Goal: Task Accomplishment & Management: Complete application form

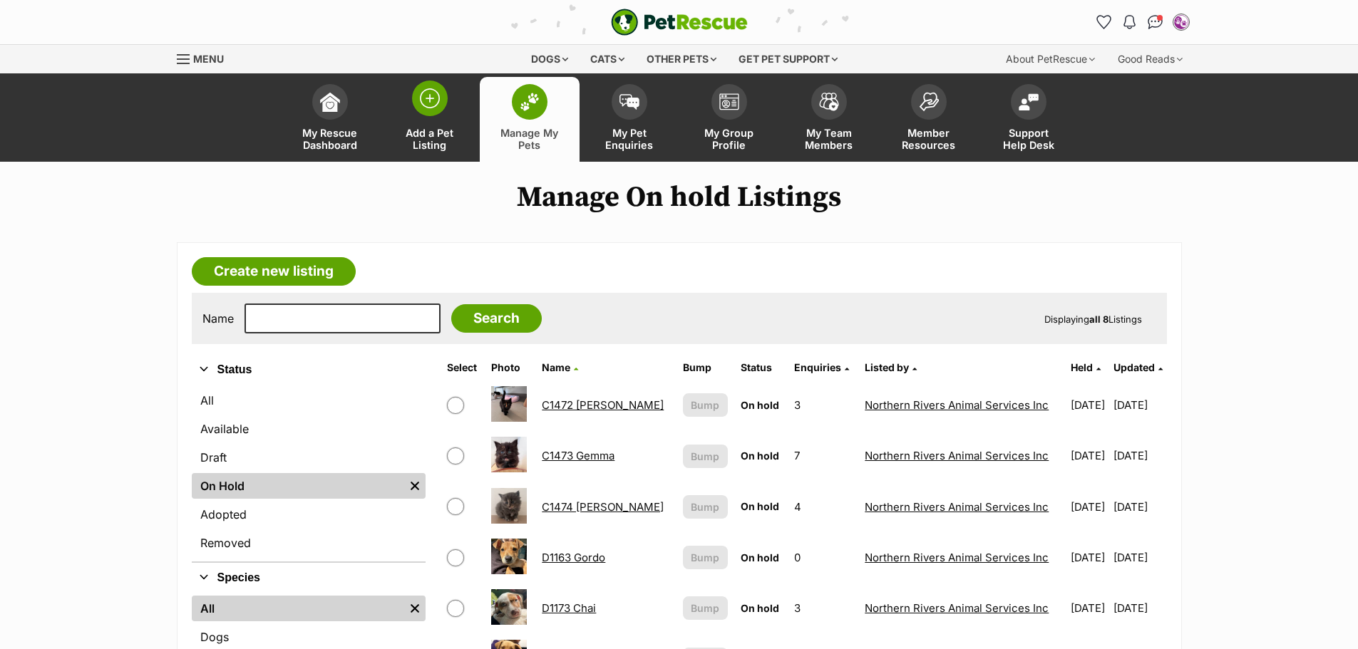
click at [428, 88] on span at bounding box center [430, 99] width 36 height 36
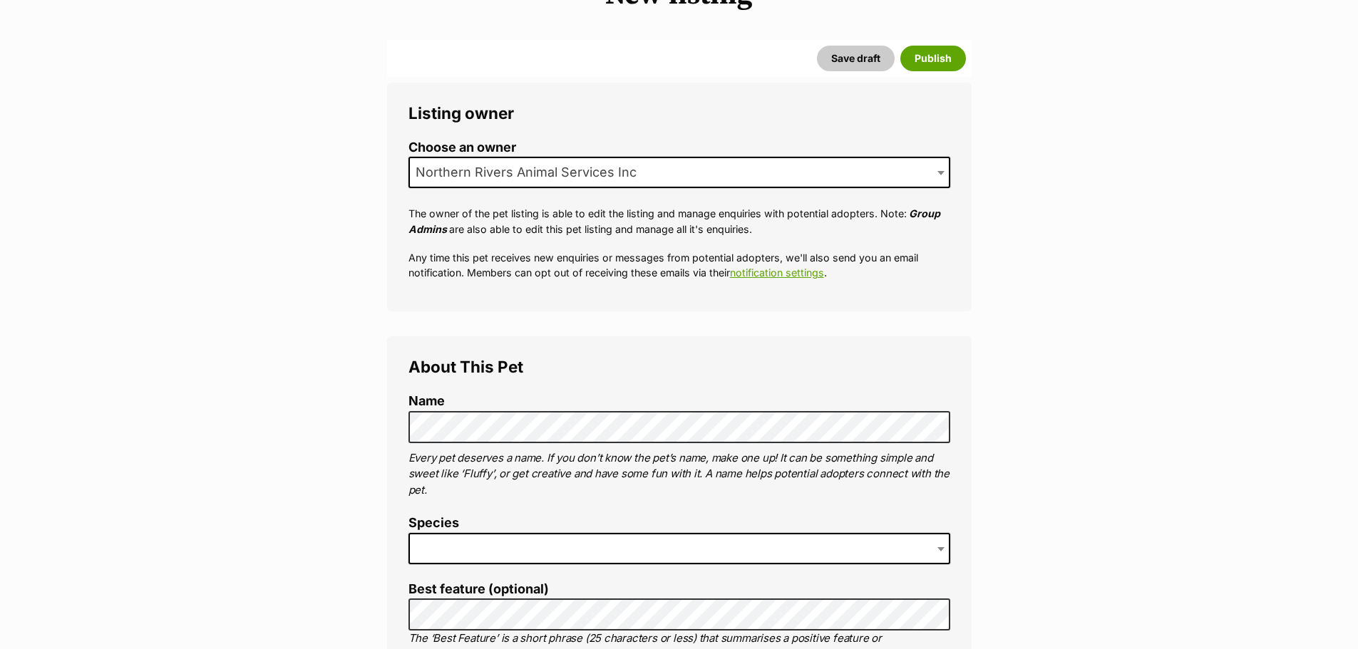
scroll to position [285, 0]
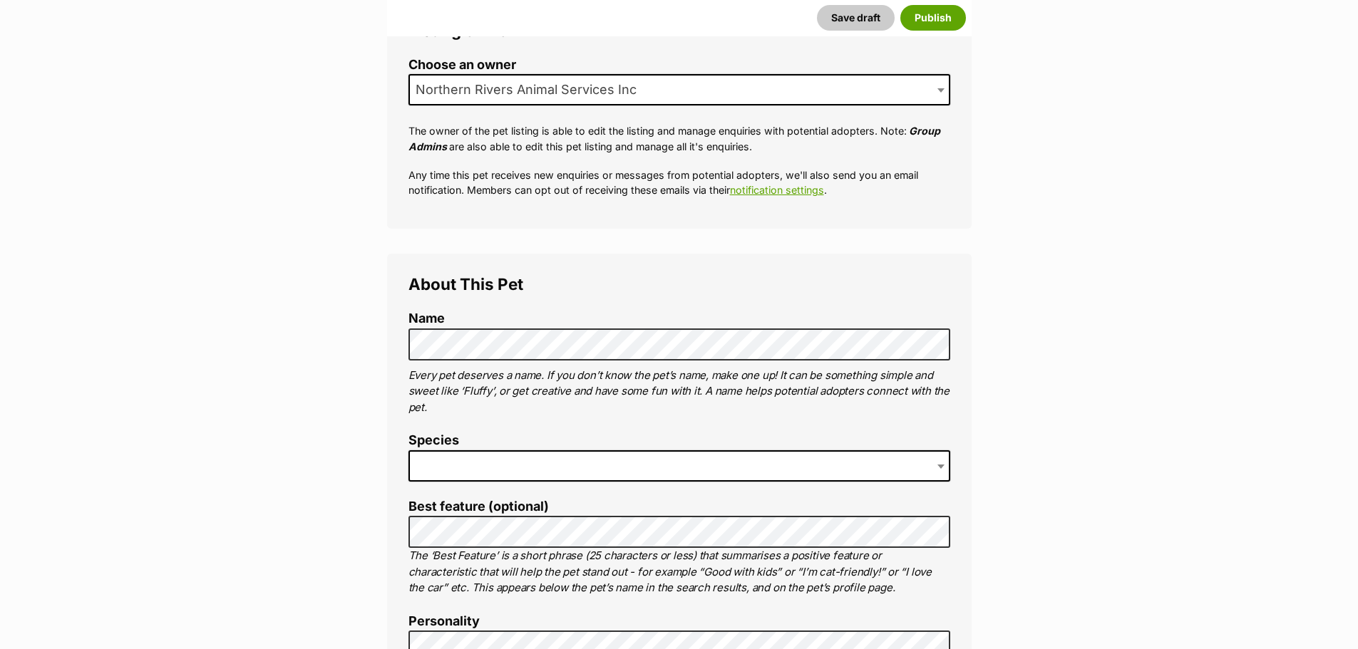
click at [451, 458] on span at bounding box center [679, 466] width 542 height 31
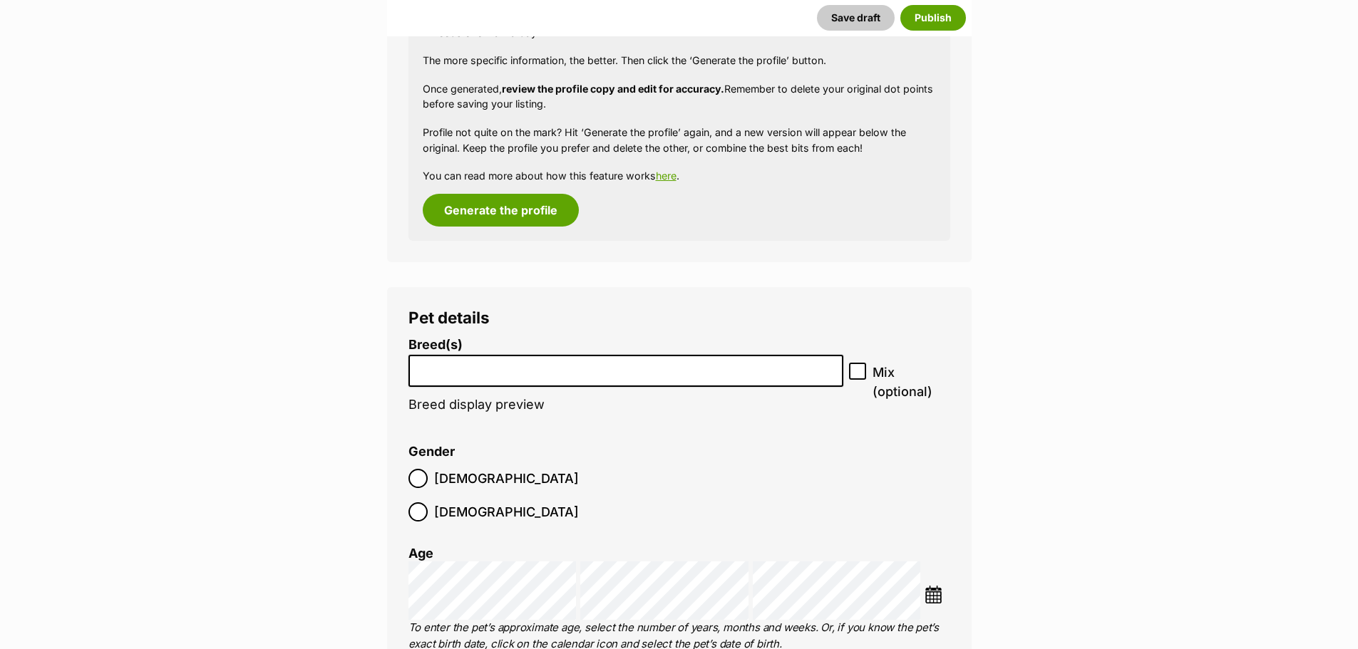
scroll to position [1568, 0]
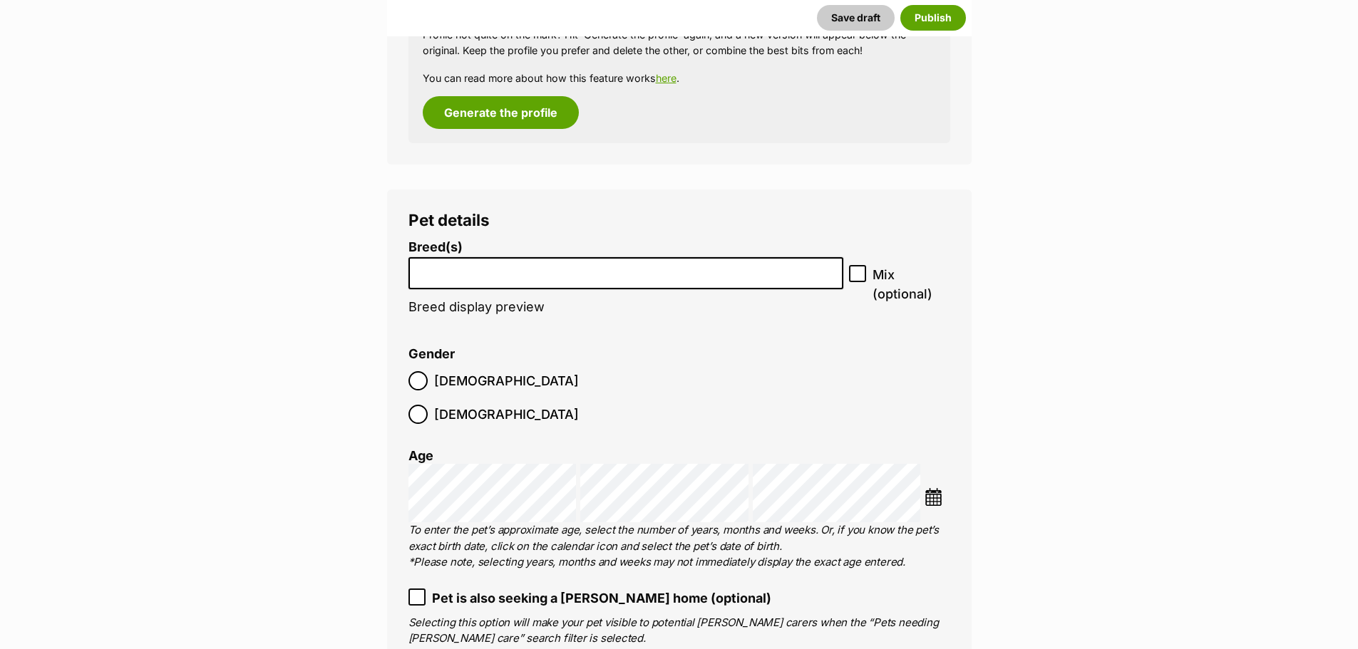
click at [933, 488] on img at bounding box center [934, 497] width 18 height 18
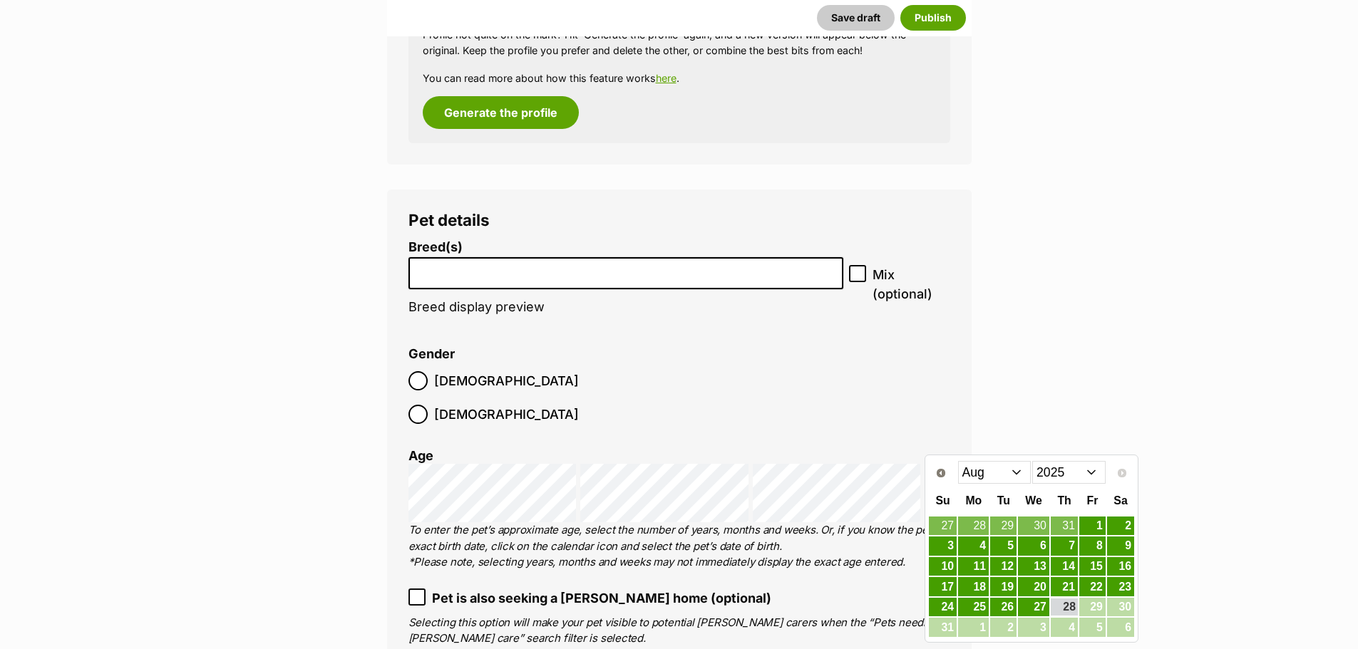
click at [1017, 473] on select "Jan Feb Mar Apr May Jun [DATE] Aug" at bounding box center [994, 472] width 73 height 23
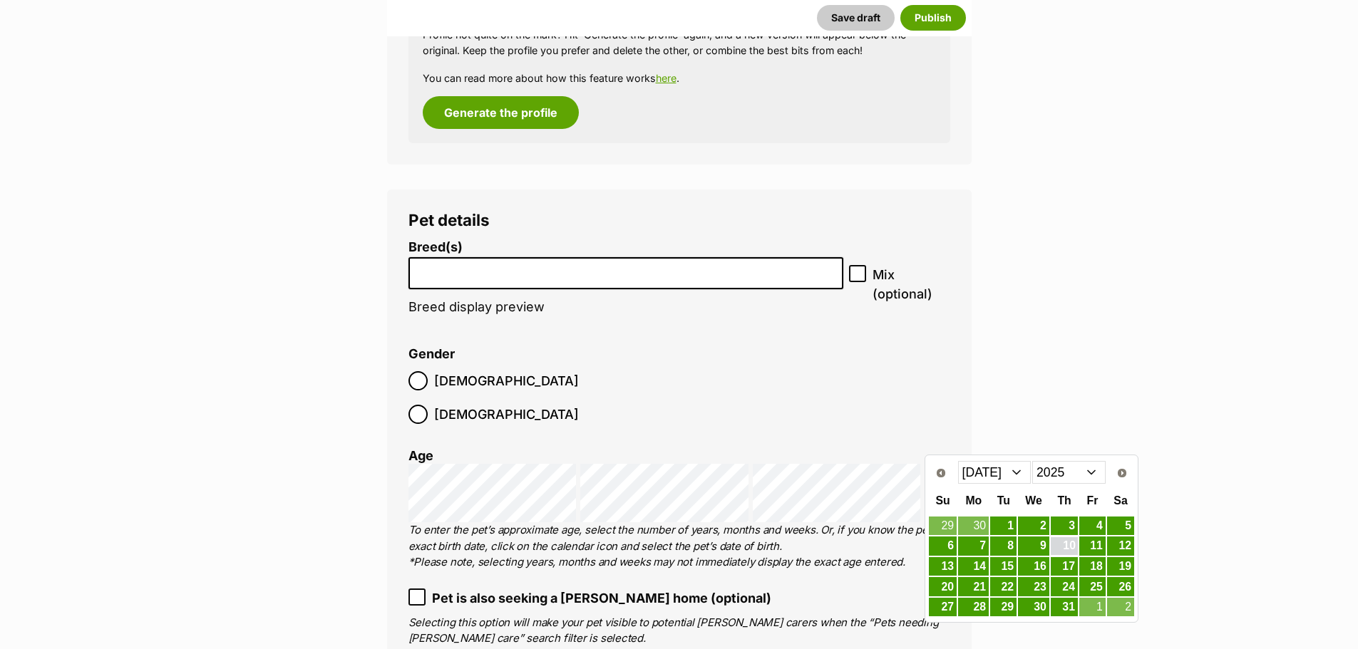
click at [1069, 545] on link "10" at bounding box center [1064, 547] width 27 height 18
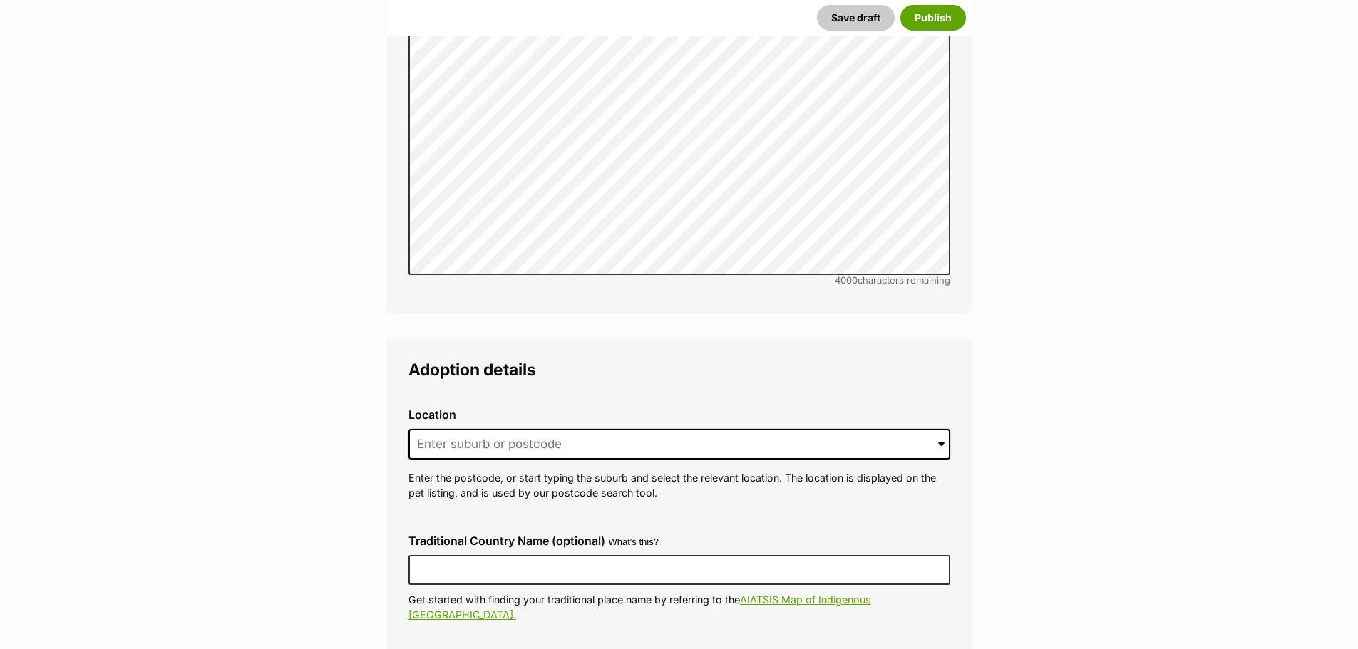
scroll to position [2994, 0]
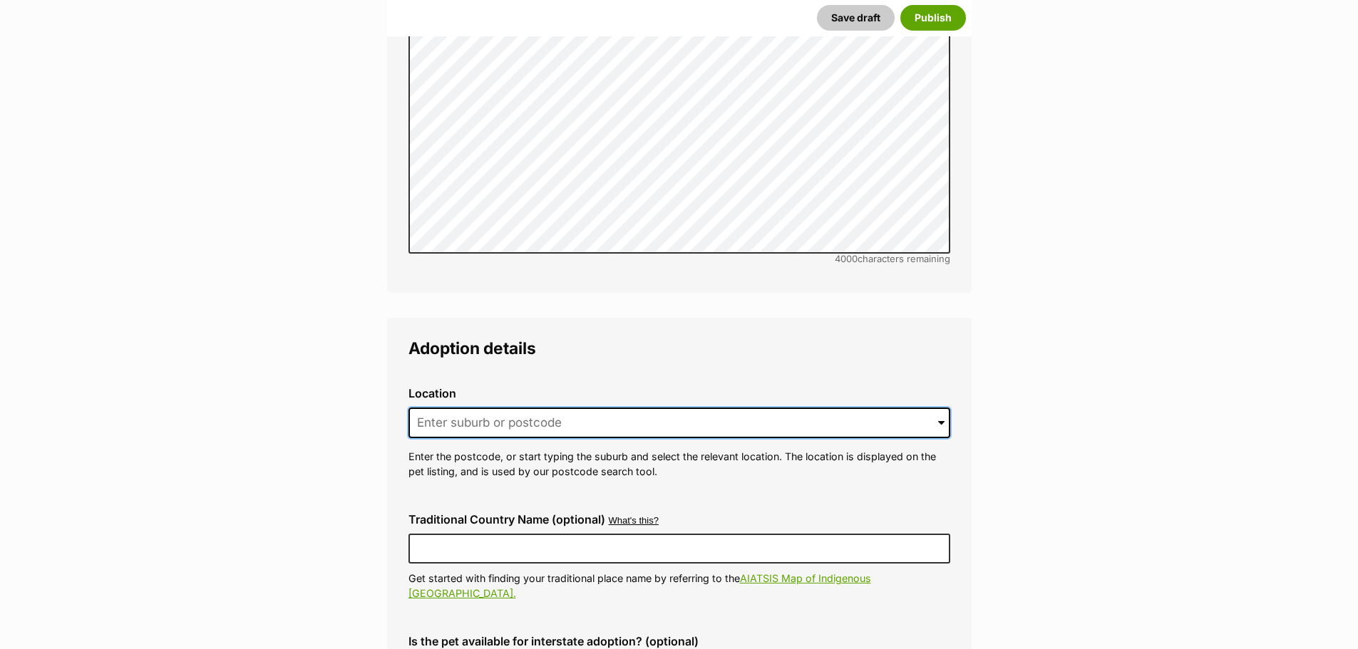
click at [468, 408] on input at bounding box center [679, 423] width 542 height 31
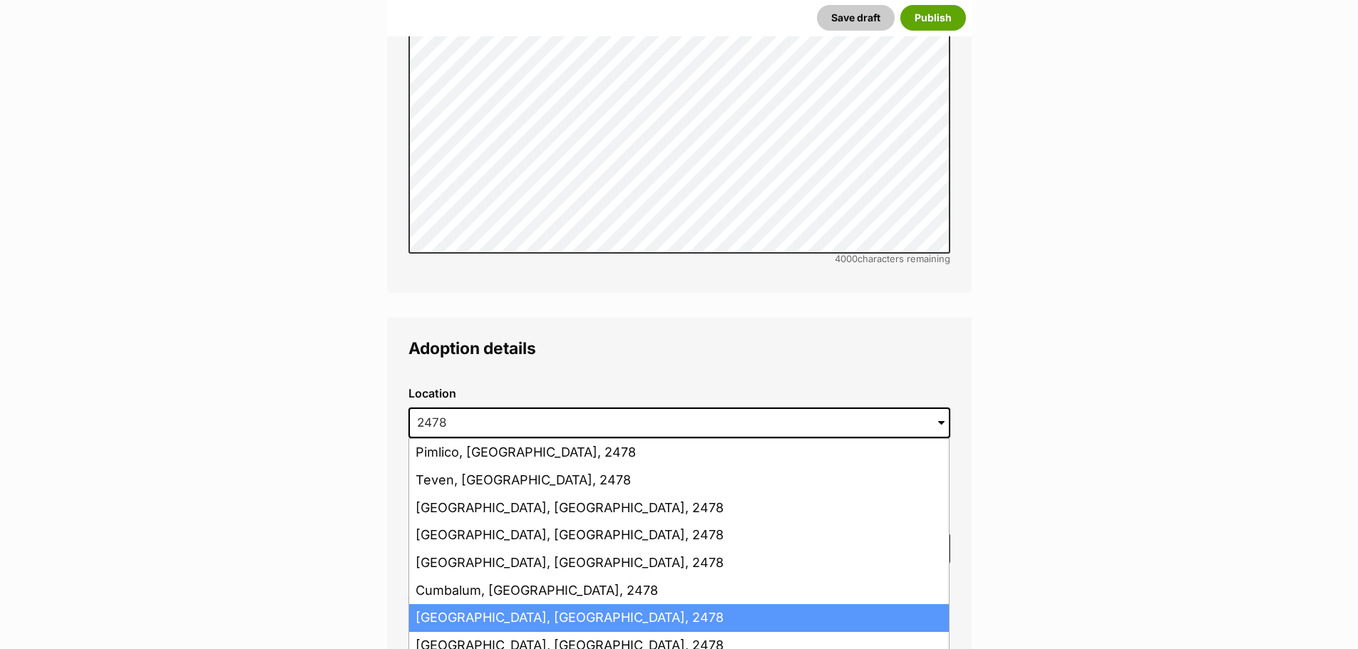
click at [478, 605] on li "[GEOGRAPHIC_DATA], [GEOGRAPHIC_DATA], 2478" at bounding box center [679, 619] width 540 height 28
type input "[GEOGRAPHIC_DATA], [GEOGRAPHIC_DATA], 2478"
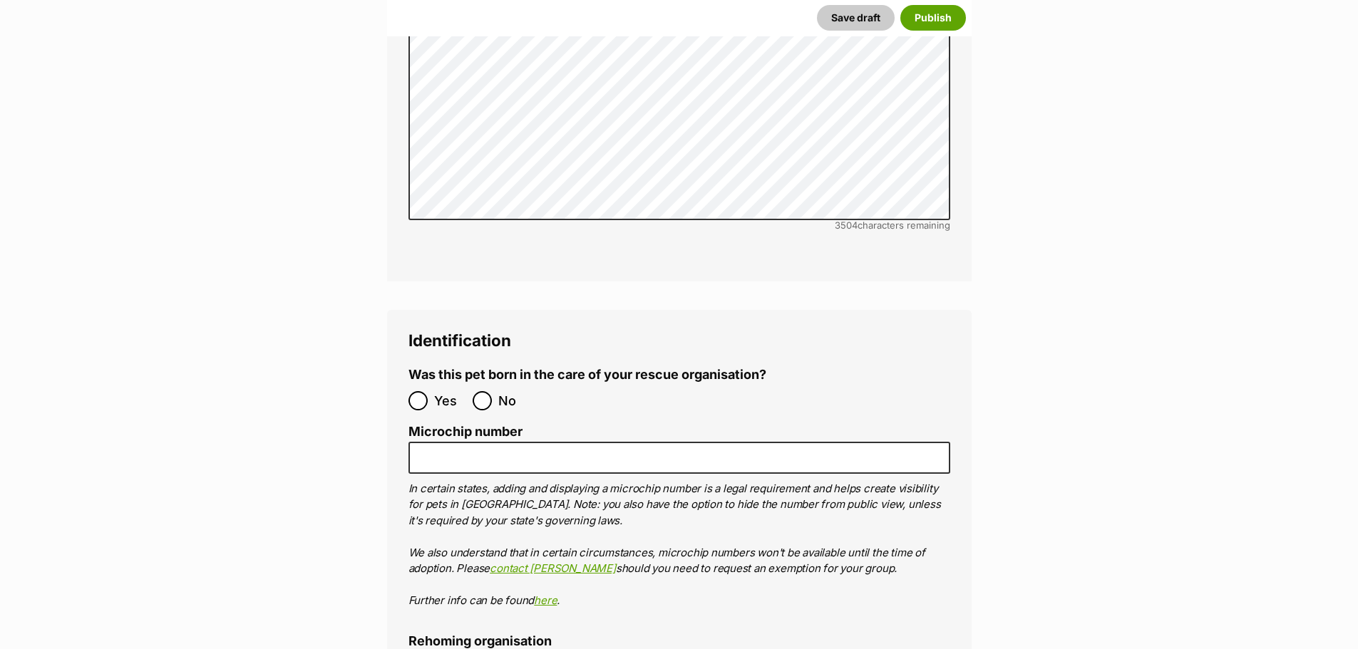
scroll to position [4349, 0]
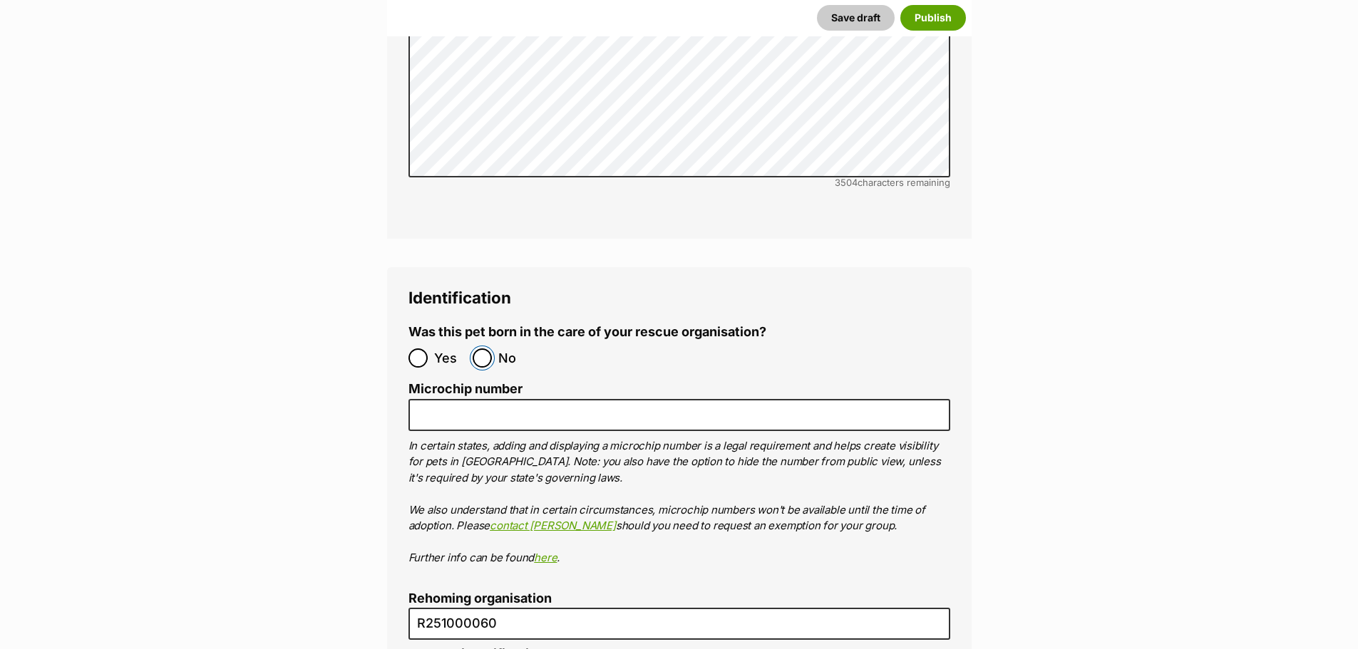
click at [488, 349] on input "No" at bounding box center [482, 358] width 19 height 19
radio input "true"
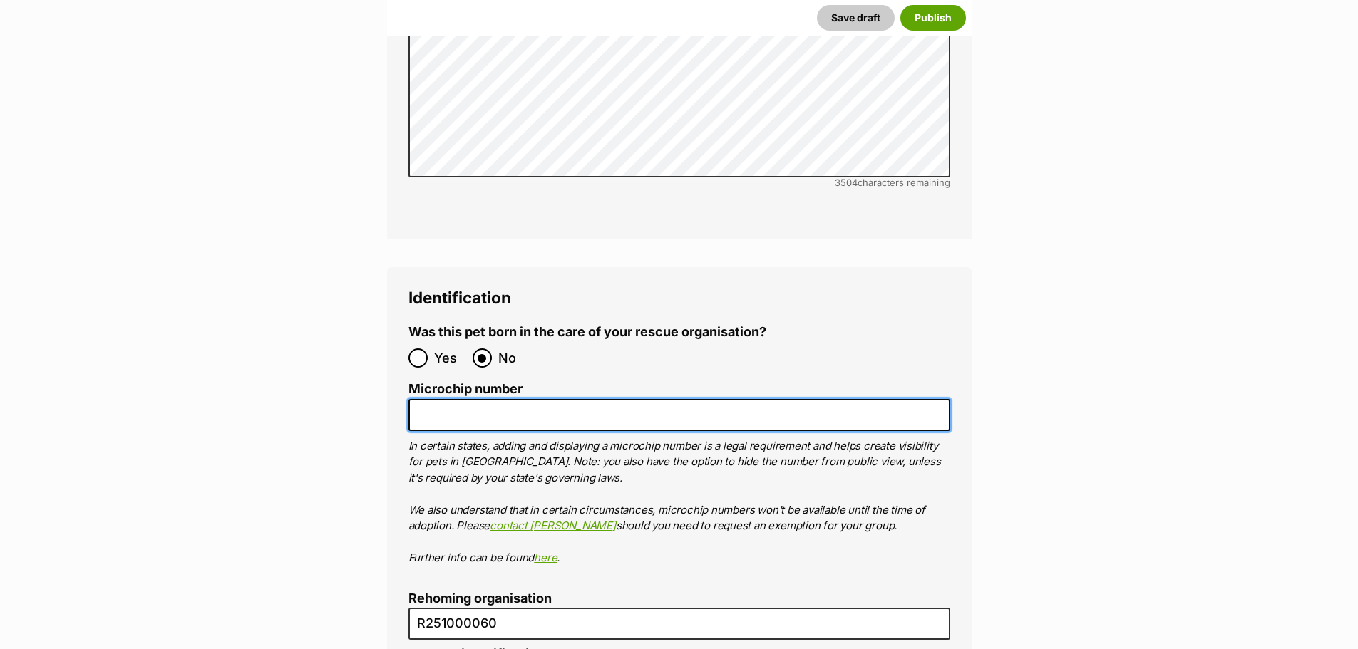
click at [451, 399] on input "Microchip number" at bounding box center [679, 415] width 542 height 32
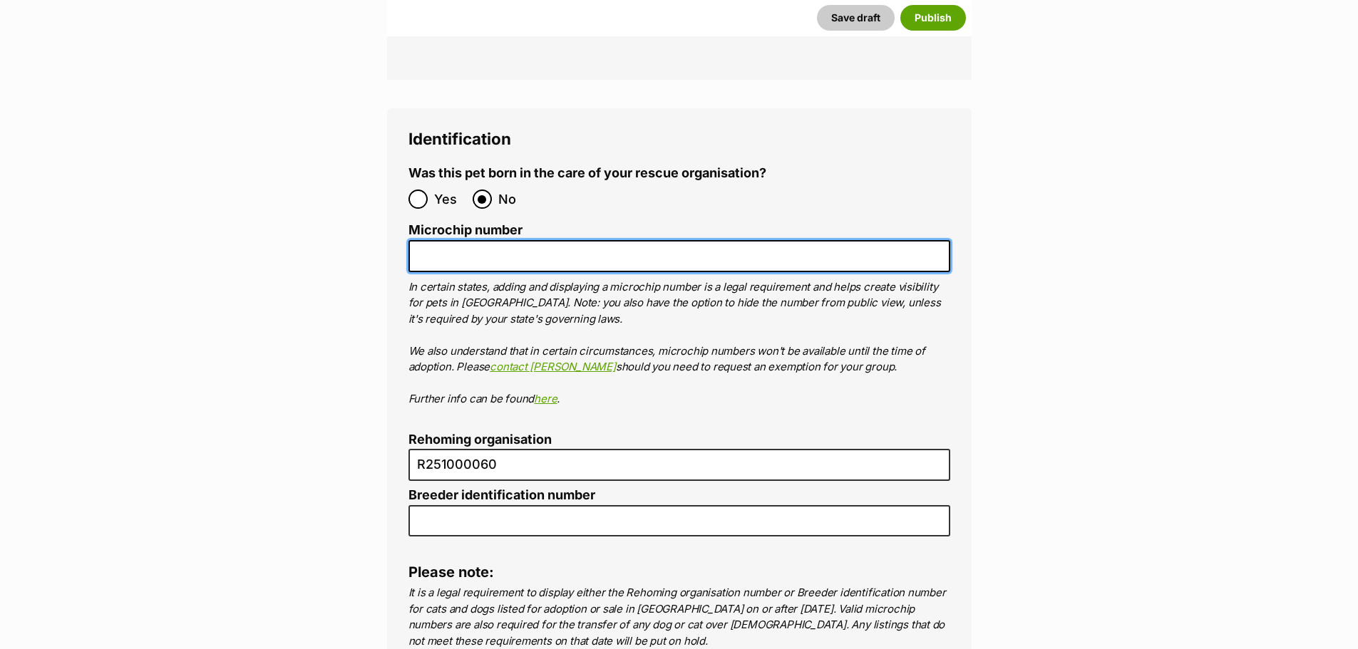
scroll to position [4563, 0]
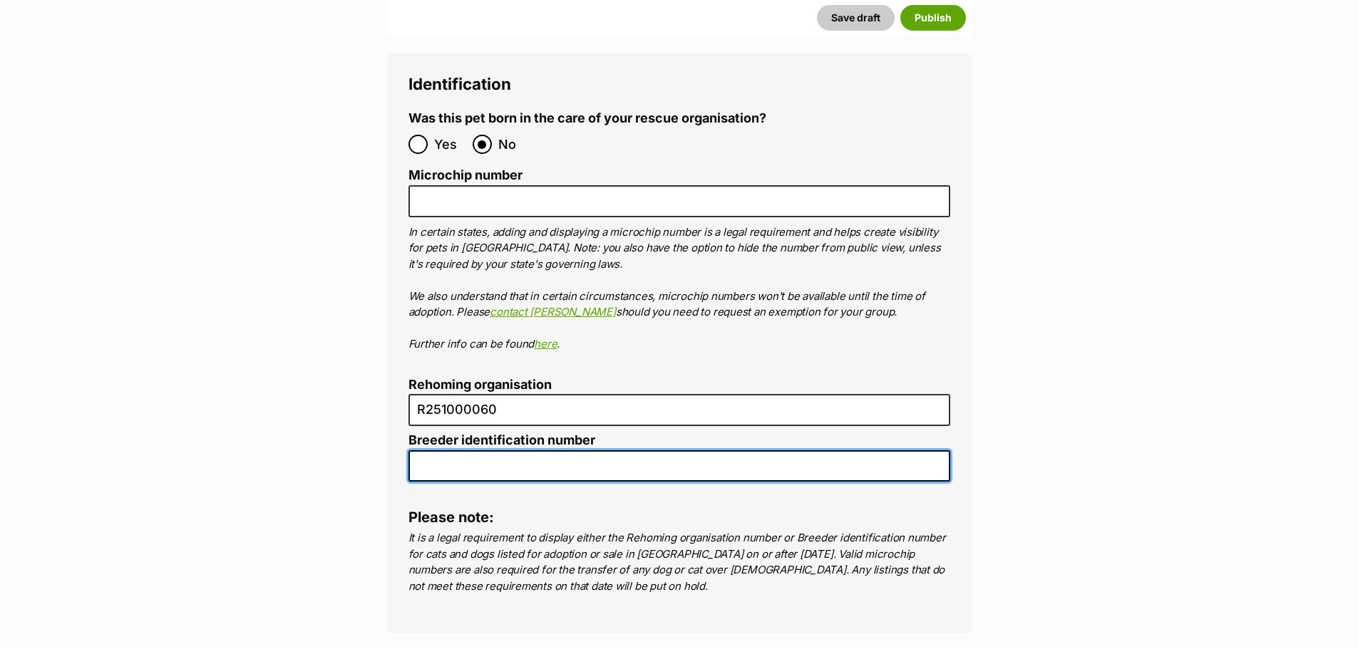
click at [426, 451] on input "Breeder identification number" at bounding box center [679, 467] width 542 height 32
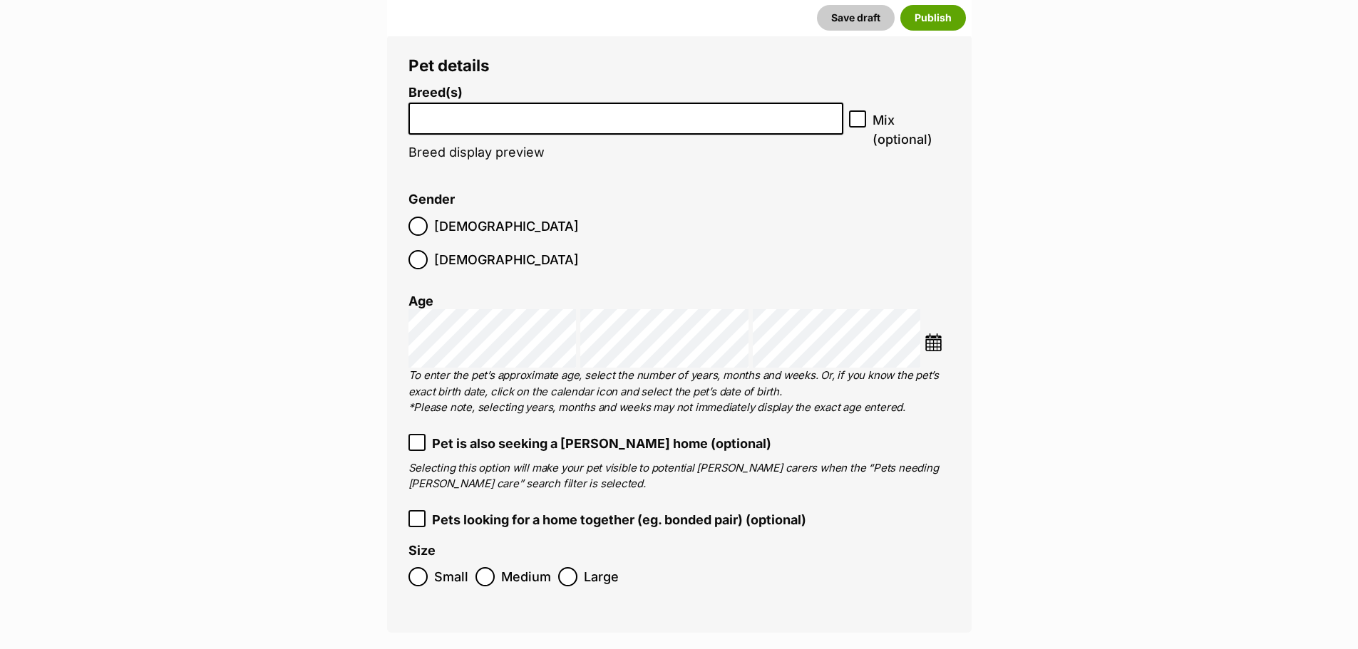
scroll to position [1568, 0]
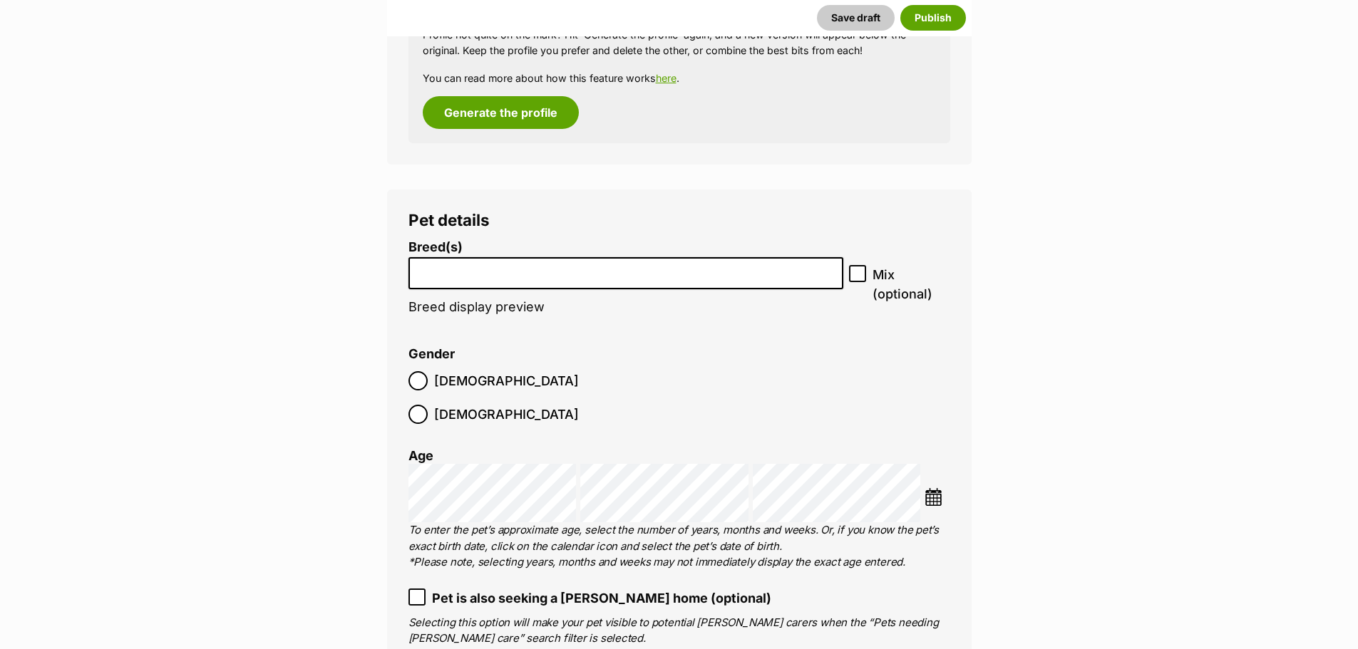
click at [743, 265] on input "search" at bounding box center [626, 269] width 426 height 15
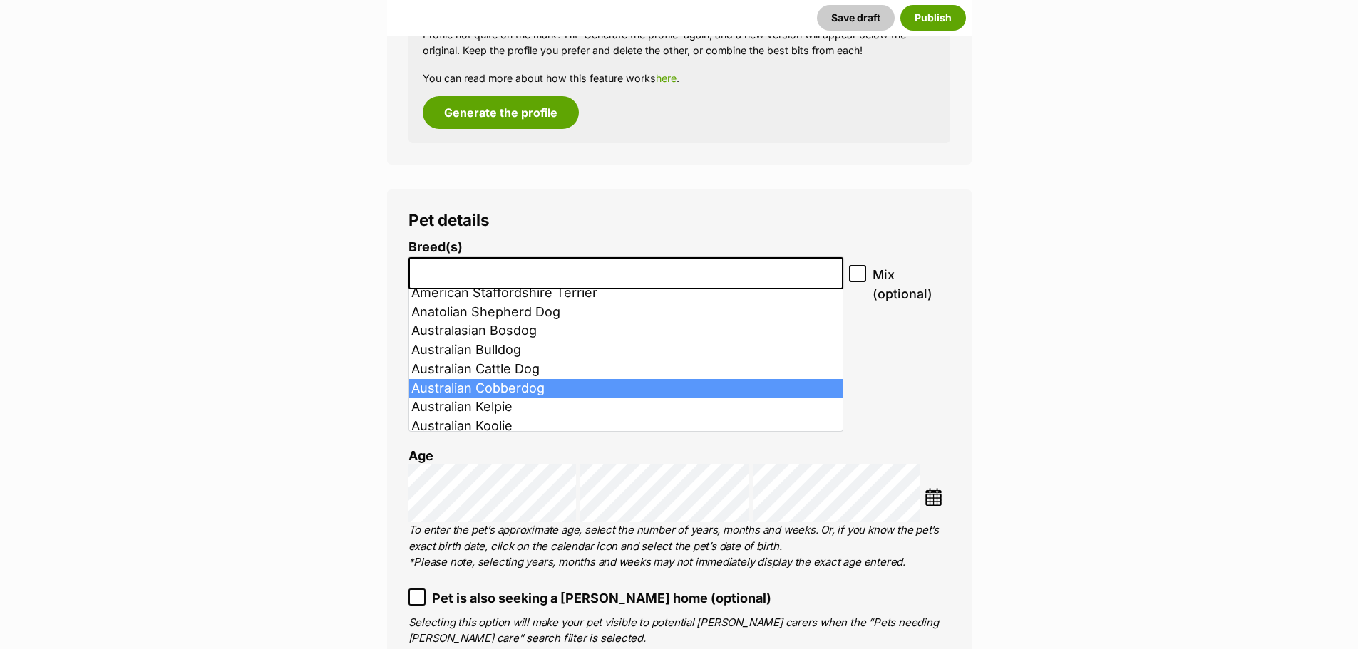
scroll to position [285, 0]
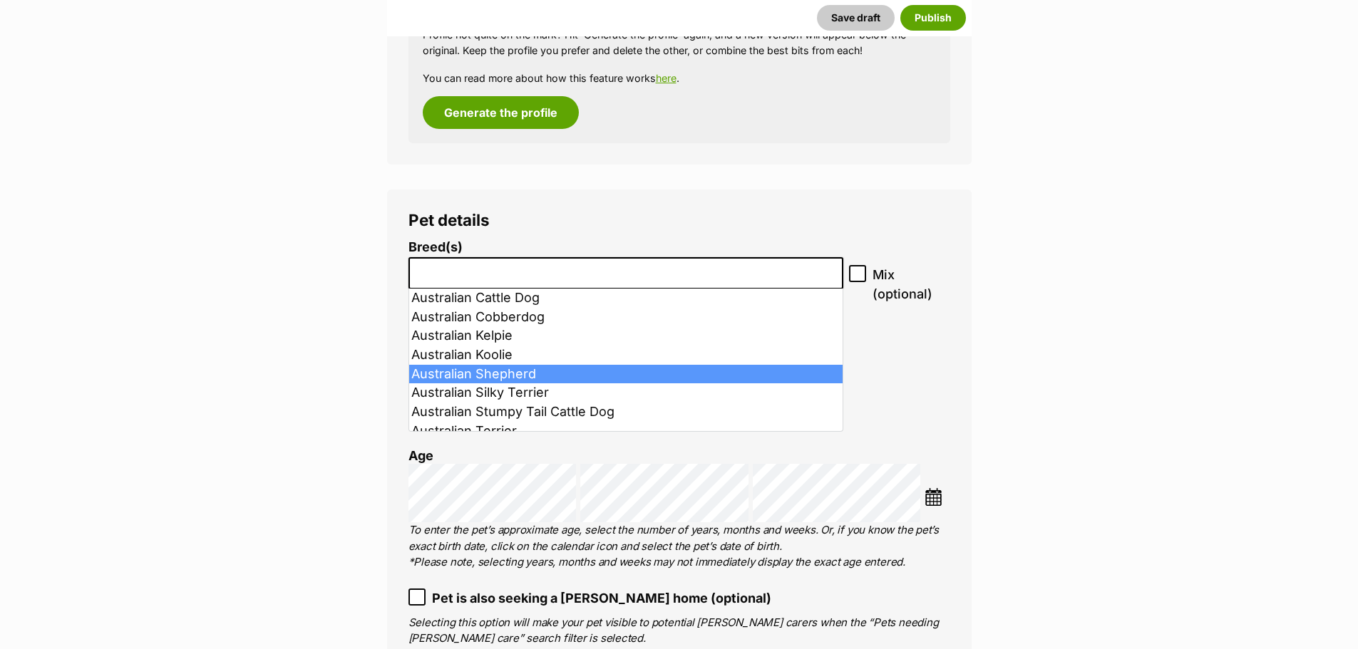
select select "16"
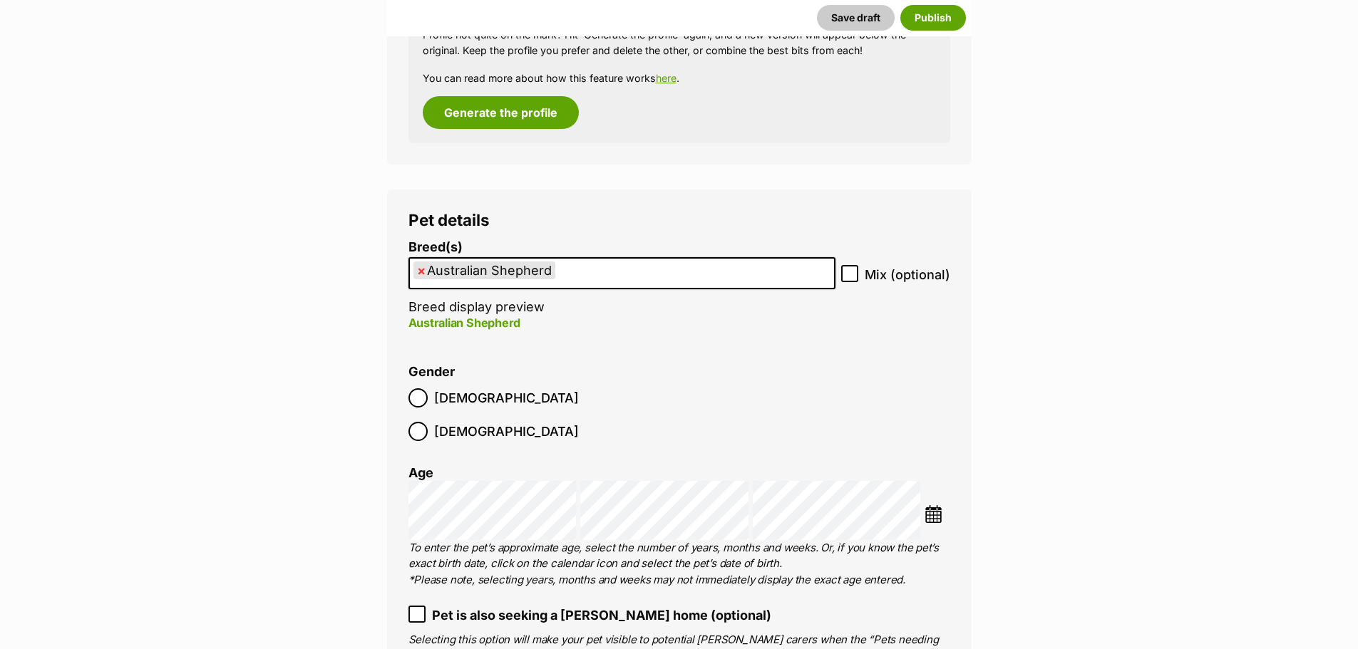
click at [848, 277] on icon at bounding box center [850, 274] width 9 height 6
click at [848, 277] on input "Mix (optional)" at bounding box center [849, 273] width 17 height 17
checkbox input "true"
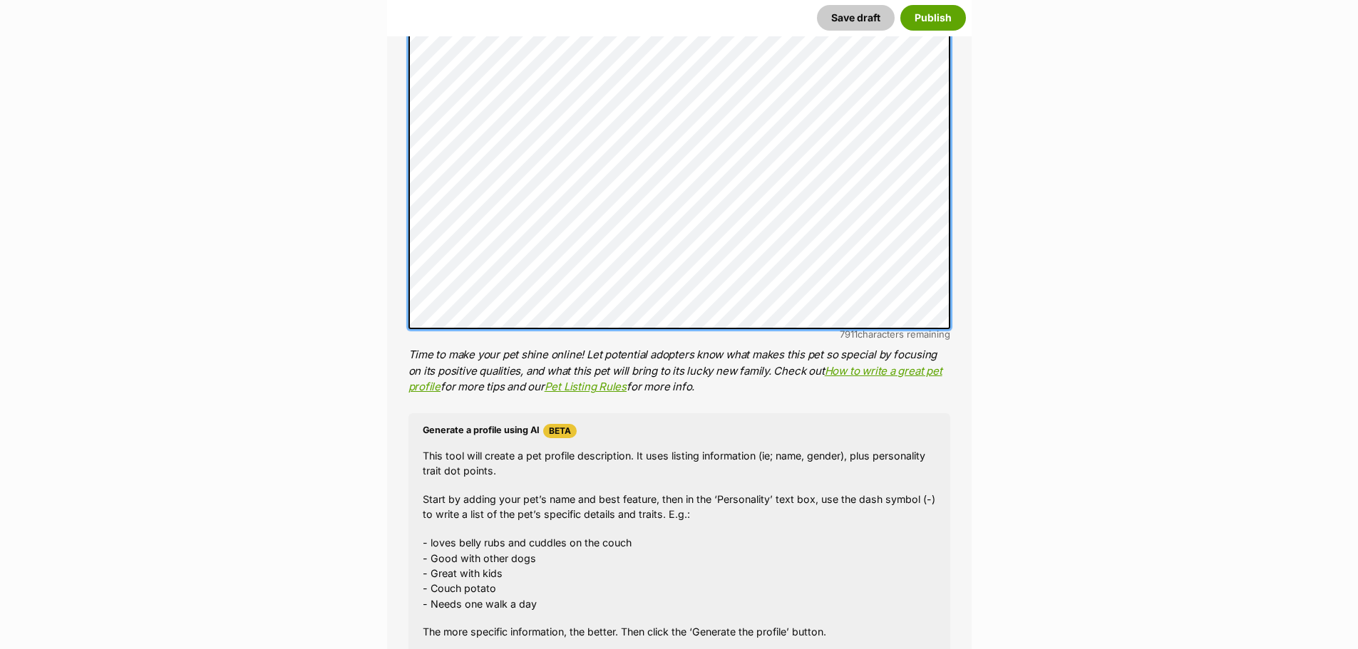
scroll to position [1212, 0]
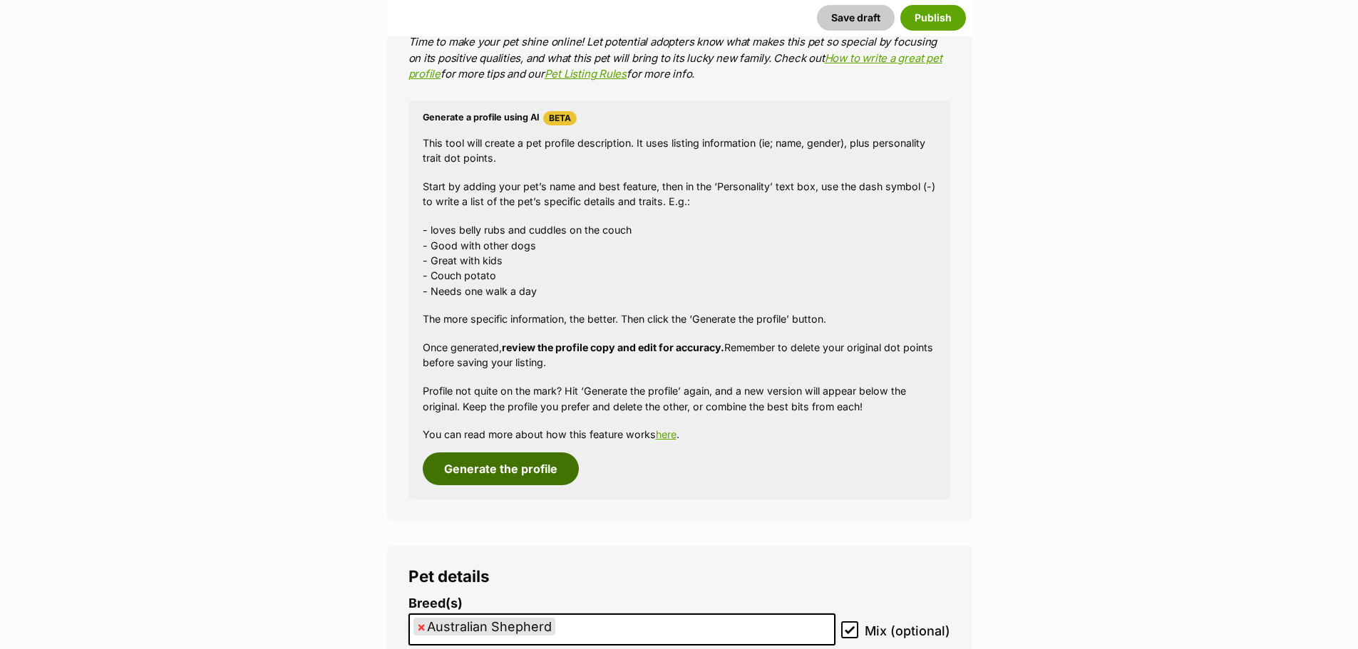
click at [473, 465] on button "Generate the profile" at bounding box center [501, 469] width 156 height 33
click at [522, 463] on button "Generate the profile" at bounding box center [501, 469] width 156 height 33
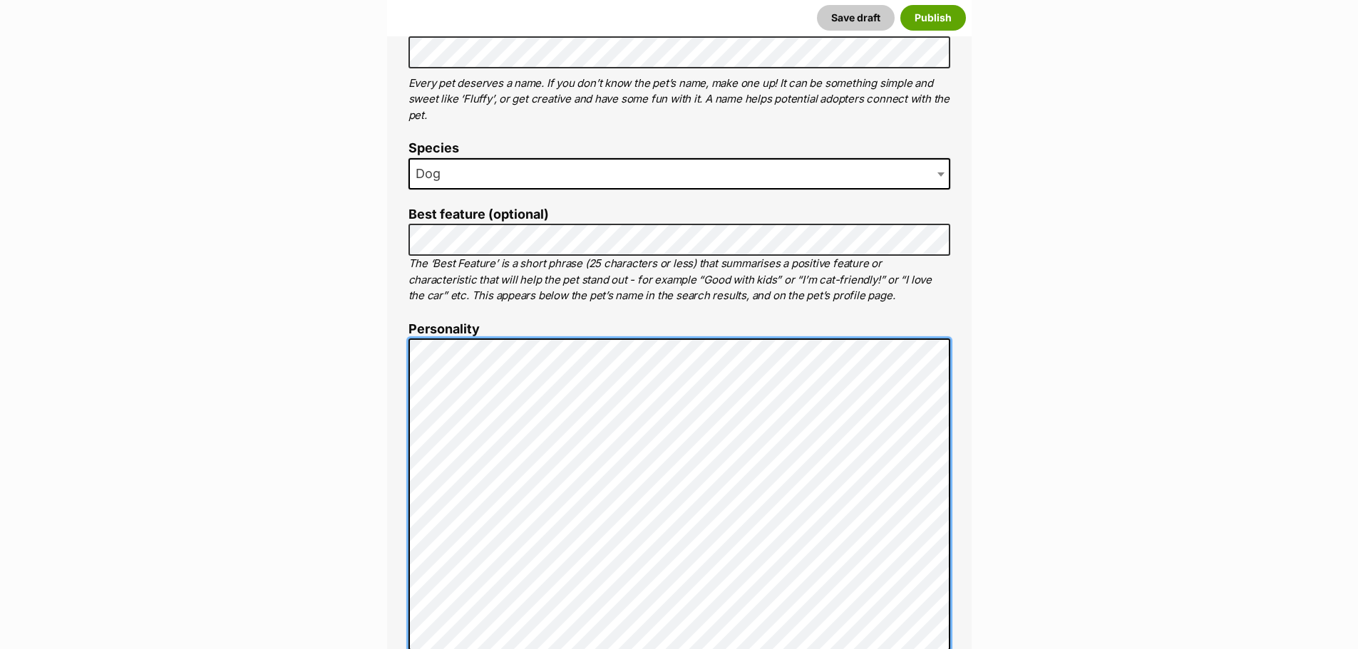
scroll to position [280, 0]
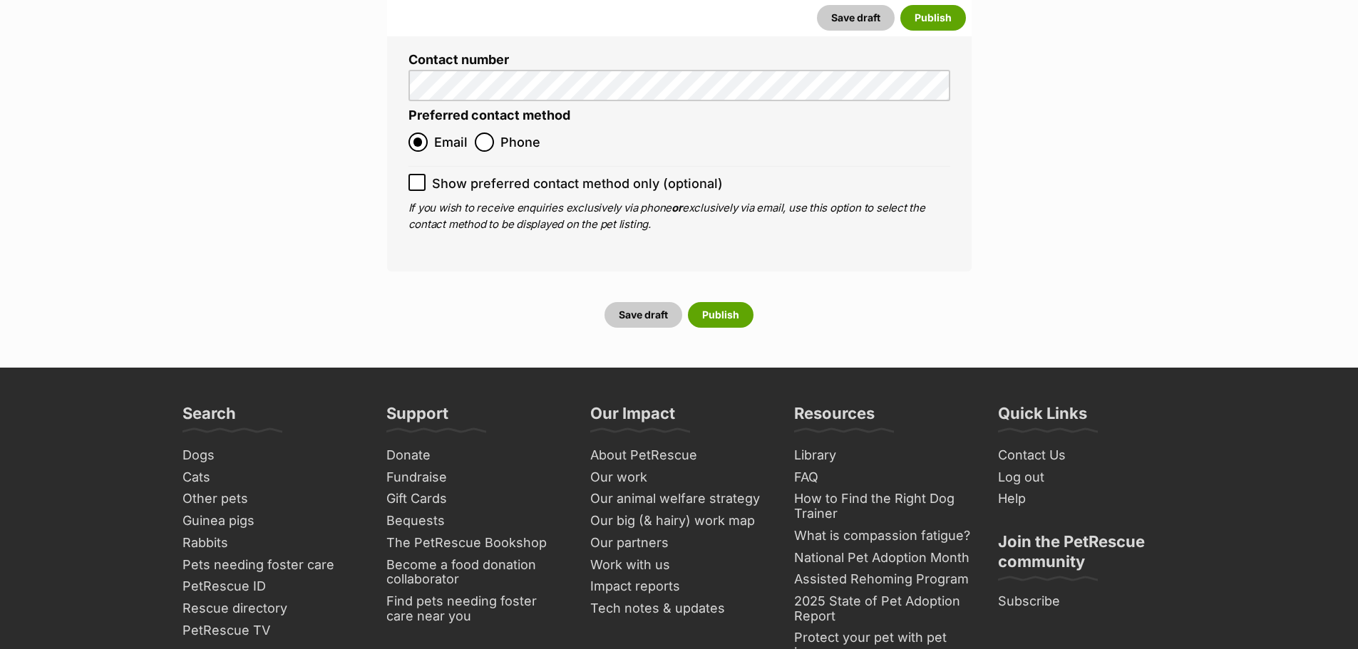
scroll to position [5467, 0]
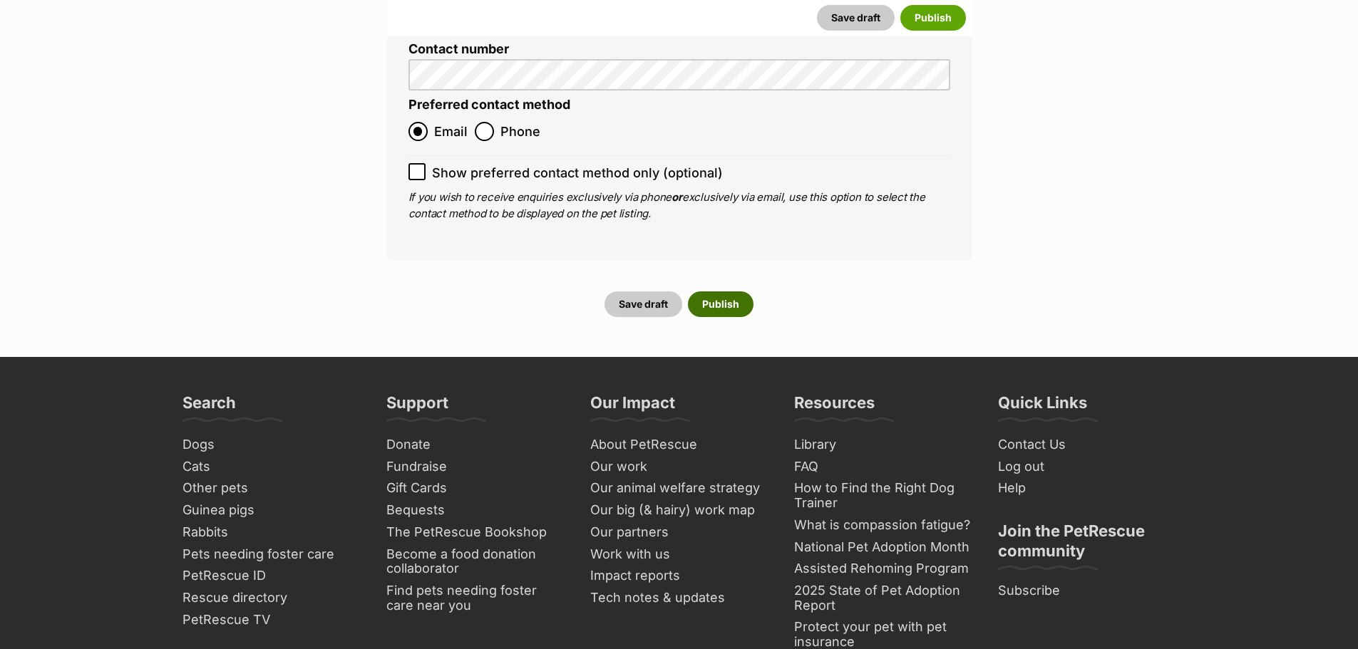
click at [717, 292] on button "Publish" at bounding box center [721, 305] width 66 height 26
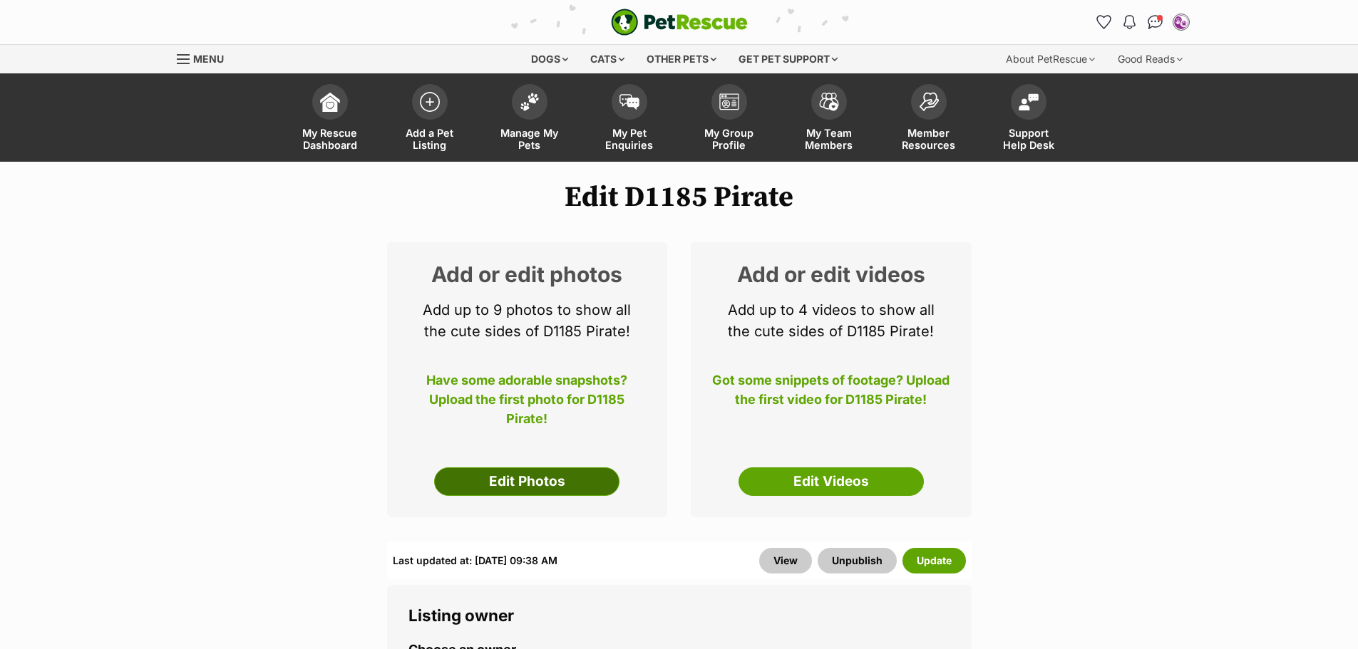
click at [526, 478] on link "Edit Photos" at bounding box center [526, 482] width 185 height 29
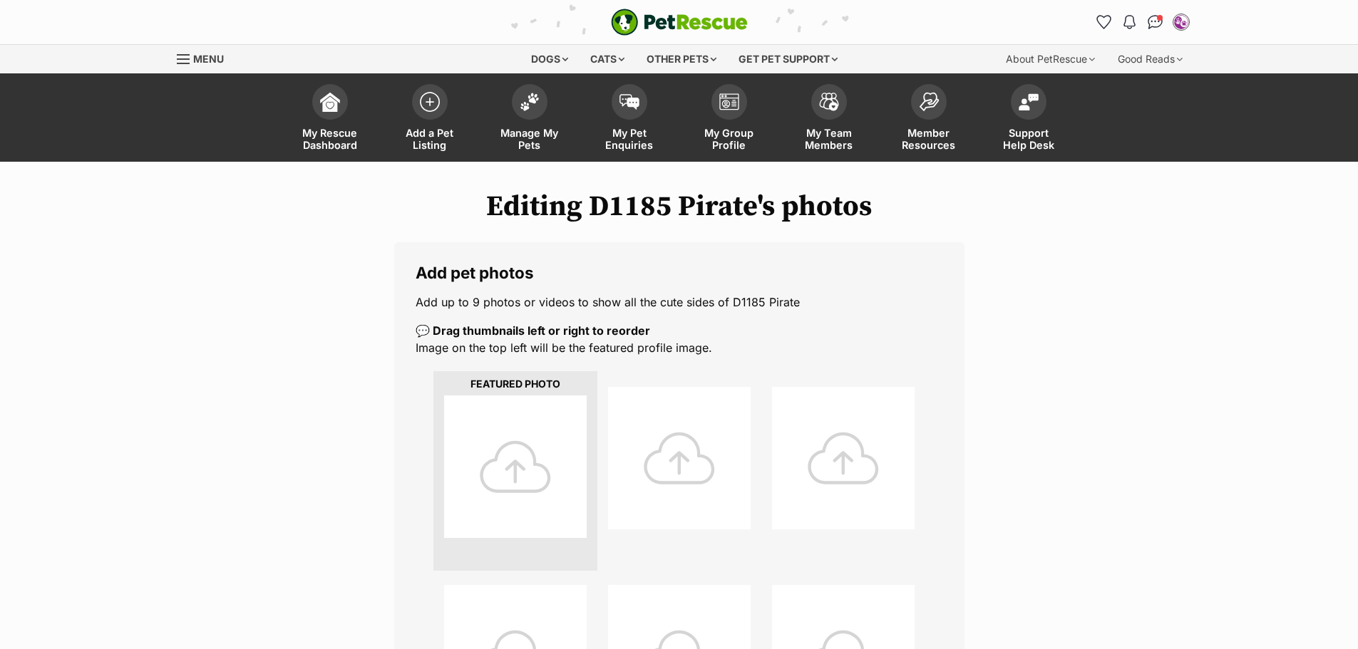
click at [519, 458] on div at bounding box center [515, 467] width 143 height 143
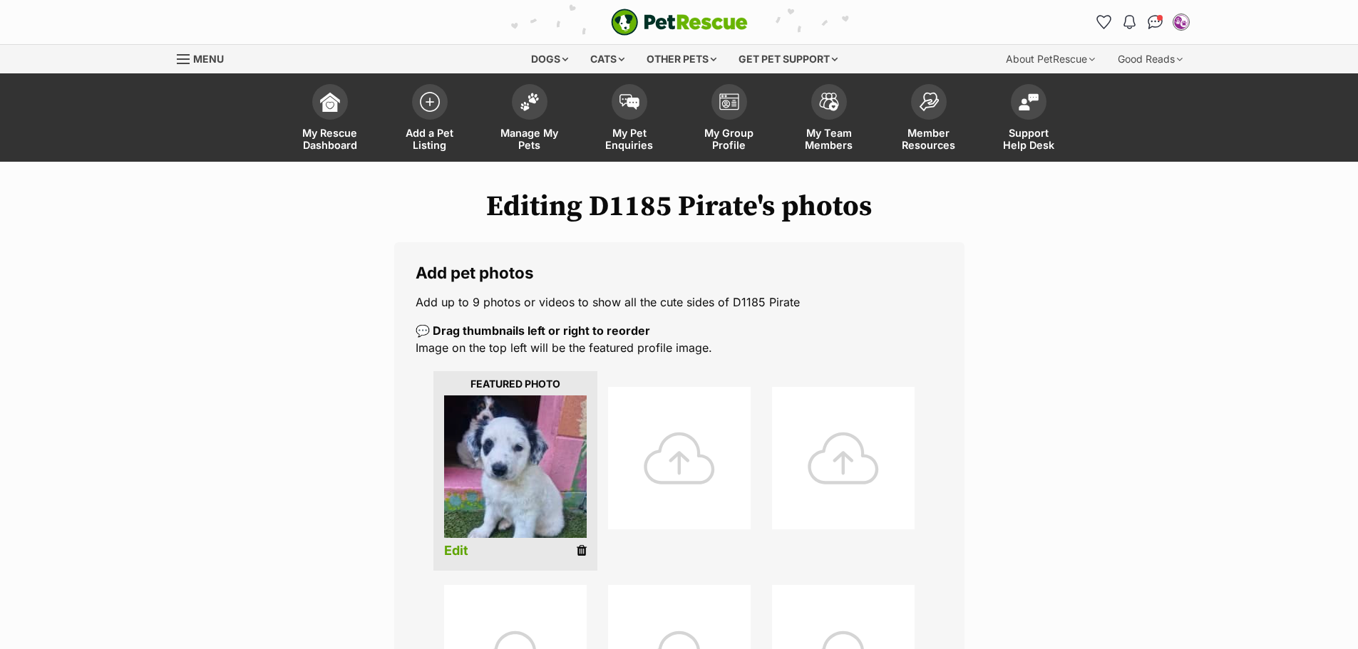
click at [461, 552] on link "Edit" at bounding box center [456, 551] width 24 height 15
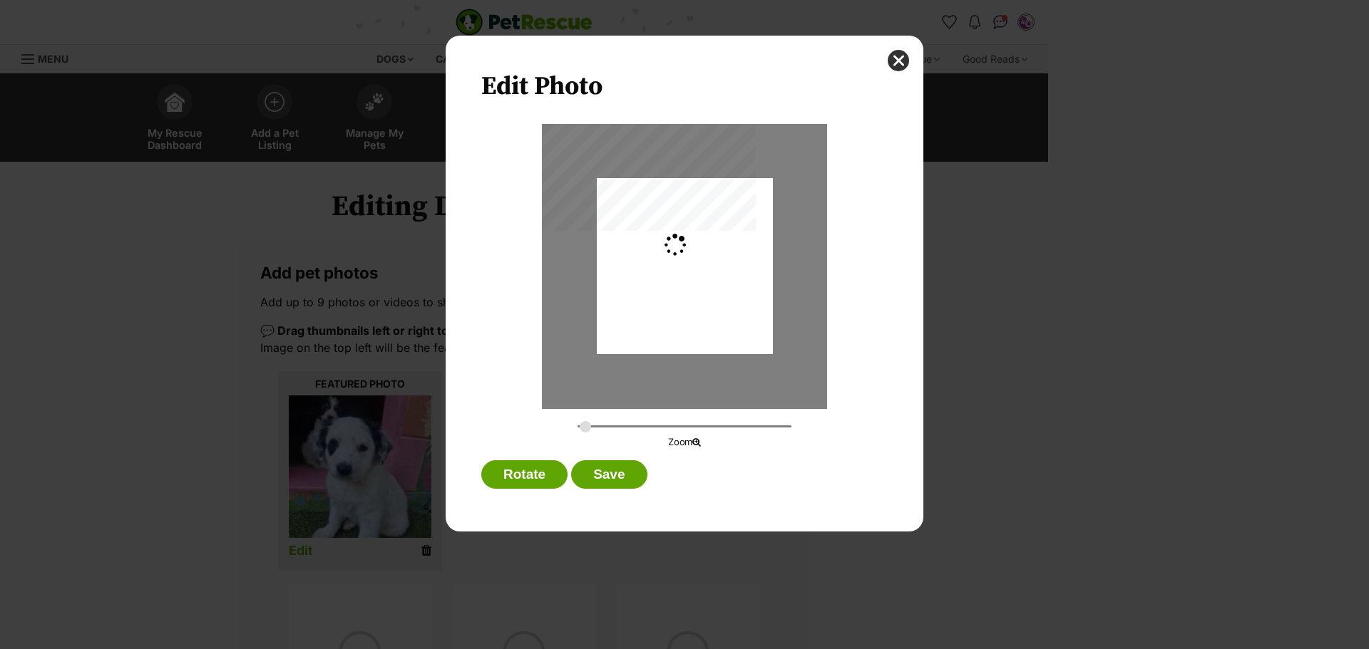
type input "0.2744"
drag, startPoint x: 713, startPoint y: 209, endPoint x: 716, endPoint y: 232, distance: 23.1
click at [716, 232] on div "Dialog Window - Close (Press escape to close)" at bounding box center [685, 290] width 176 height 246
click at [612, 471] on button "Save" at bounding box center [609, 475] width 76 height 29
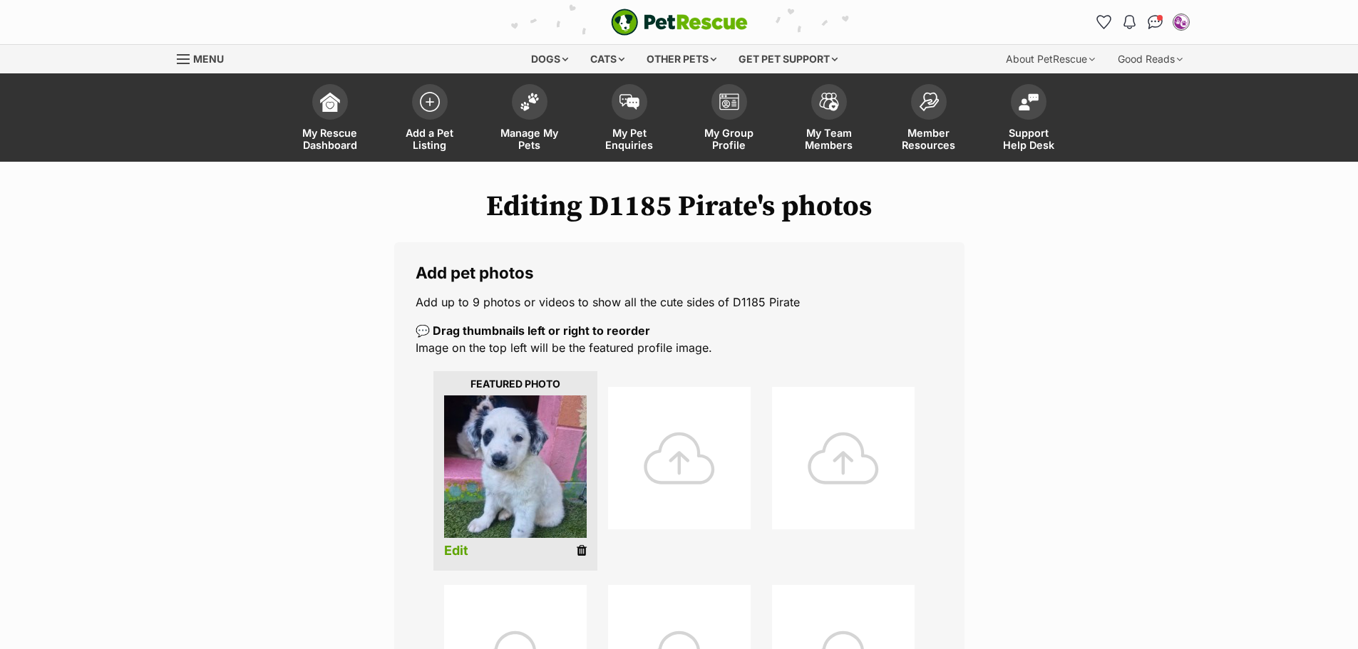
click at [672, 475] on div at bounding box center [679, 458] width 143 height 143
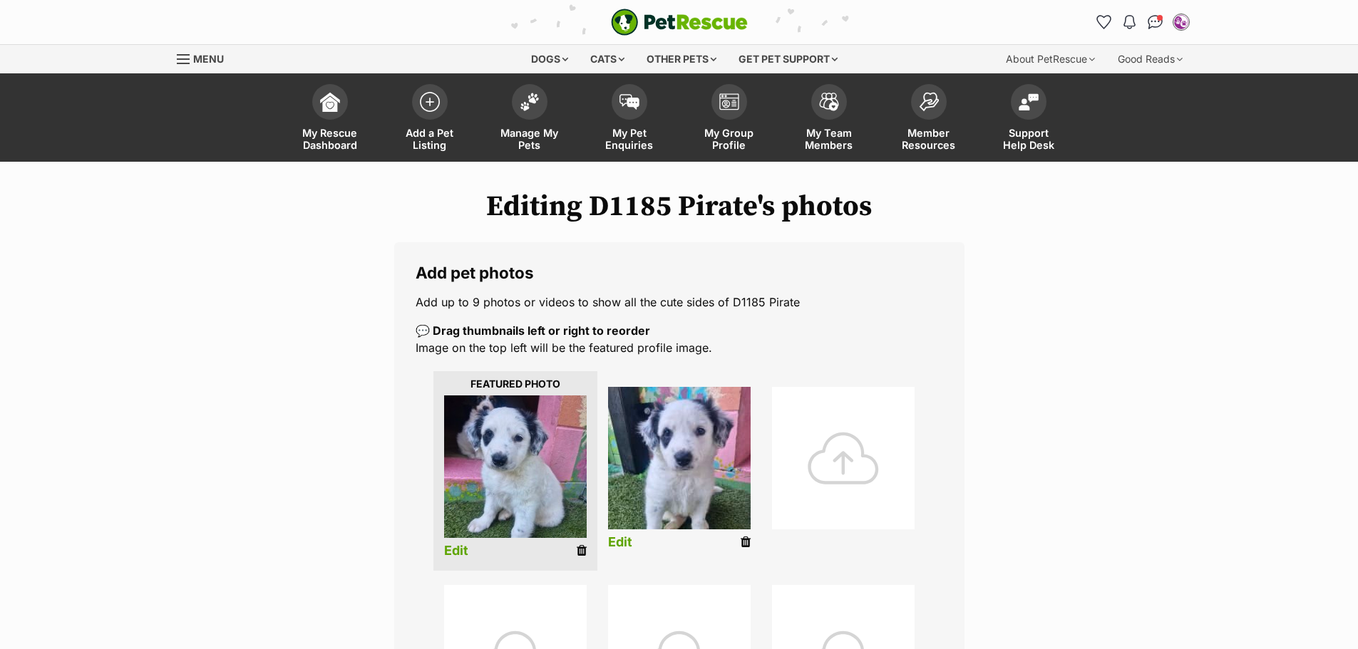
click at [622, 539] on link "Edit" at bounding box center [620, 542] width 24 height 15
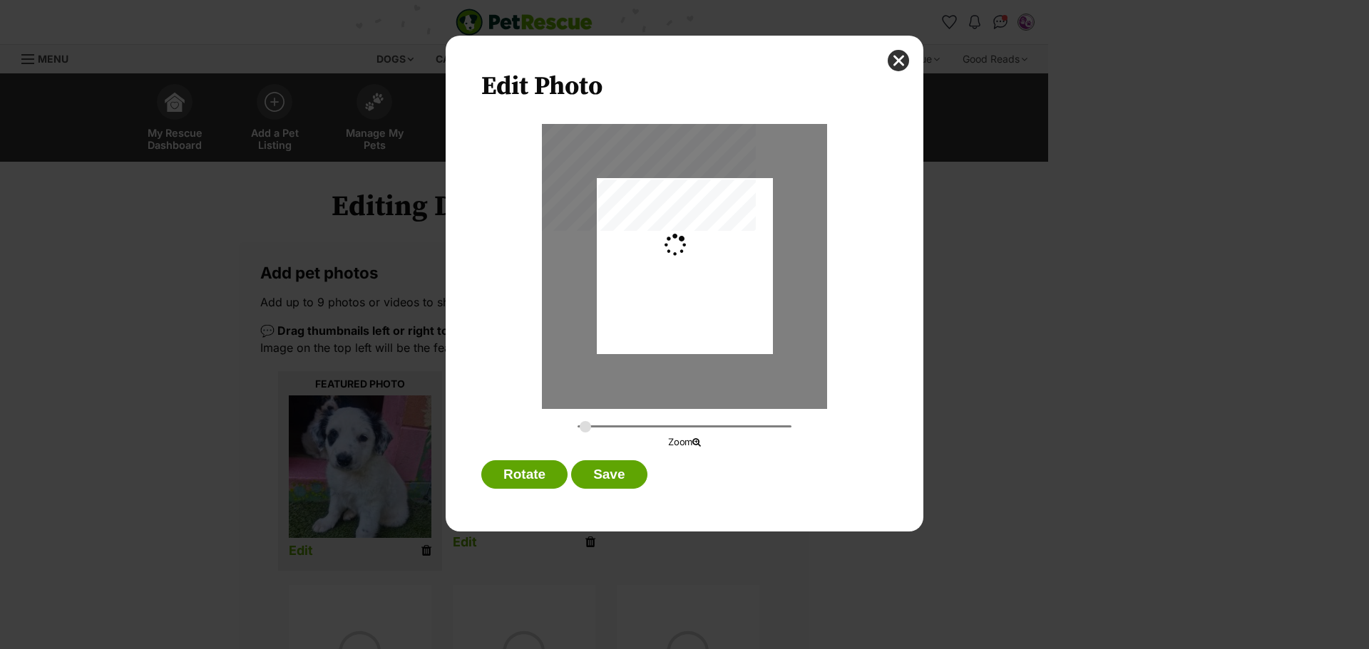
type input "0.2744"
drag, startPoint x: 684, startPoint y: 284, endPoint x: 699, endPoint y: 309, distance: 30.1
click at [699, 309] on div "Dialog Window - Close (Press escape to close)" at bounding box center [685, 291] width 176 height 237
click at [605, 473] on button "Save" at bounding box center [609, 475] width 76 height 29
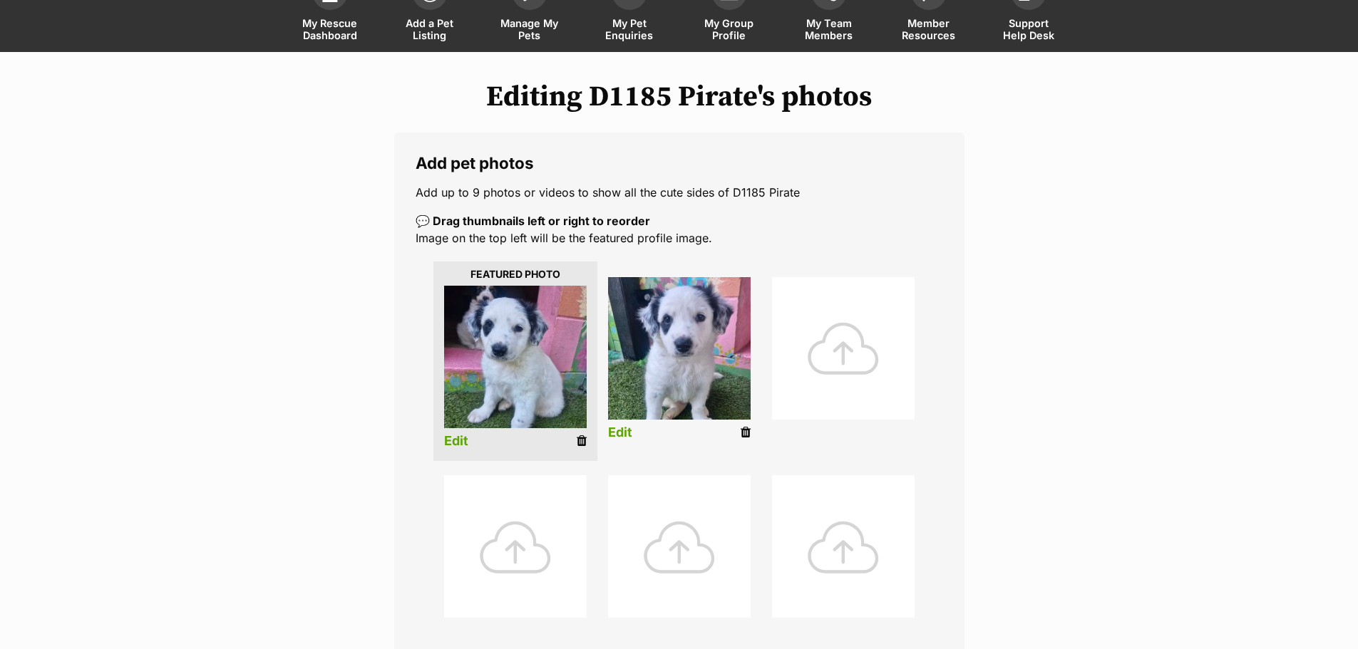
scroll to position [143, 0]
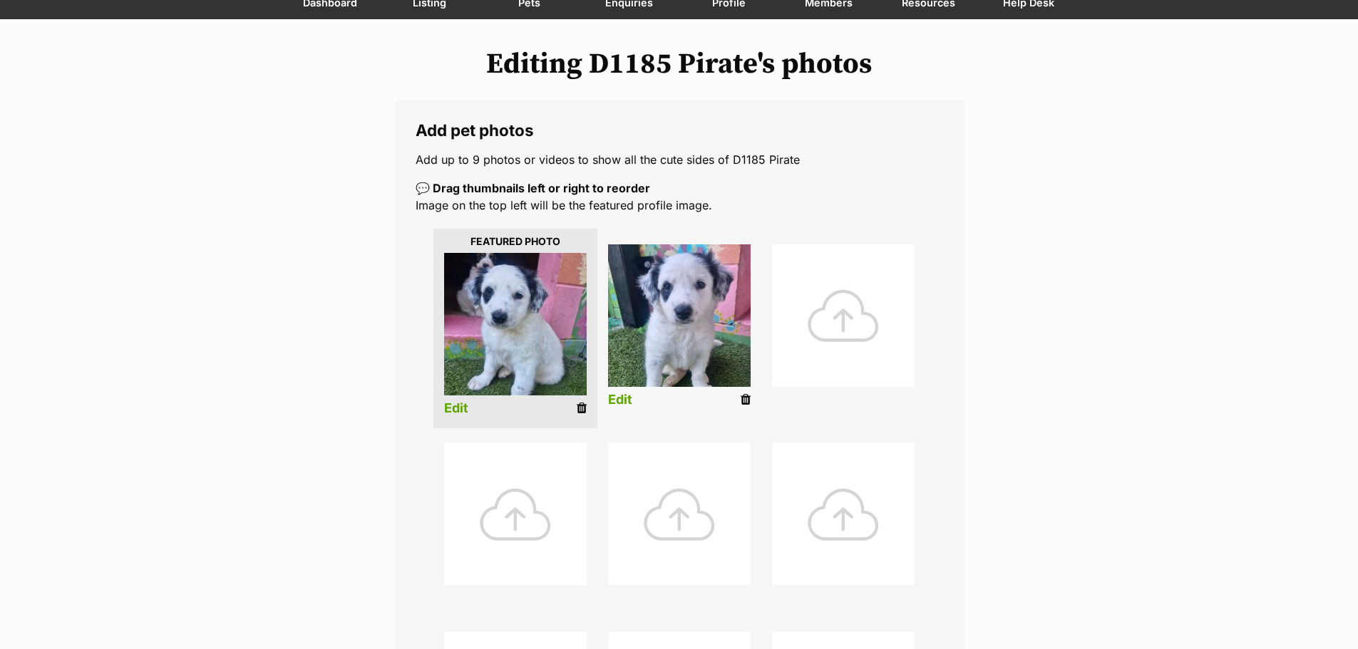
click at [837, 323] on div at bounding box center [843, 316] width 143 height 143
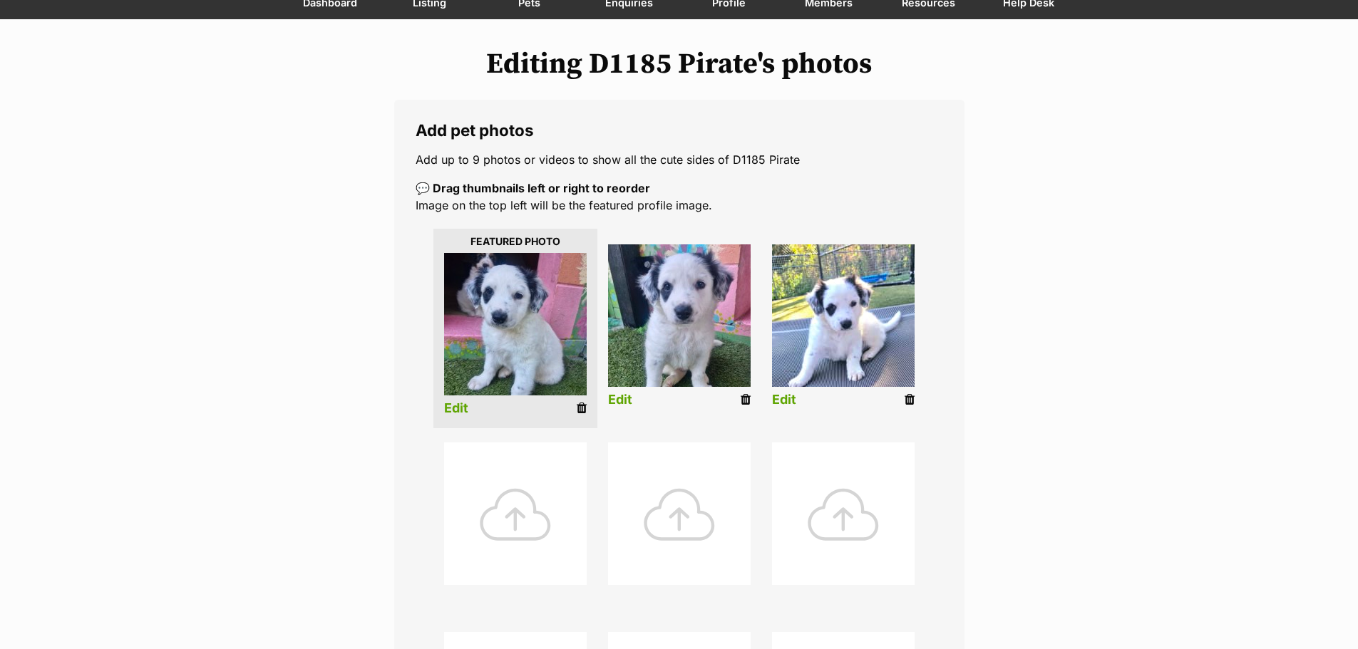
click at [788, 394] on link "Edit" at bounding box center [784, 400] width 24 height 15
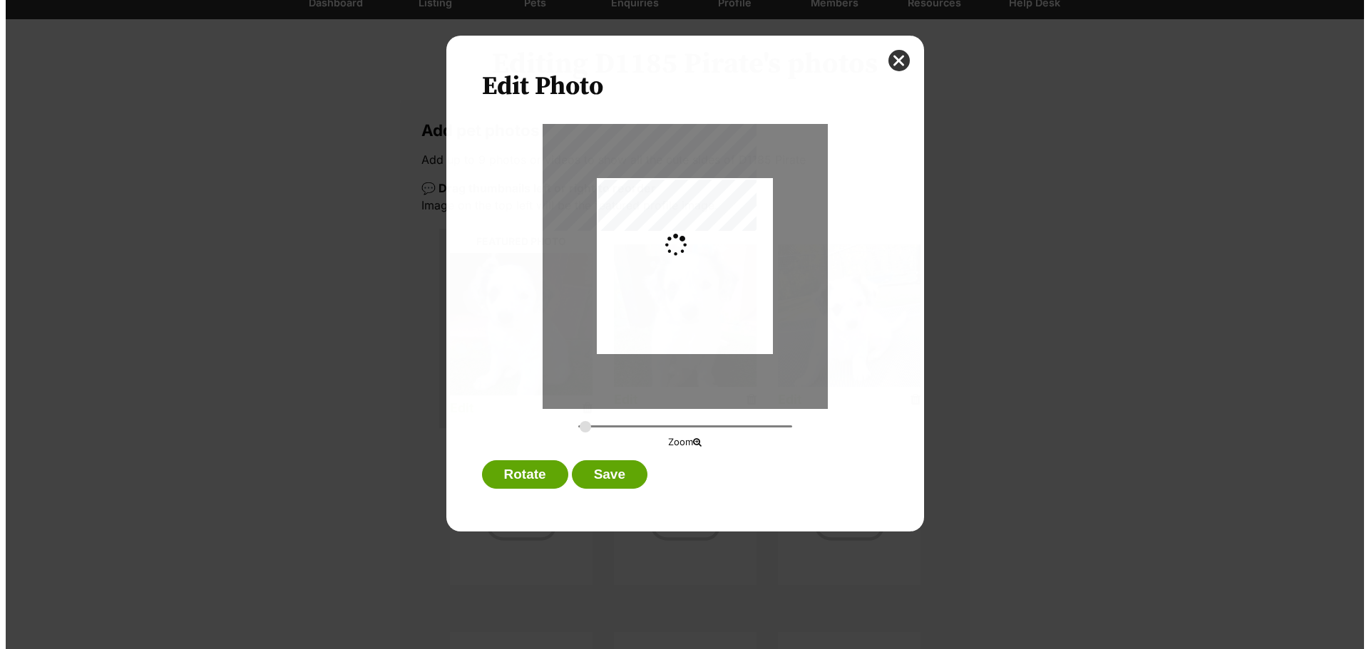
scroll to position [0, 0]
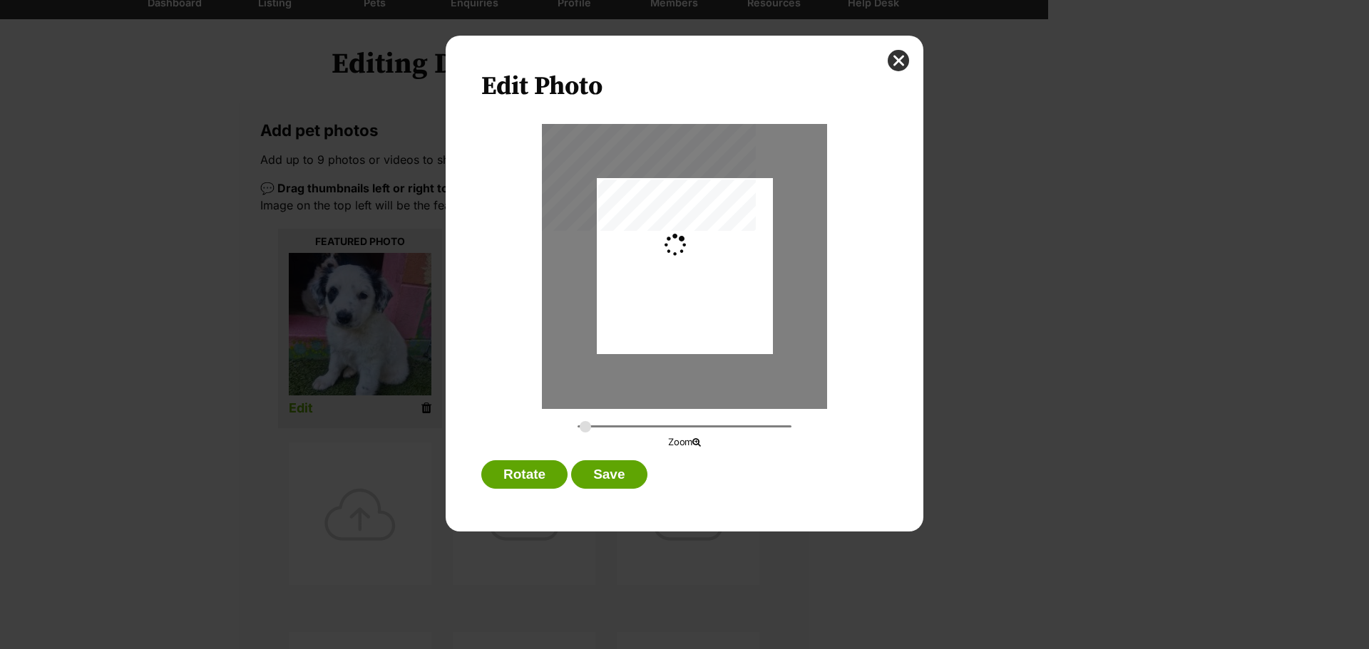
type input "0.2744"
drag, startPoint x: 695, startPoint y: 251, endPoint x: 709, endPoint y: 248, distance: 13.8
click at [709, 248] on div "Dialog Window - Close (Press escape to close)" at bounding box center [685, 263] width 176 height 231
click at [610, 466] on button "Save" at bounding box center [609, 475] width 76 height 29
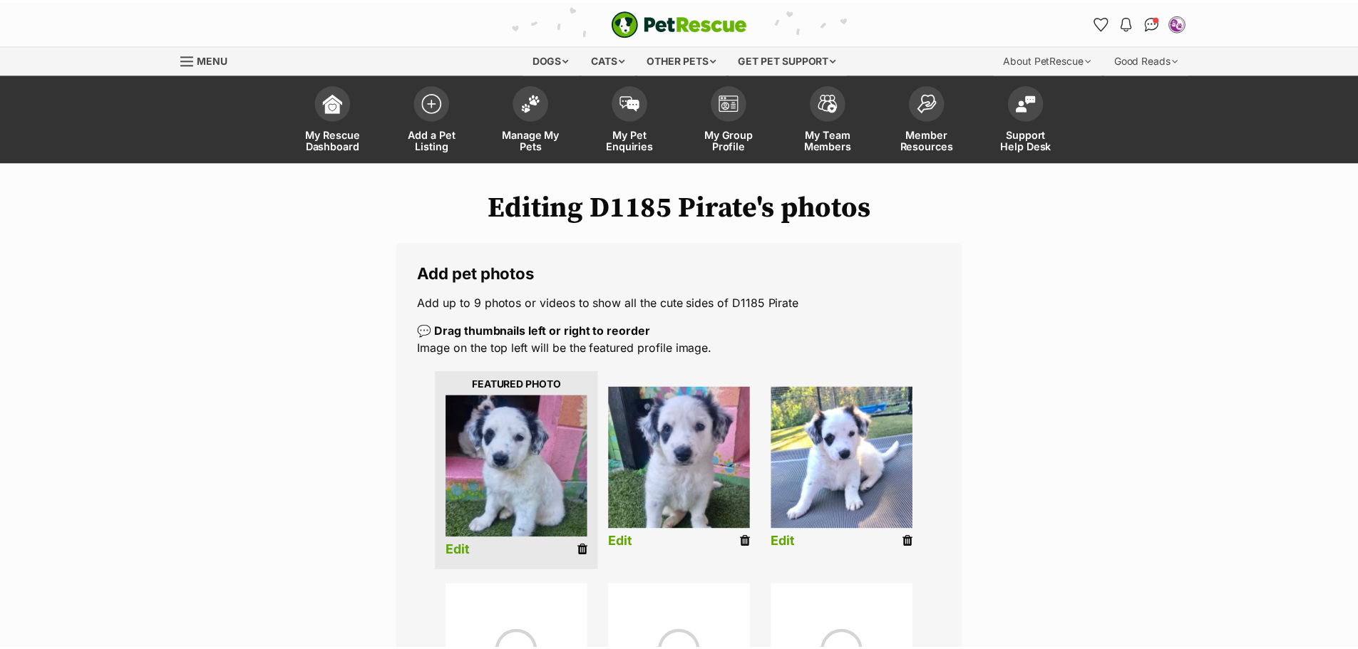
scroll to position [143, 0]
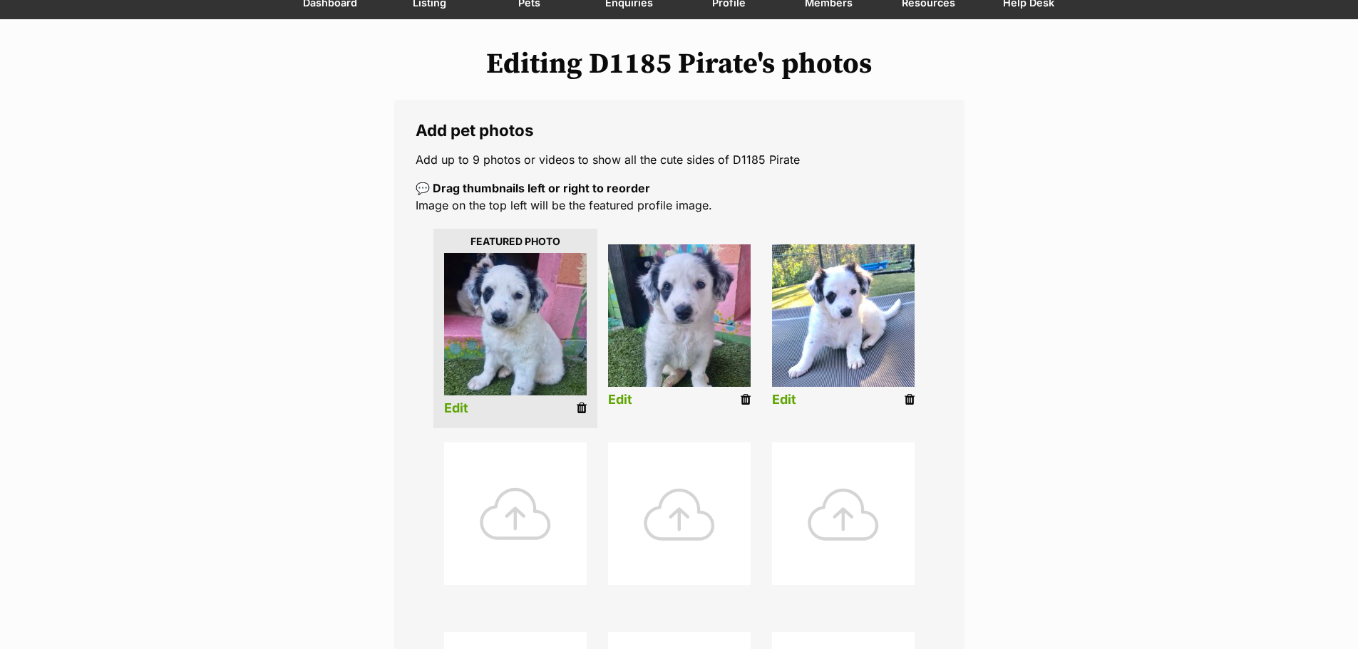
click at [513, 512] on div at bounding box center [515, 514] width 143 height 143
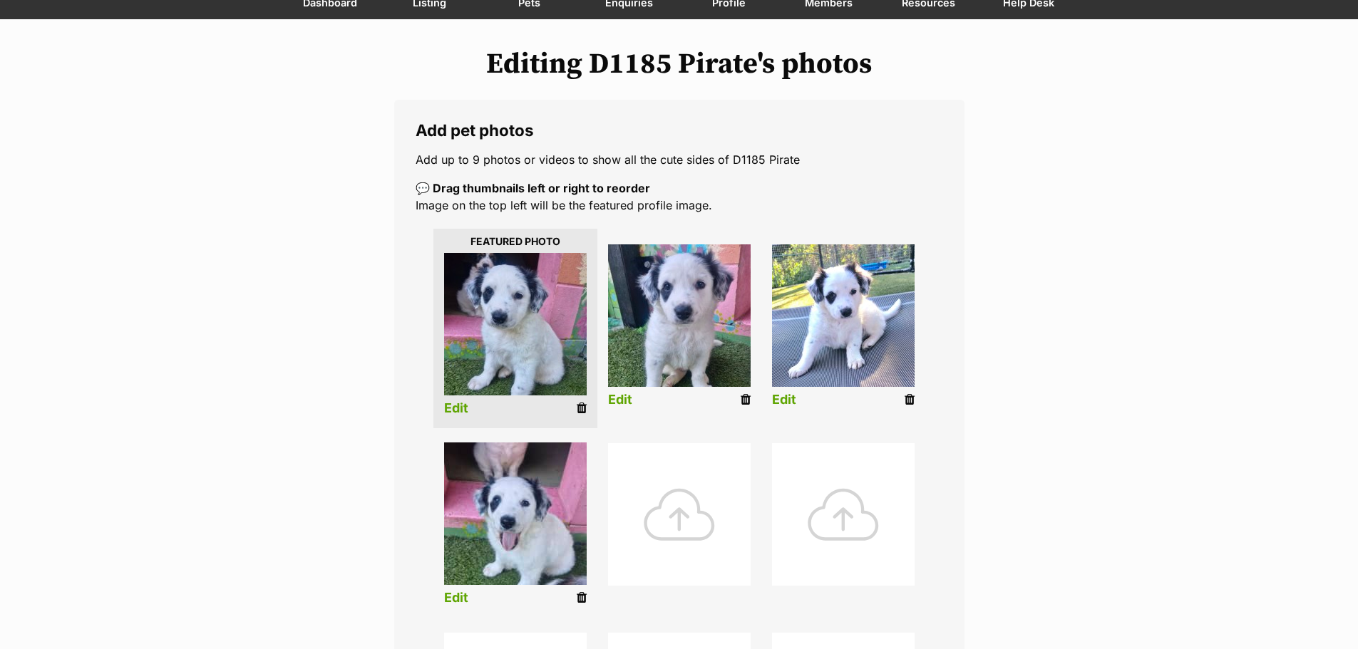
click at [457, 597] on link "Edit" at bounding box center [456, 598] width 24 height 15
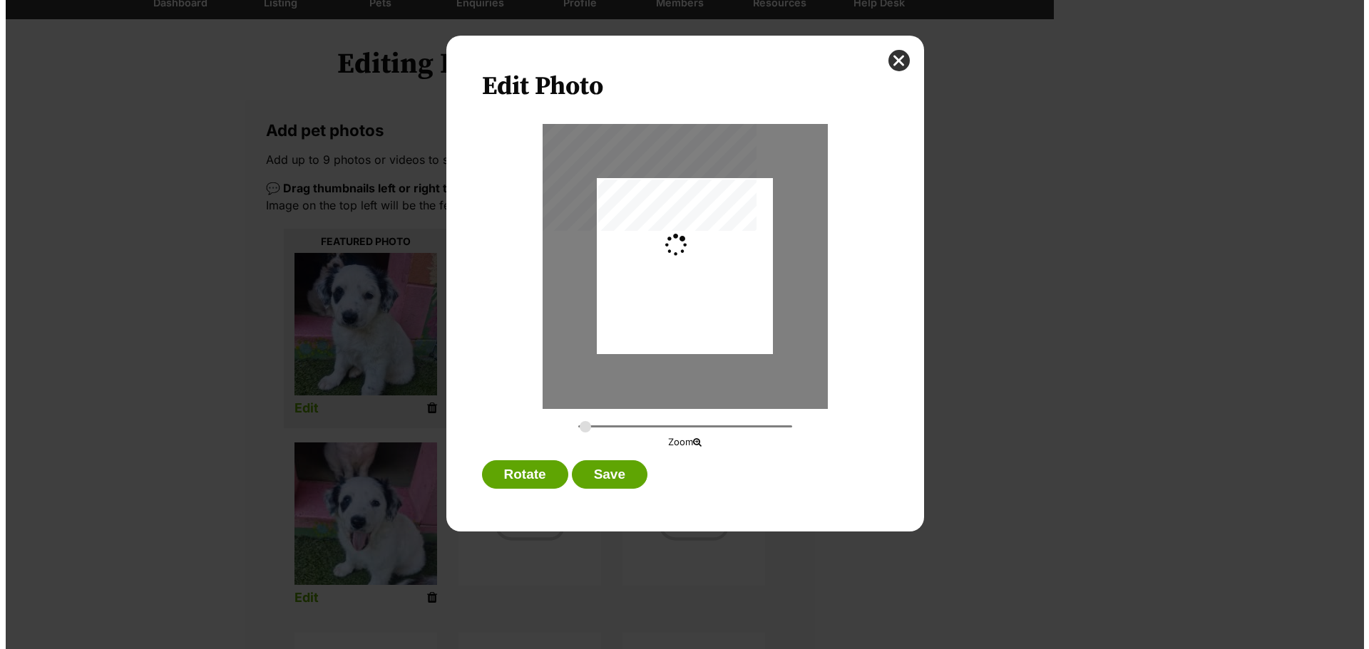
scroll to position [0, 0]
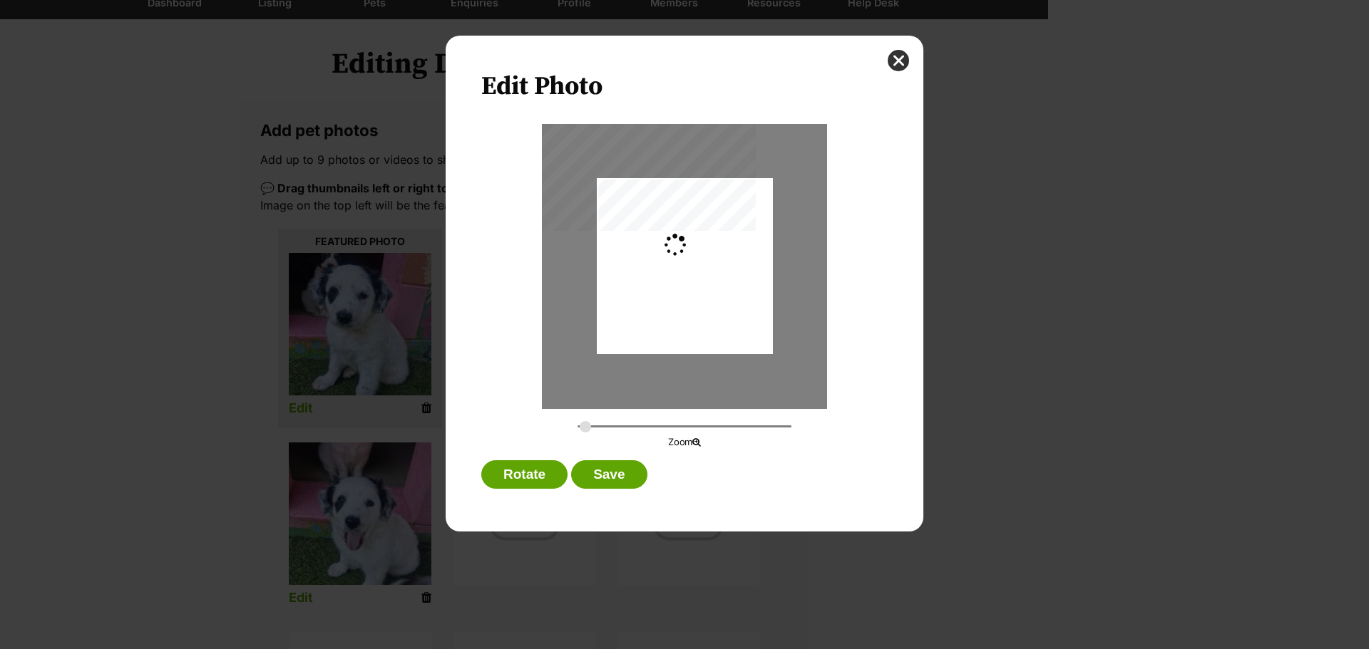
type input "0.2744"
drag, startPoint x: 670, startPoint y: 264, endPoint x: 679, endPoint y: 245, distance: 20.7
click at [679, 245] on div "Dialog Window - Close (Press escape to close)" at bounding box center [685, 248] width 176 height 242
click at [618, 471] on button "Save" at bounding box center [609, 475] width 76 height 29
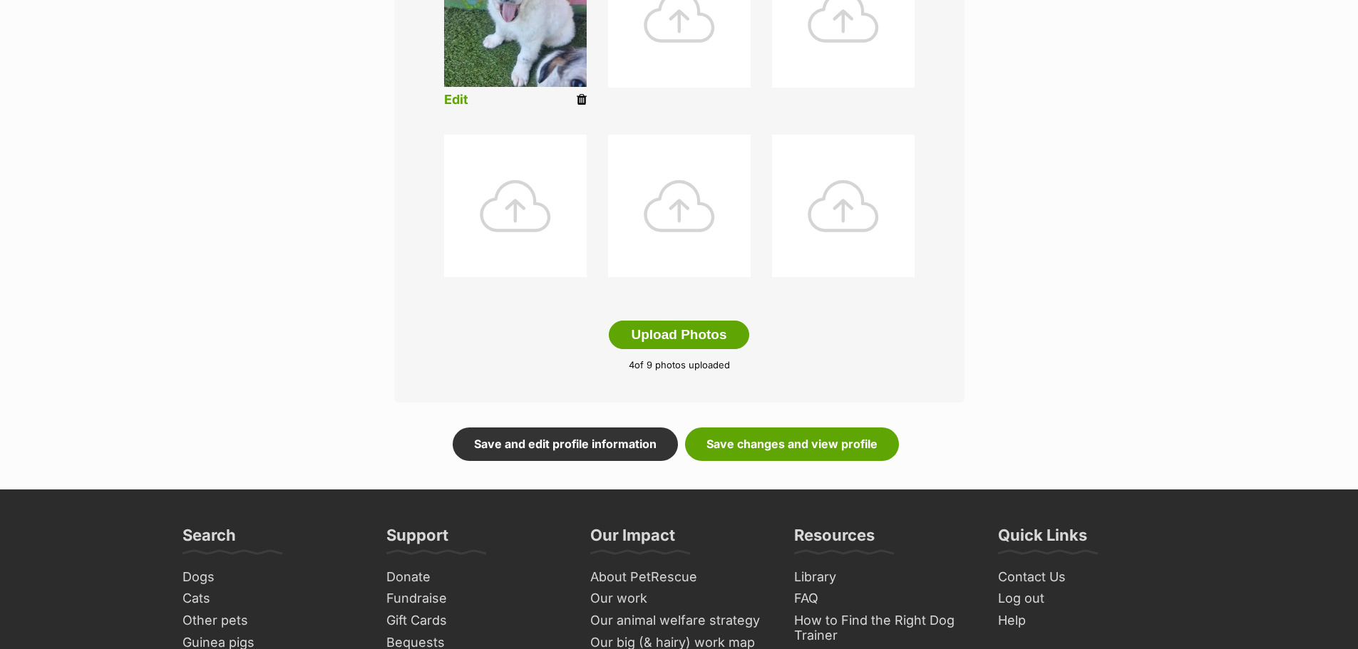
scroll to position [642, 0]
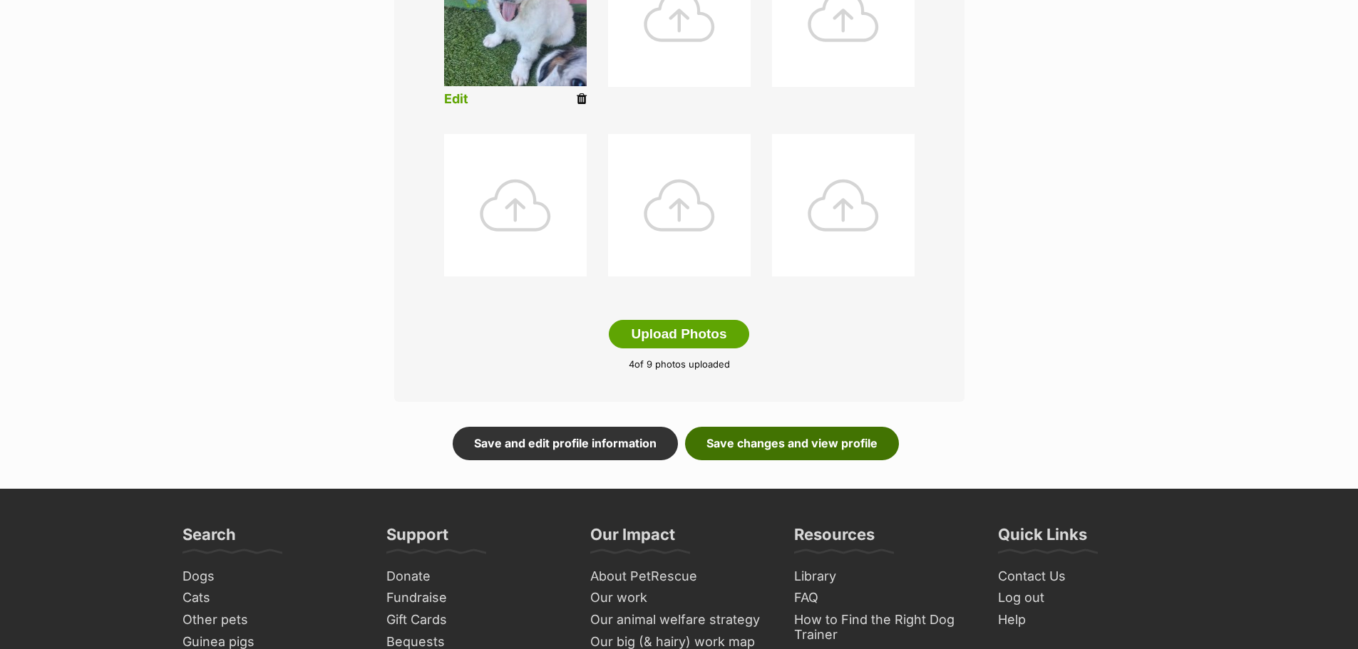
click at [752, 446] on link "Save changes and view profile" at bounding box center [792, 443] width 214 height 33
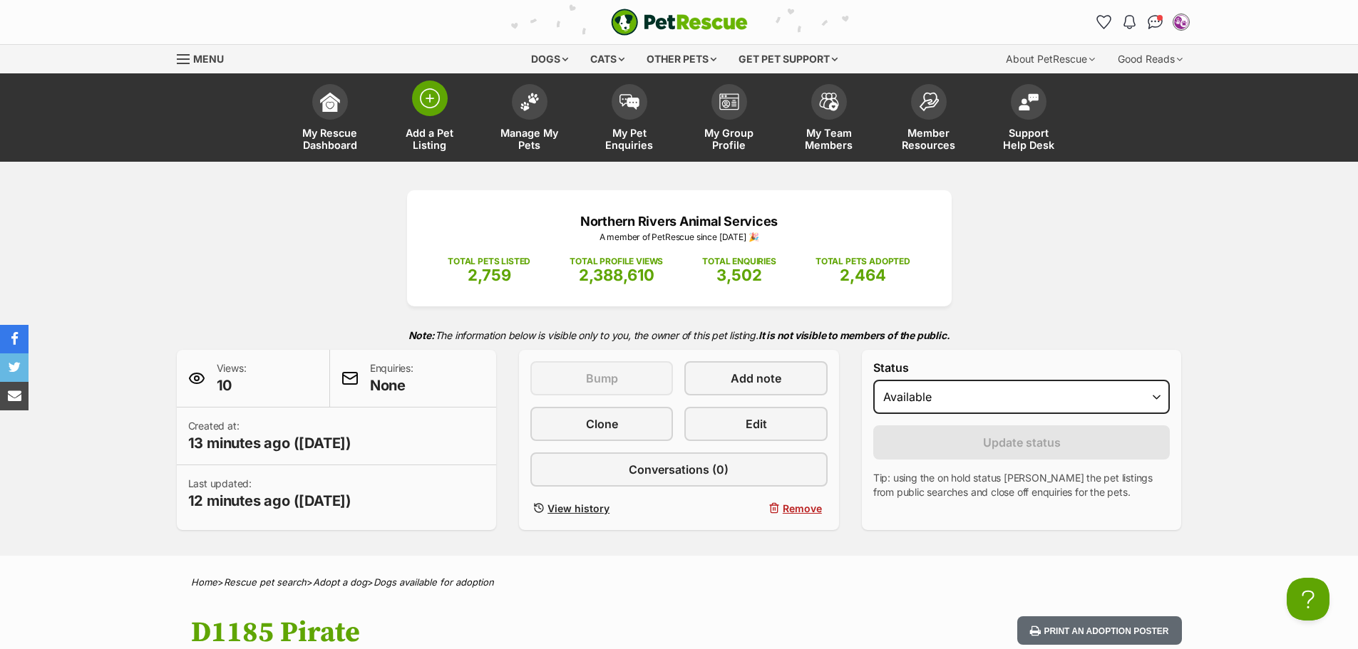
click at [428, 98] on img at bounding box center [430, 98] width 20 height 20
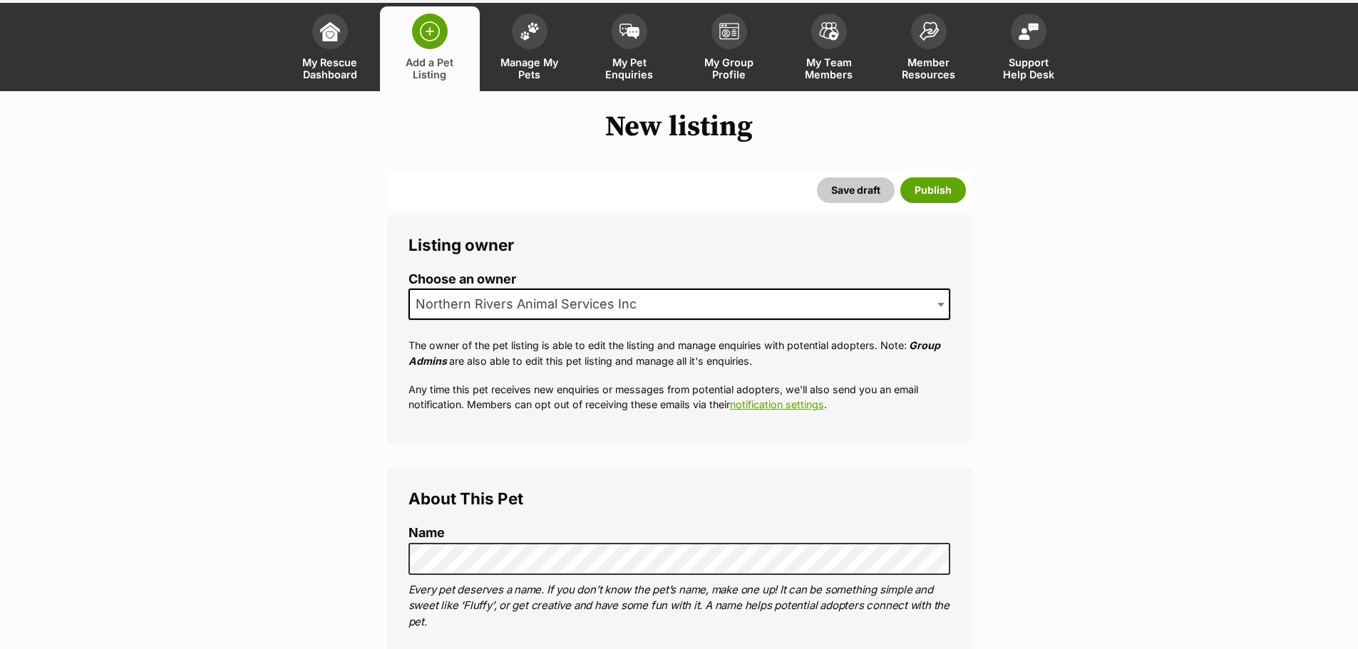
scroll to position [285, 0]
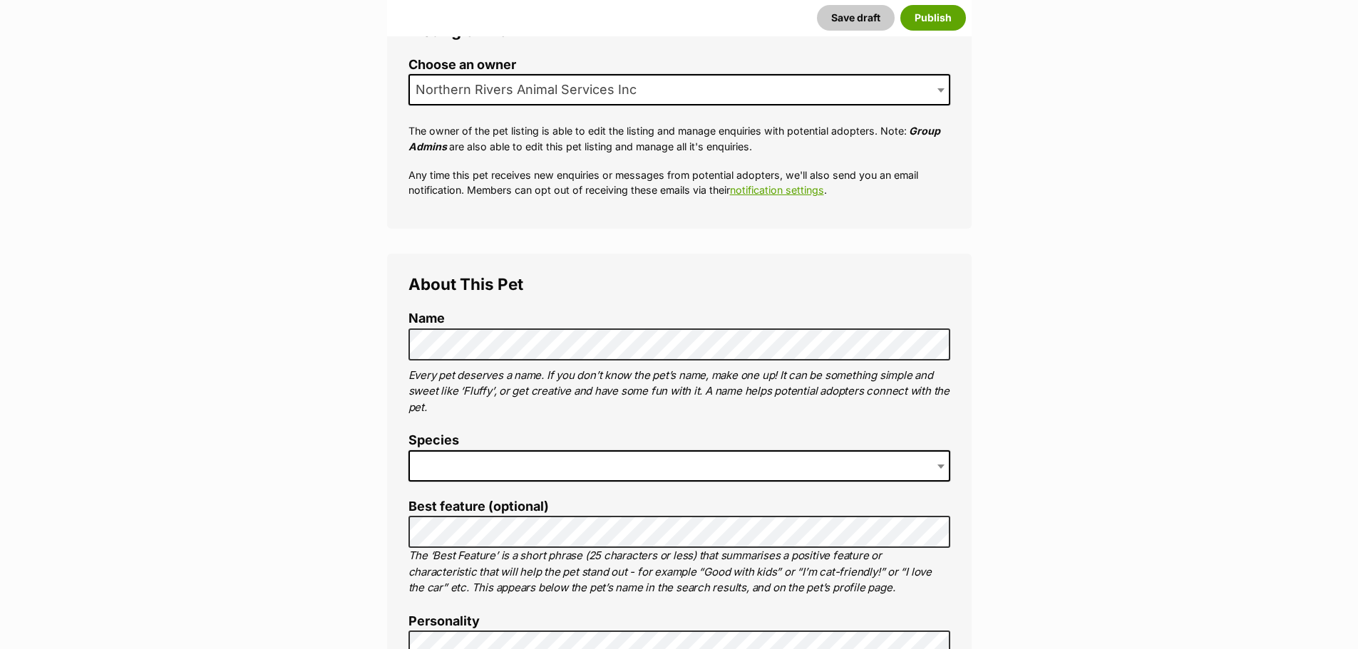
click at [453, 463] on span at bounding box center [679, 466] width 542 height 31
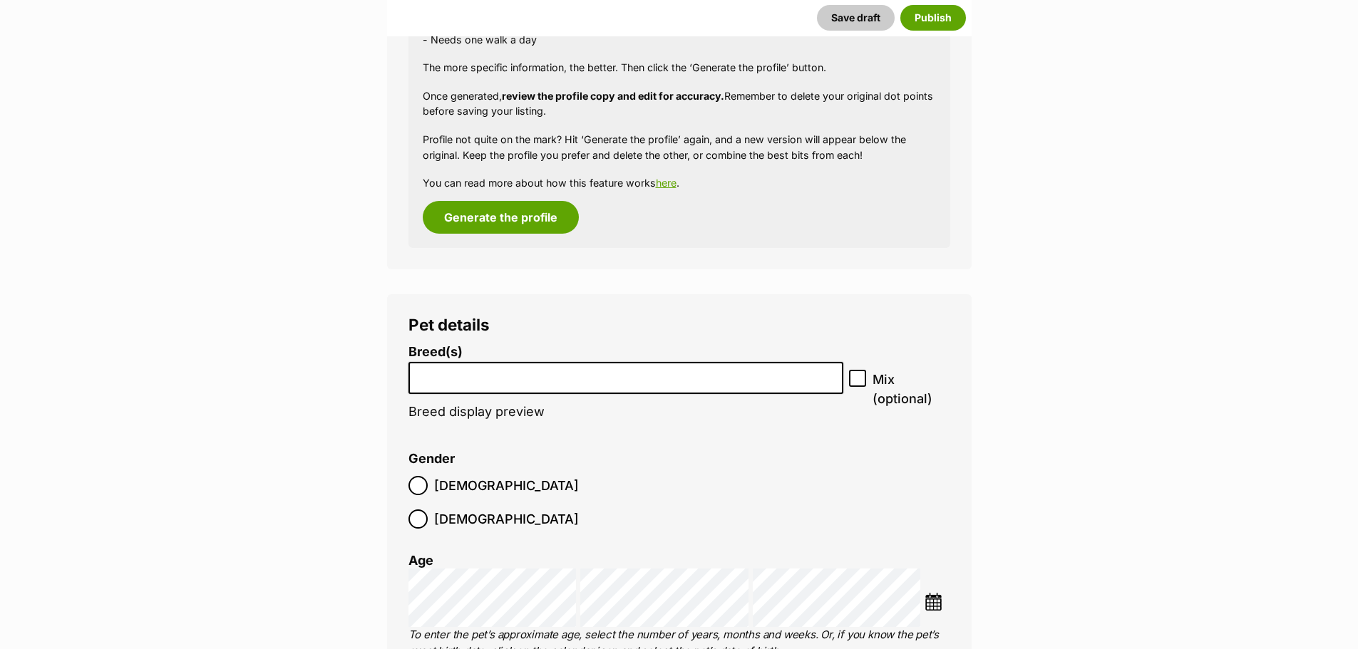
scroll to position [1497, 0]
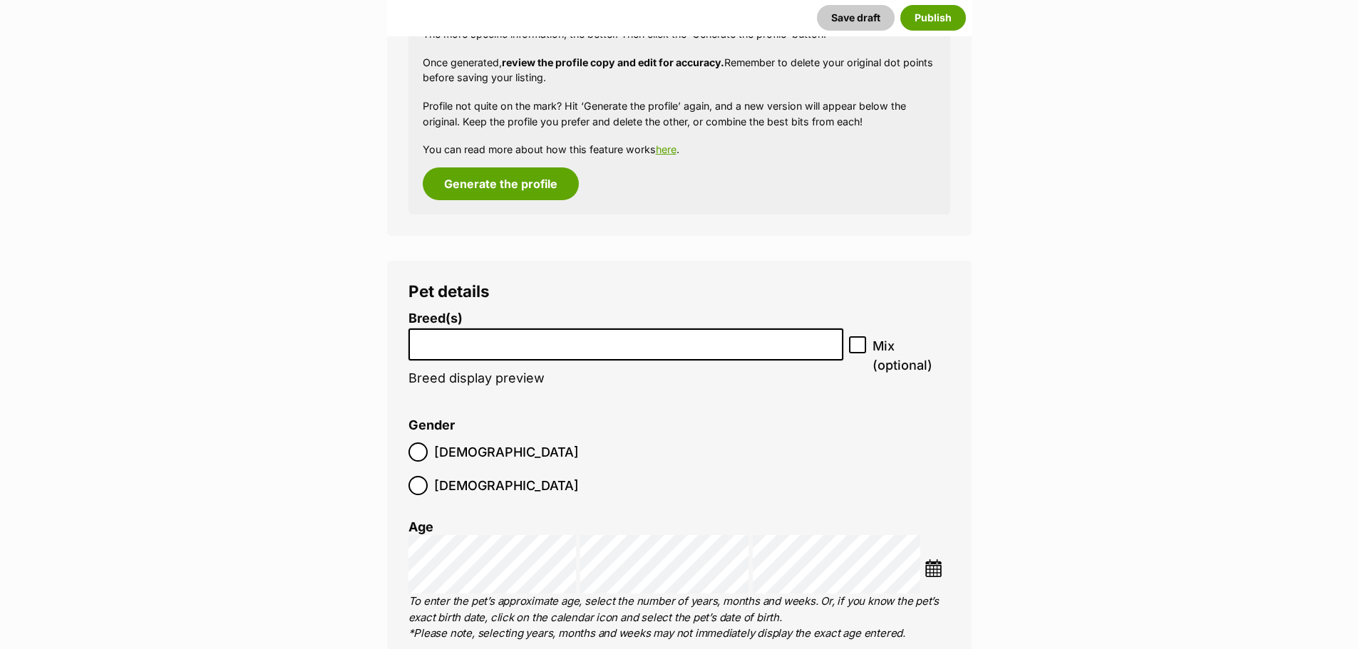
click at [786, 353] on li at bounding box center [626, 344] width 426 height 29
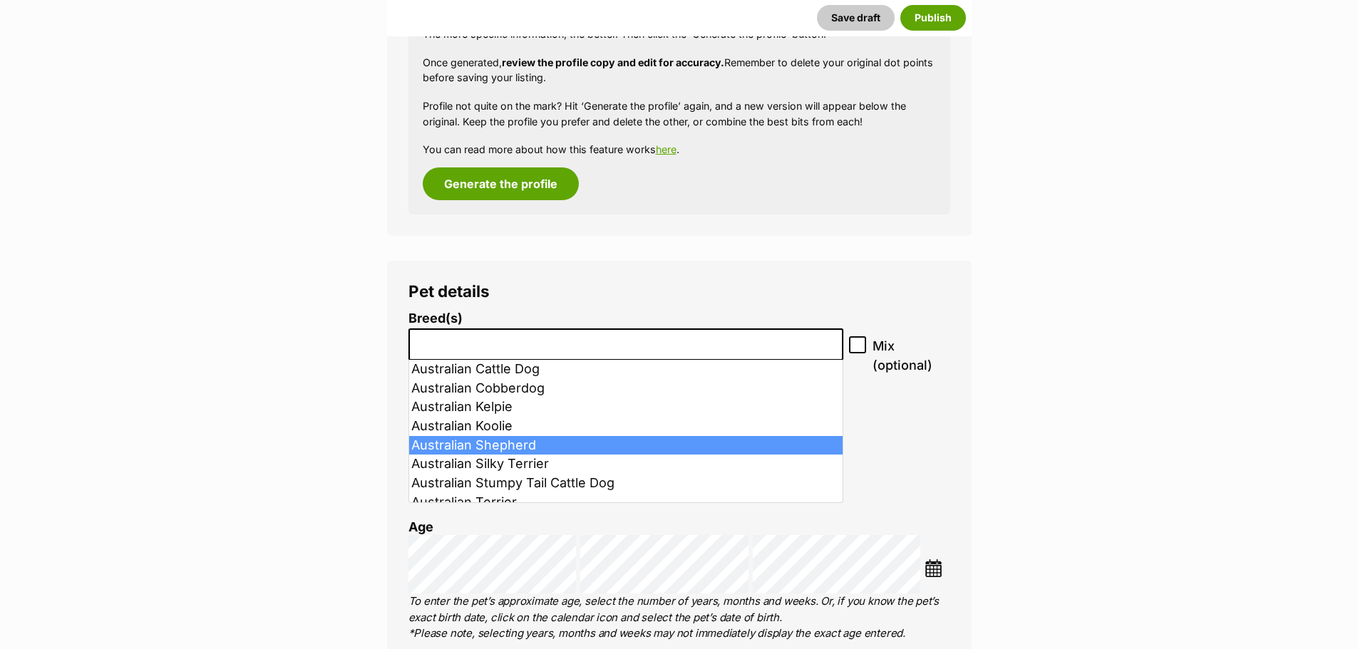
scroll to position [356, 0]
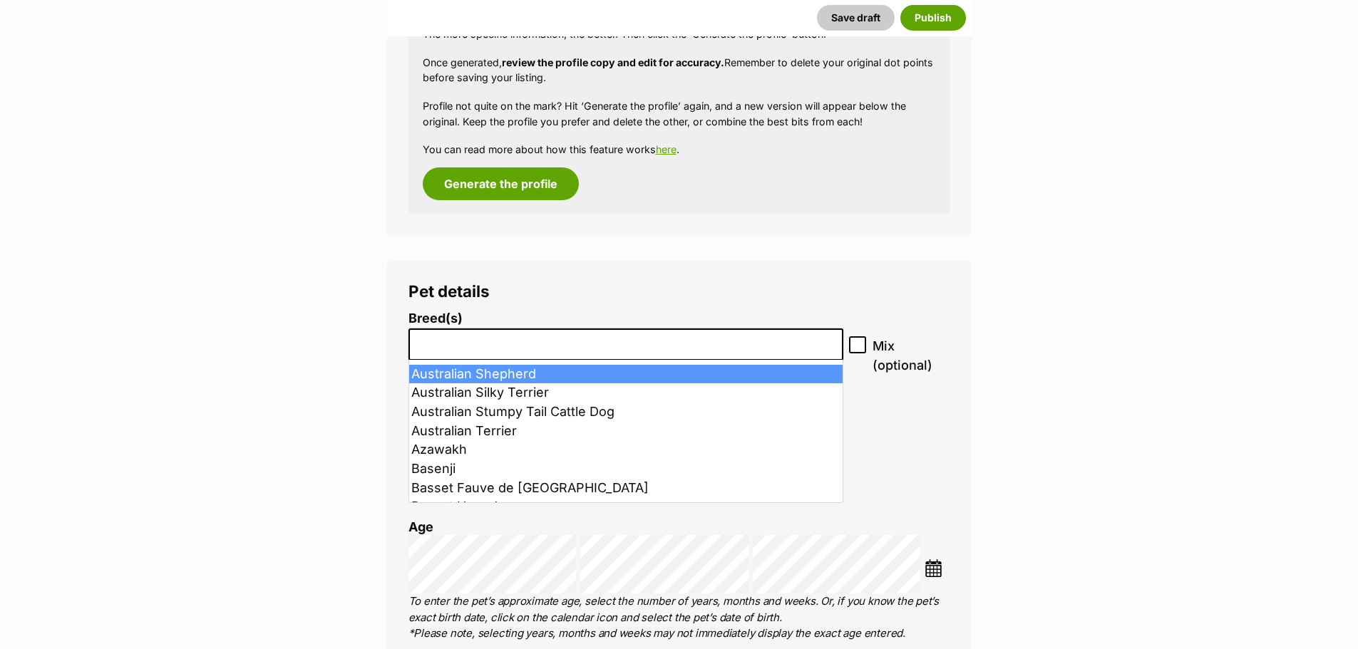
select select "16"
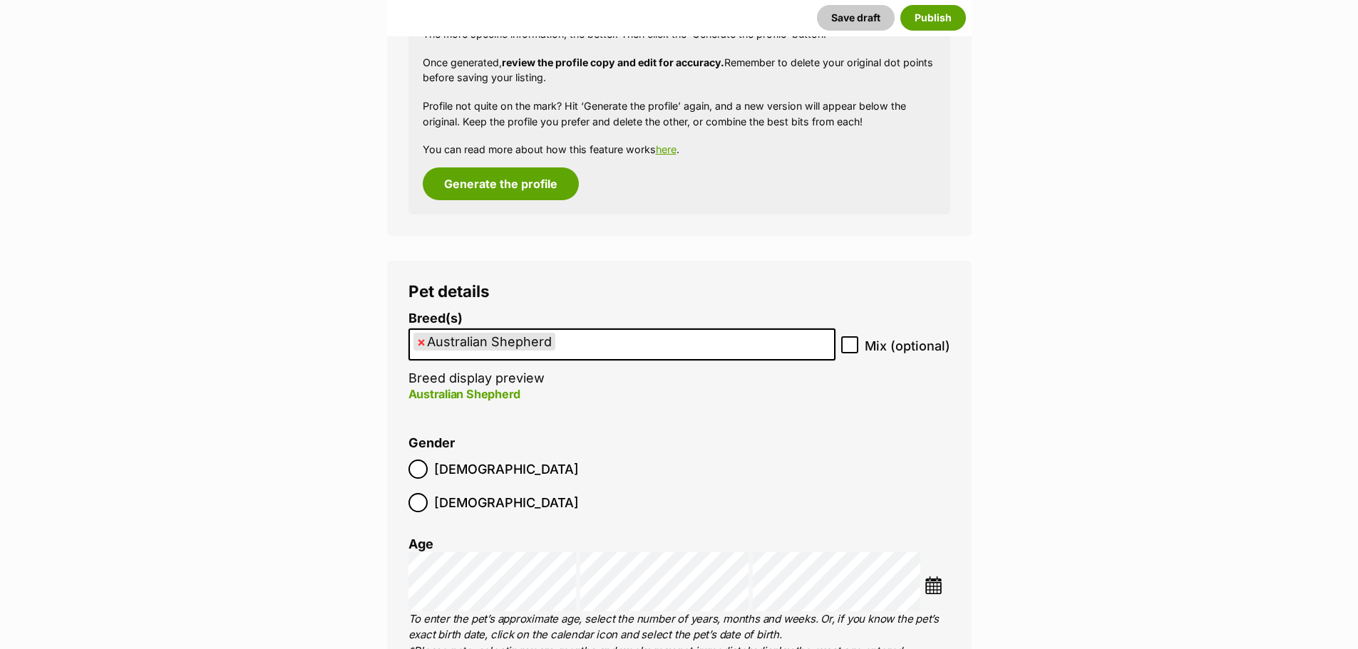
click at [851, 346] on icon at bounding box center [850, 345] width 9 height 6
click at [851, 346] on input "Mix (optional)" at bounding box center [849, 344] width 17 height 17
checkbox input "true"
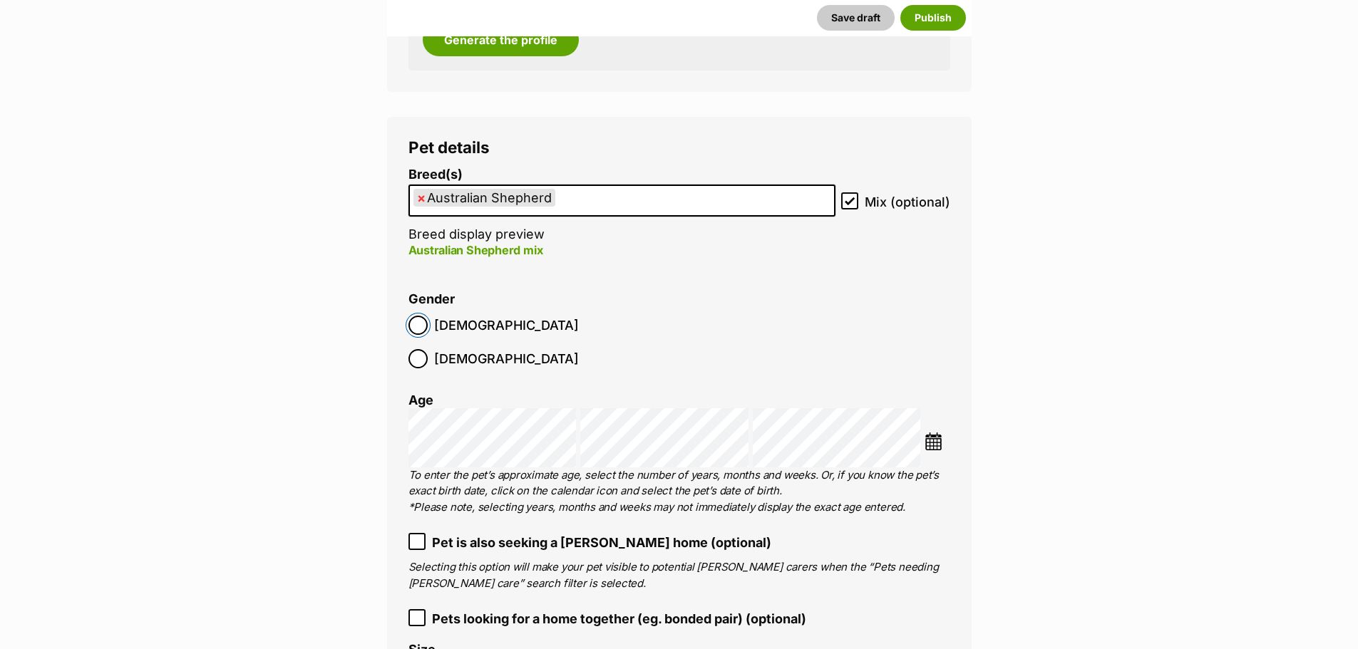
scroll to position [1711, 0]
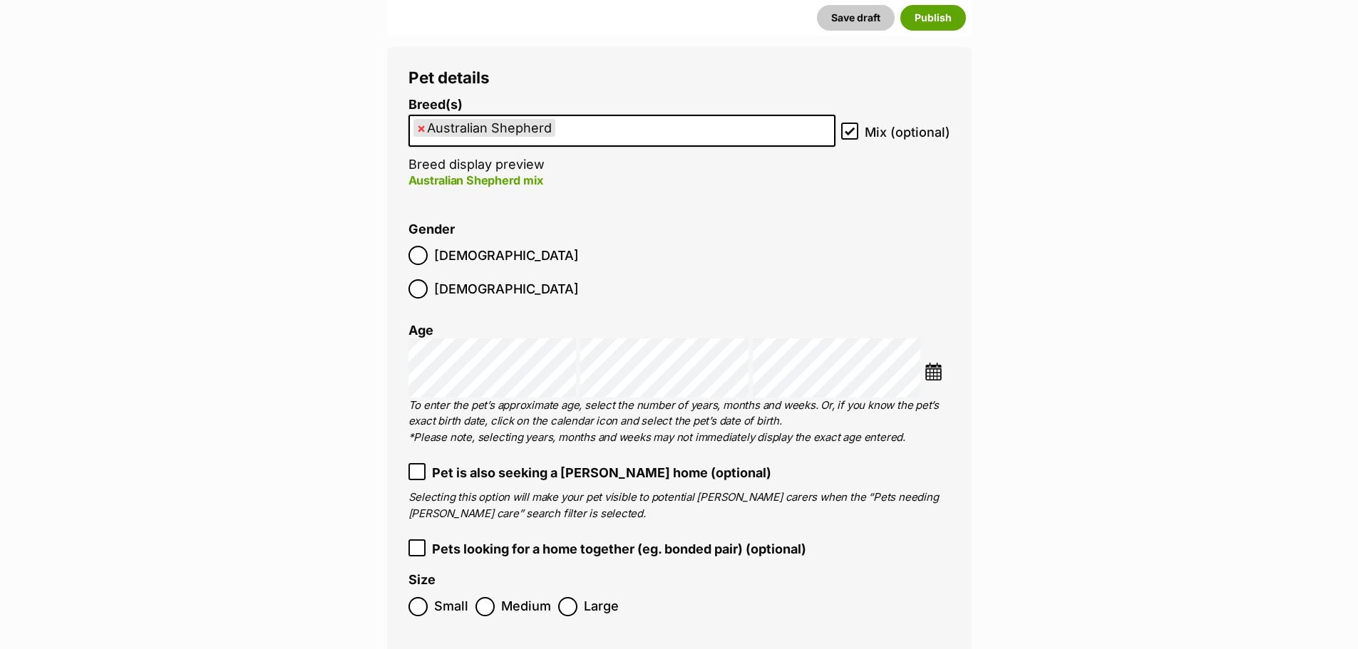
click at [935, 363] on img at bounding box center [934, 372] width 18 height 18
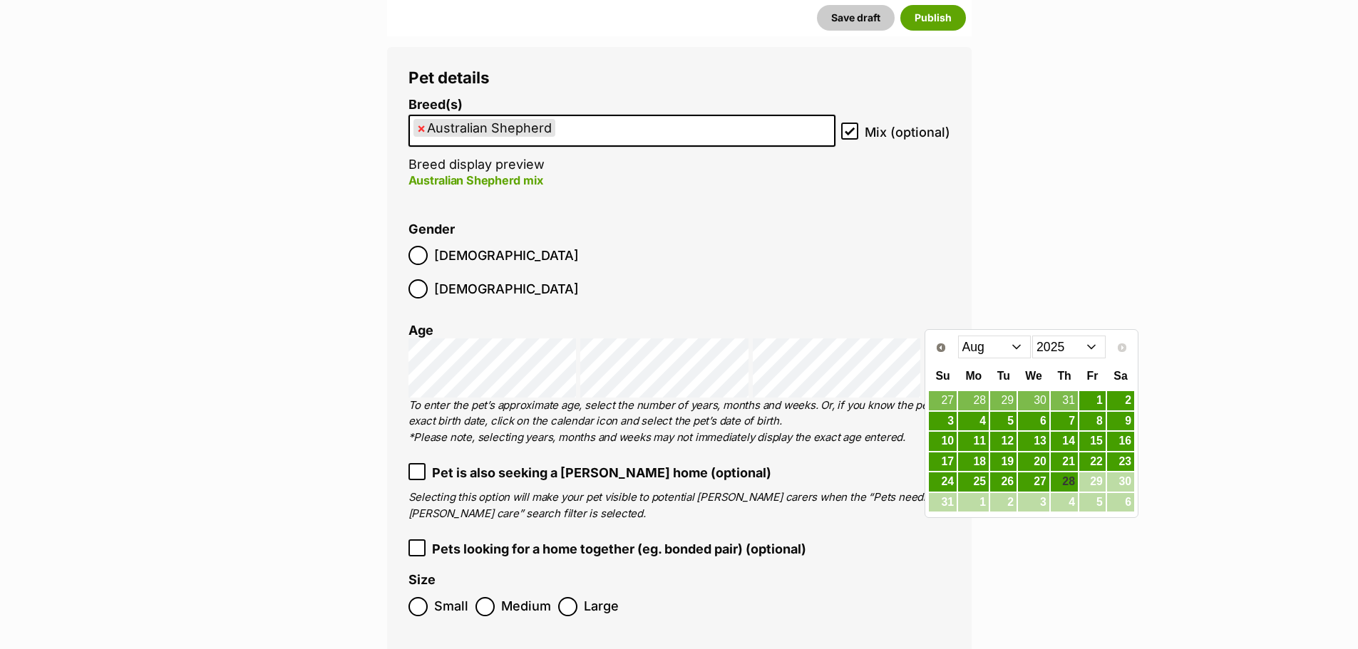
click at [1022, 347] on select "Jan Feb Mar Apr May Jun Jul Aug" at bounding box center [994, 347] width 73 height 23
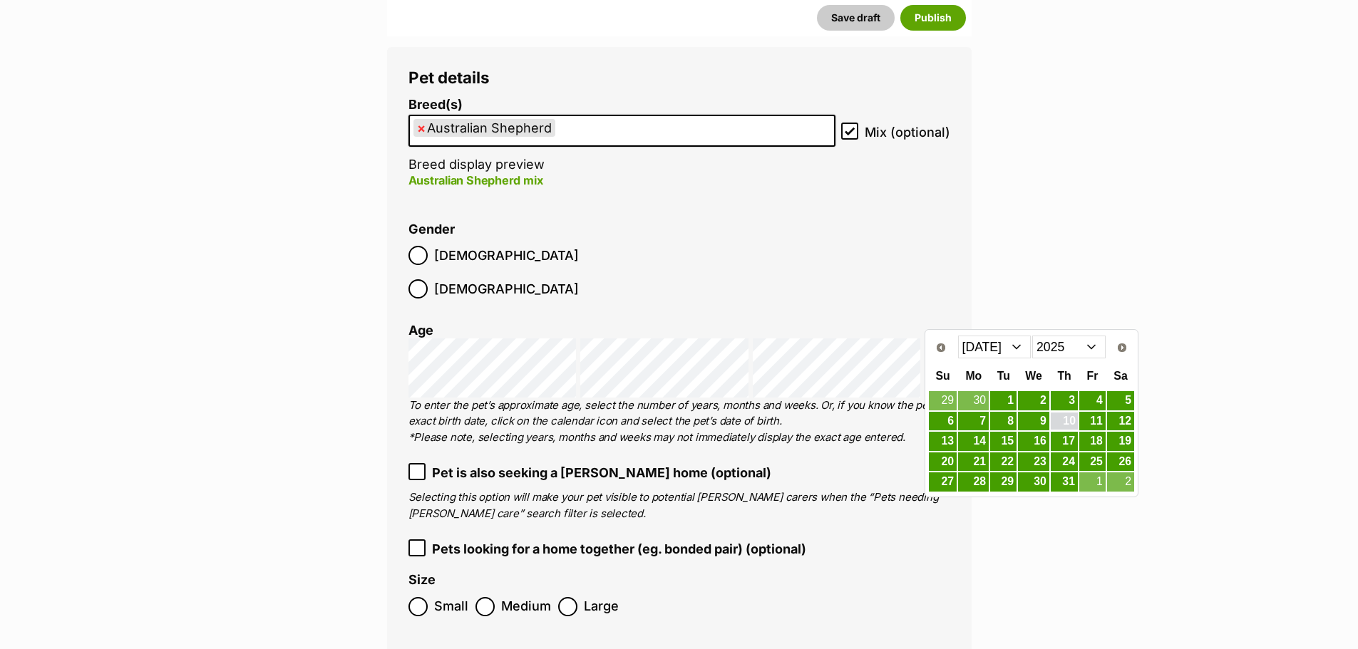
click at [1068, 423] on link "10" at bounding box center [1064, 422] width 27 height 18
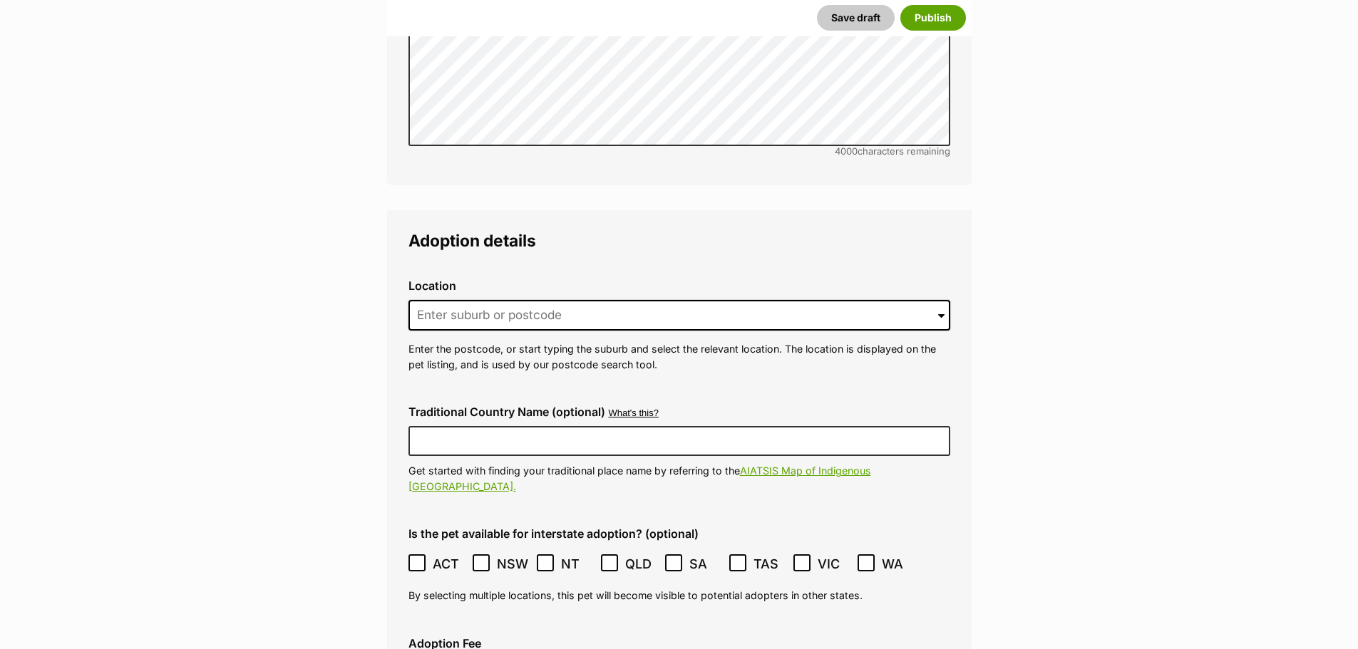
scroll to position [3137, 0]
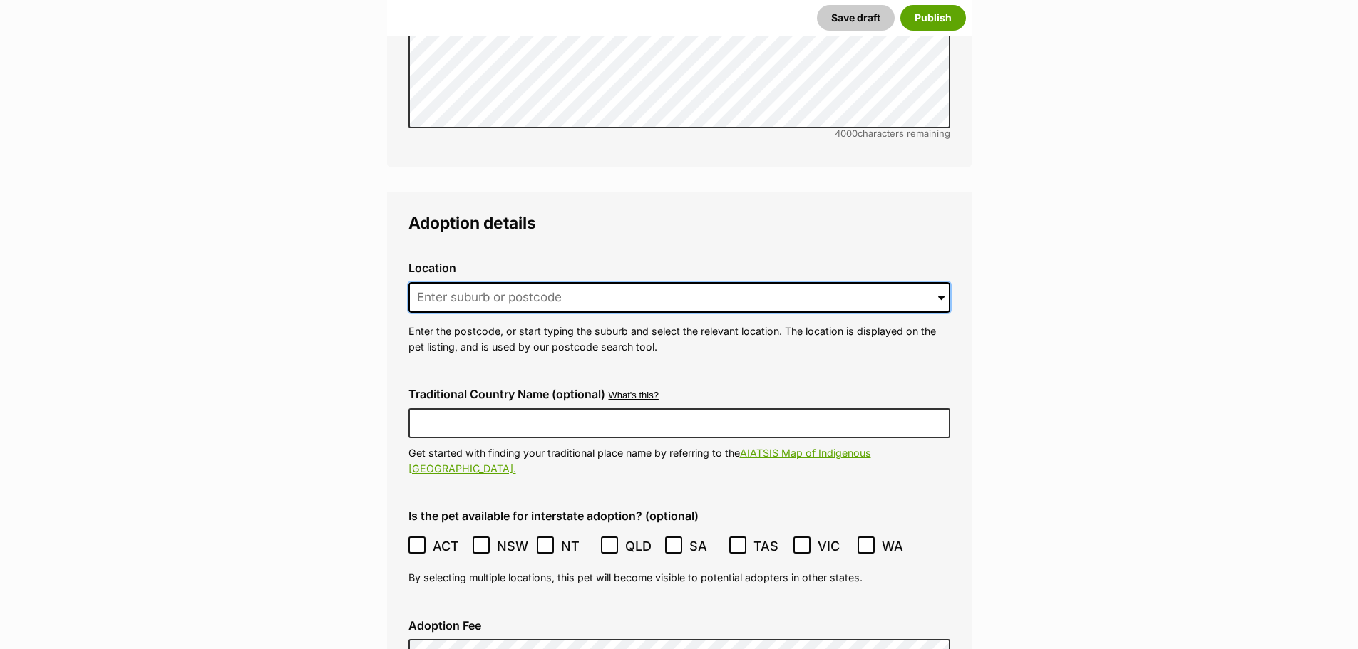
click at [431, 282] on input at bounding box center [679, 297] width 542 height 31
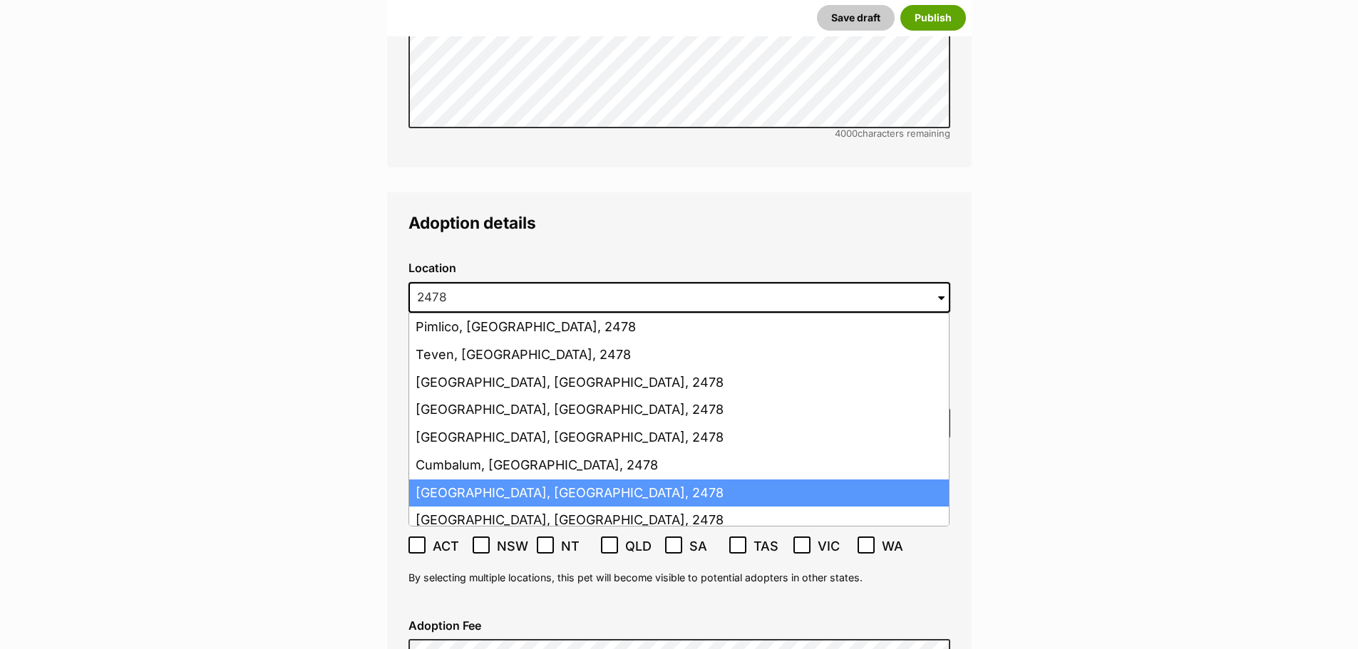
click at [483, 480] on li "Ballina, New South Wales, 2478" at bounding box center [679, 494] width 540 height 28
type input "Ballina, New South Wales, 2478"
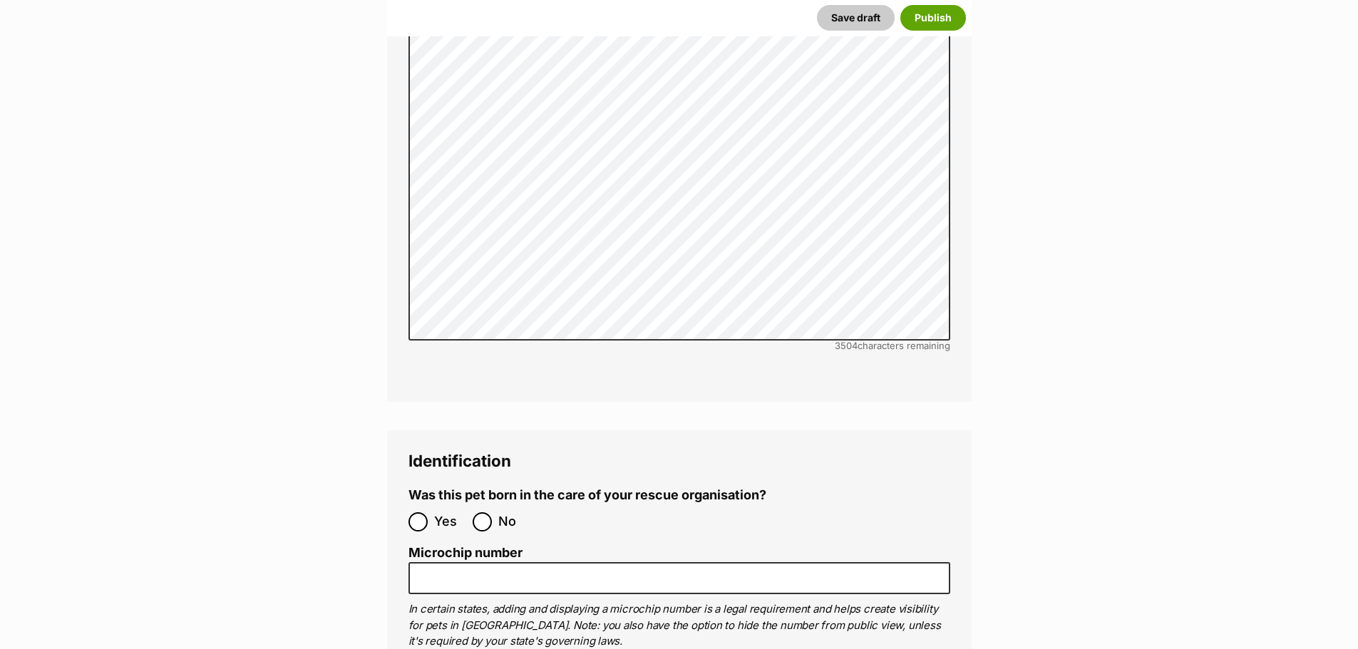
scroll to position [4206, 0]
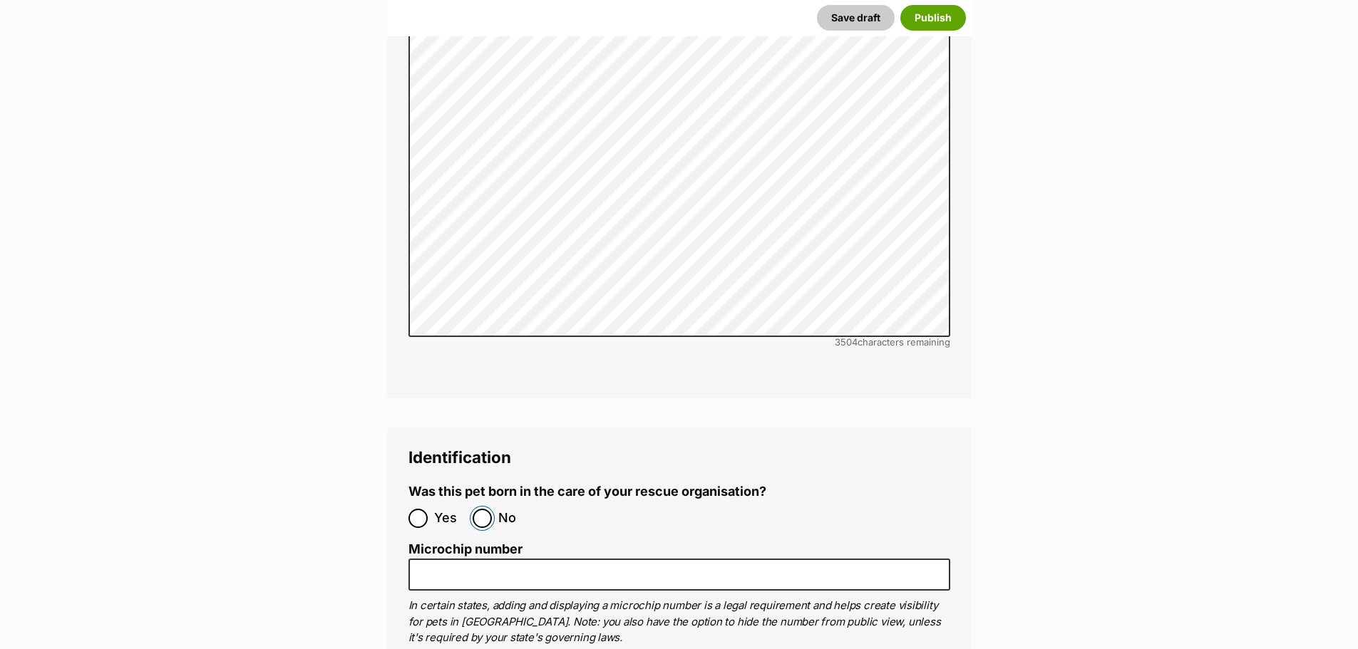
click at [474, 509] on input "No" at bounding box center [482, 518] width 19 height 19
radio input "true"
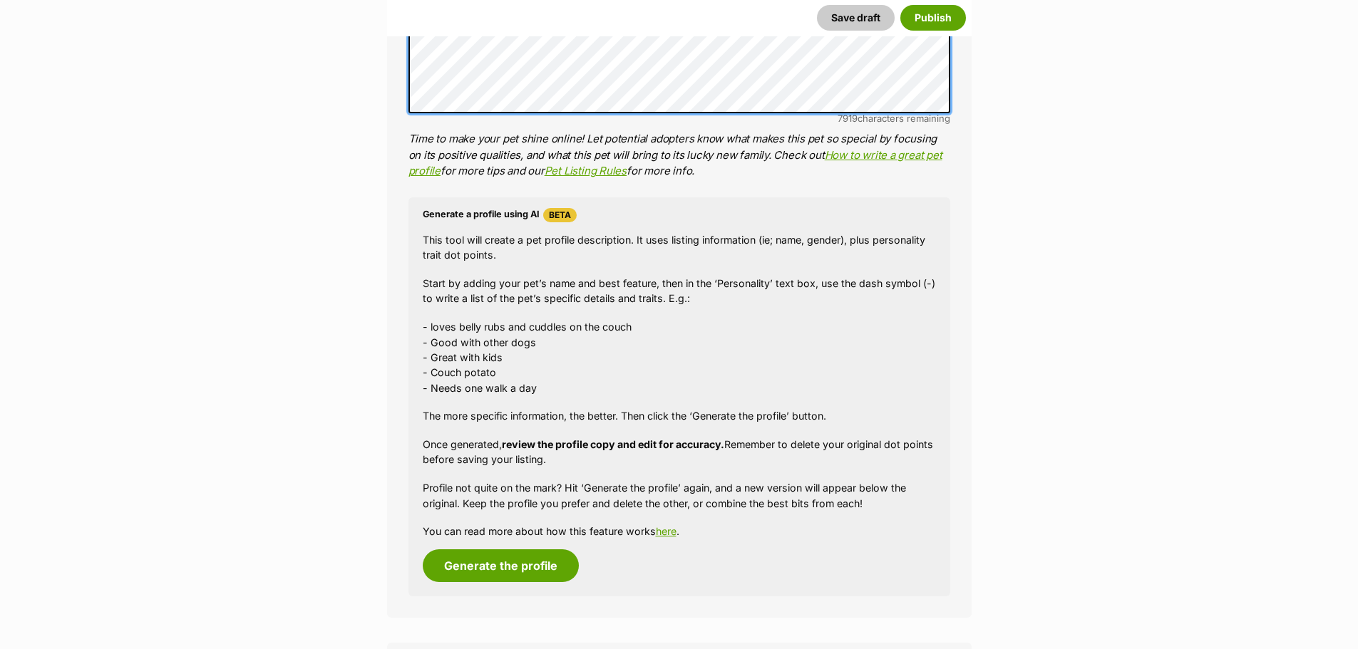
scroll to position [1141, 0]
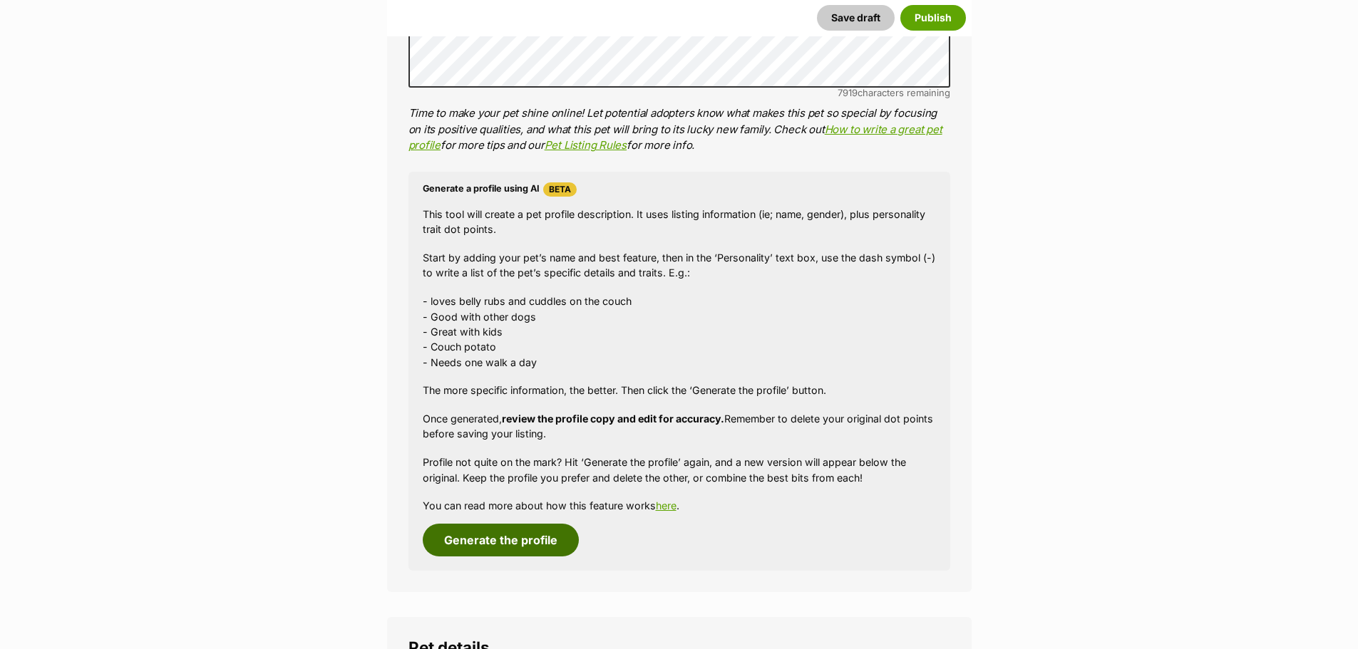
click at [507, 535] on button "Generate the profile" at bounding box center [501, 540] width 156 height 33
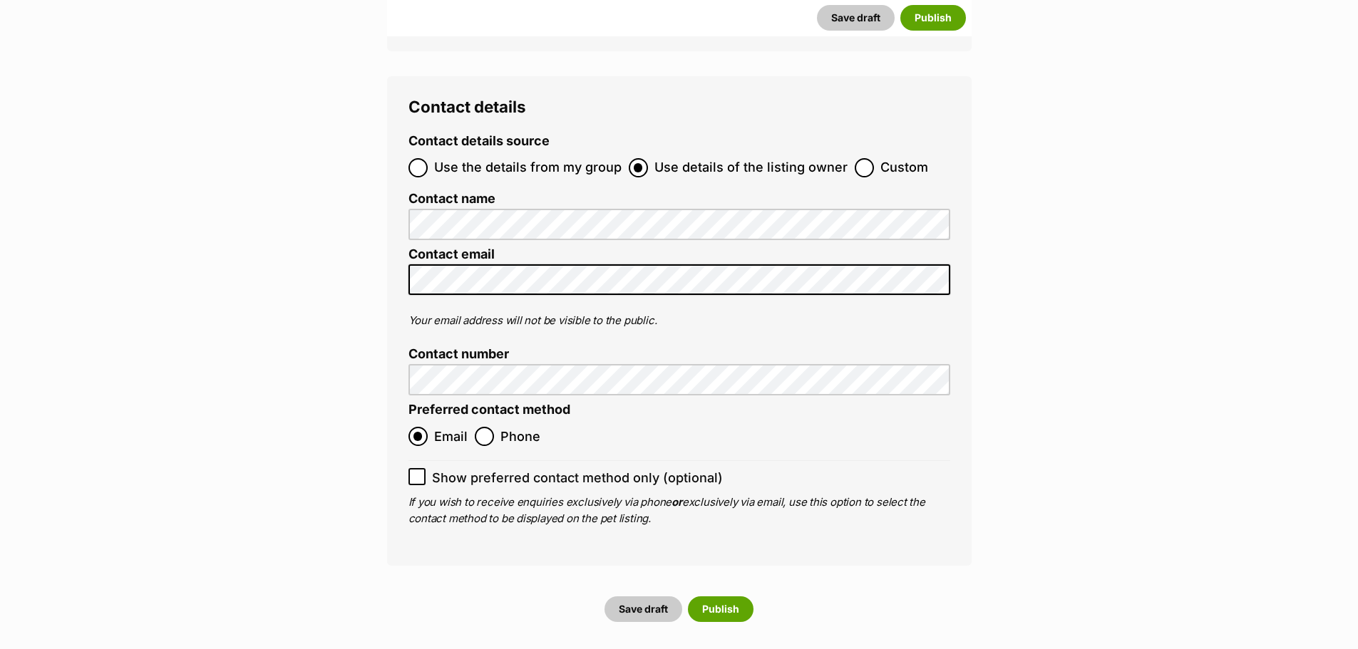
scroll to position [5239, 0]
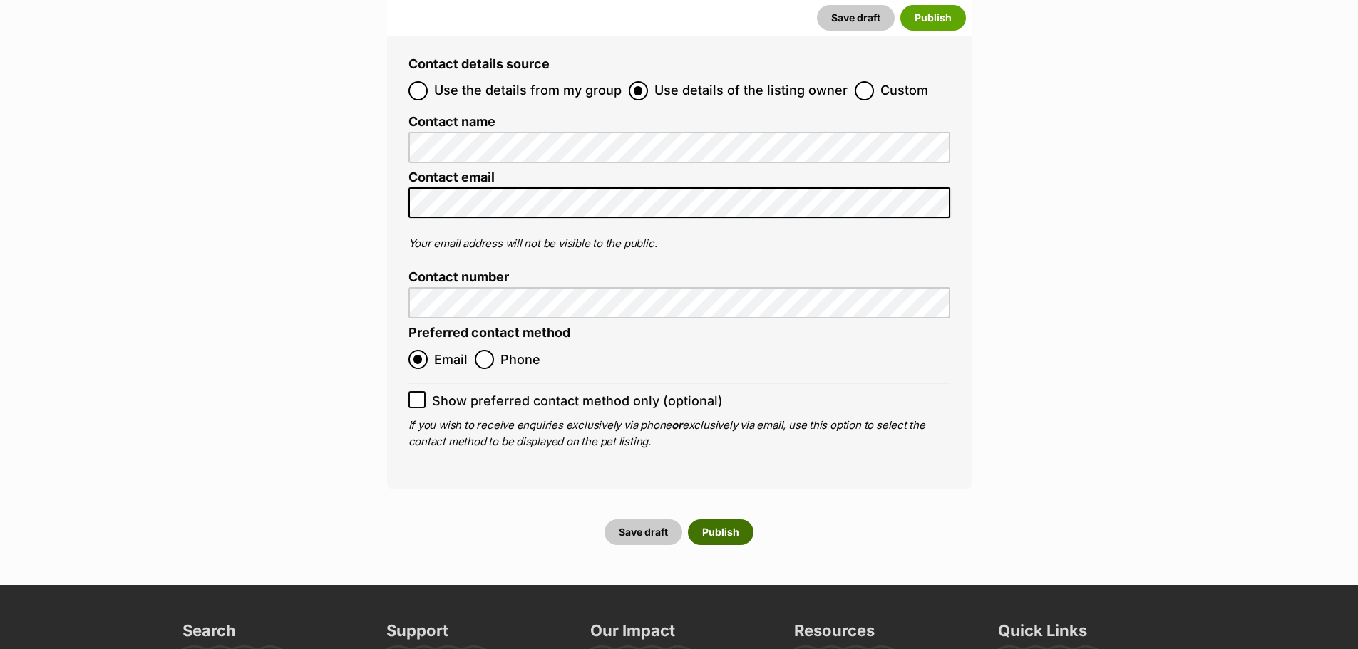
click at [724, 520] on button "Publish" at bounding box center [721, 533] width 66 height 26
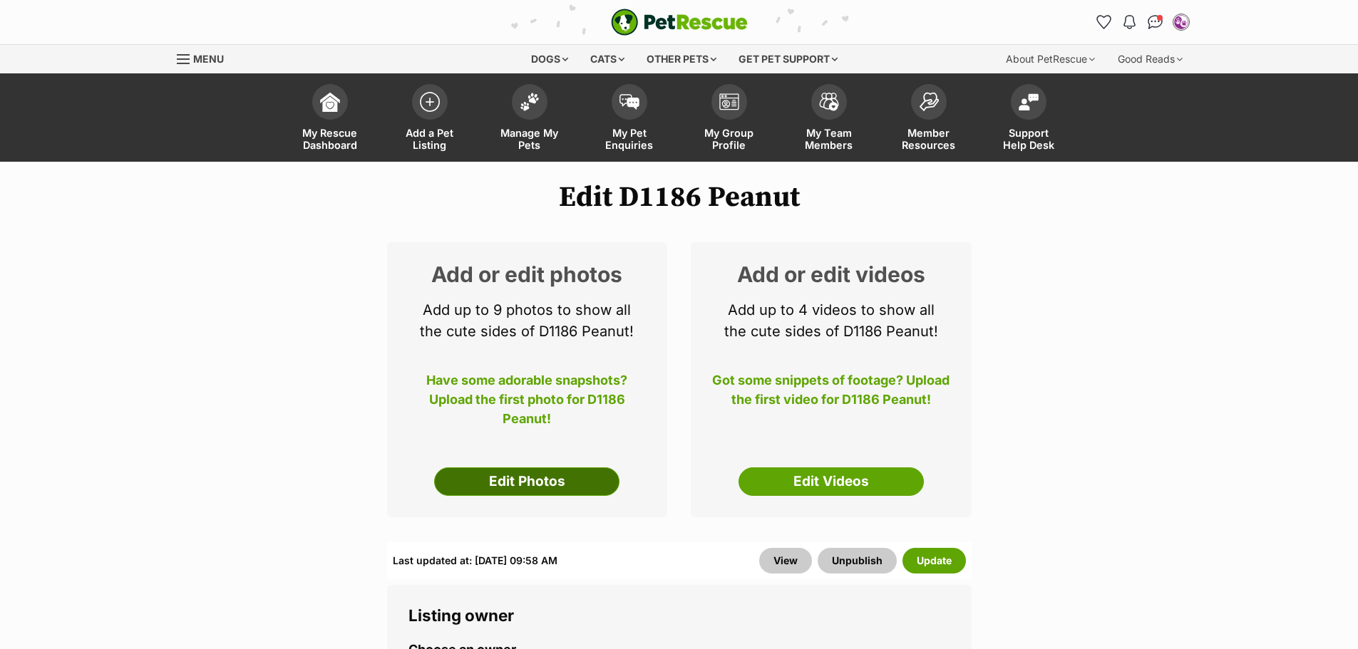
drag, startPoint x: 0, startPoint y: 0, endPoint x: 532, endPoint y: 477, distance: 714.4
click at [532, 477] on link "Edit Photos" at bounding box center [526, 482] width 185 height 29
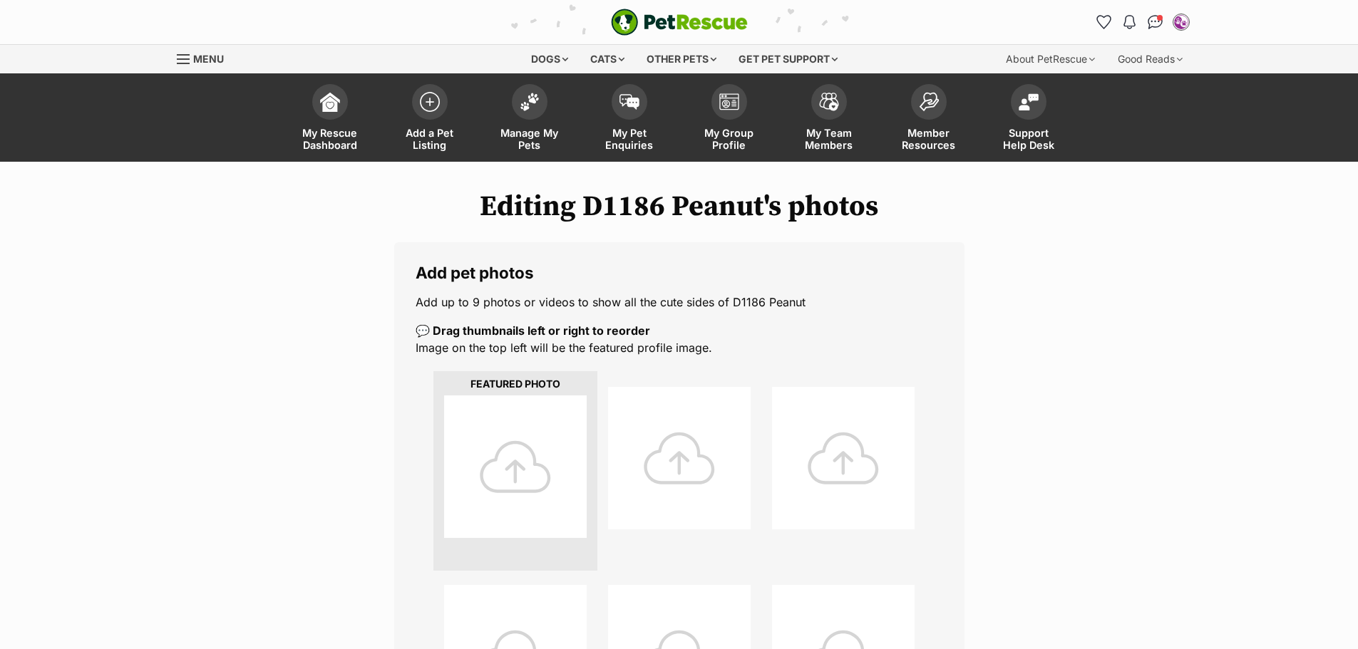
click at [532, 472] on div at bounding box center [515, 467] width 143 height 143
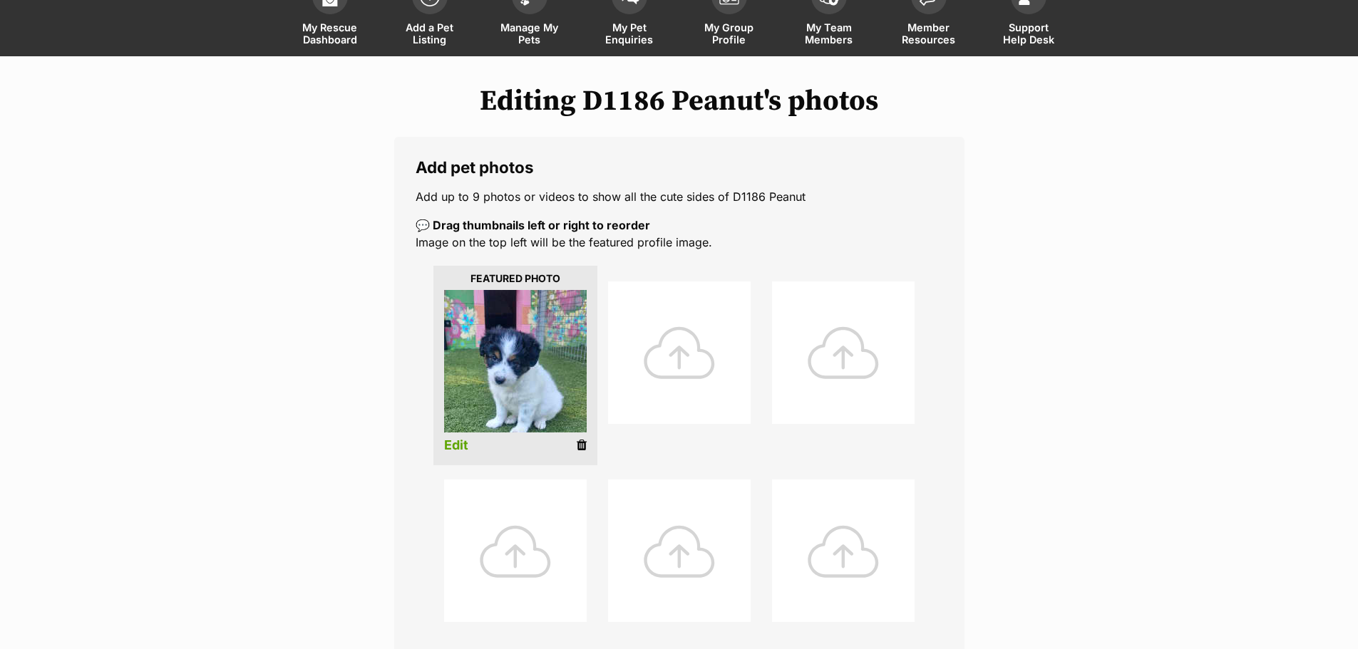
scroll to position [143, 0]
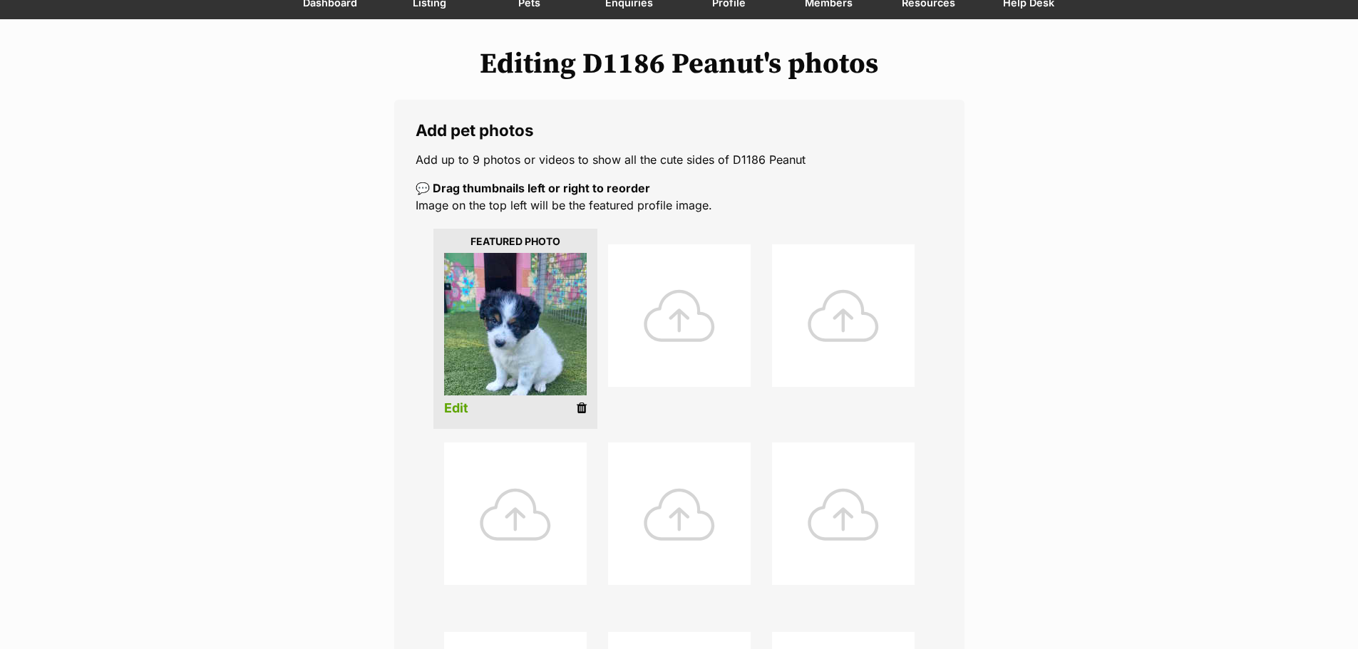
click at [456, 407] on link "Edit" at bounding box center [456, 408] width 24 height 15
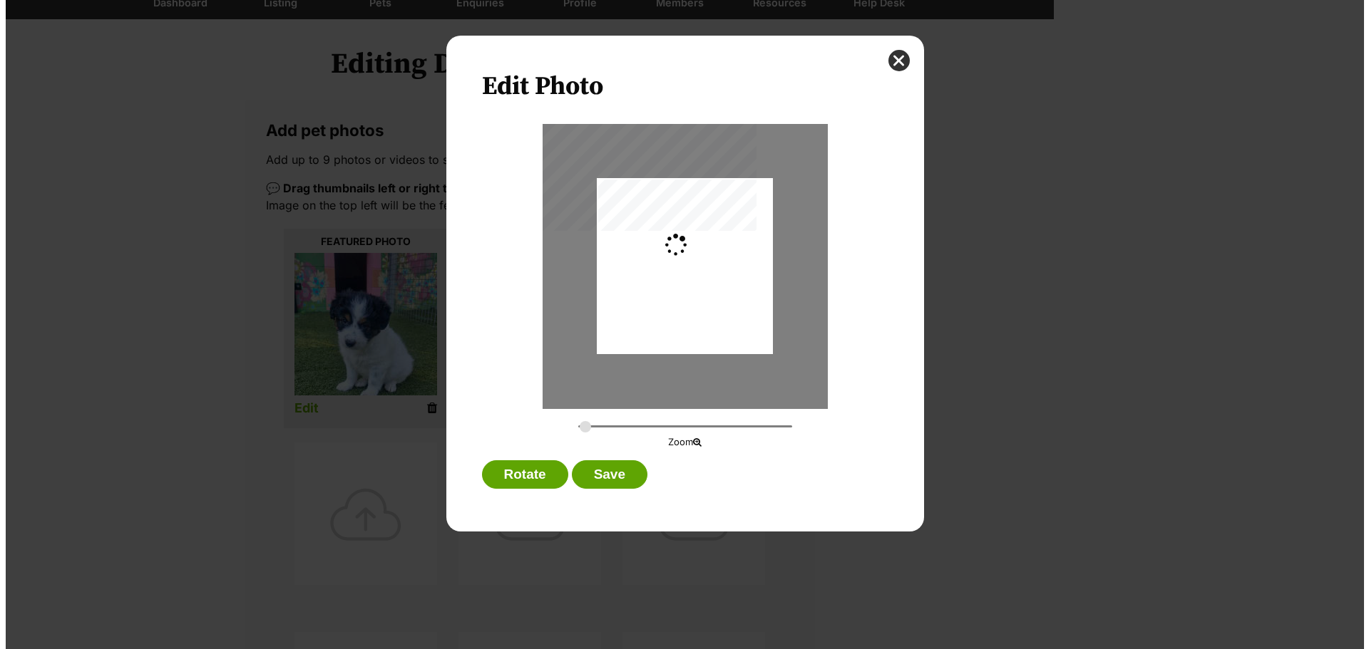
scroll to position [0, 0]
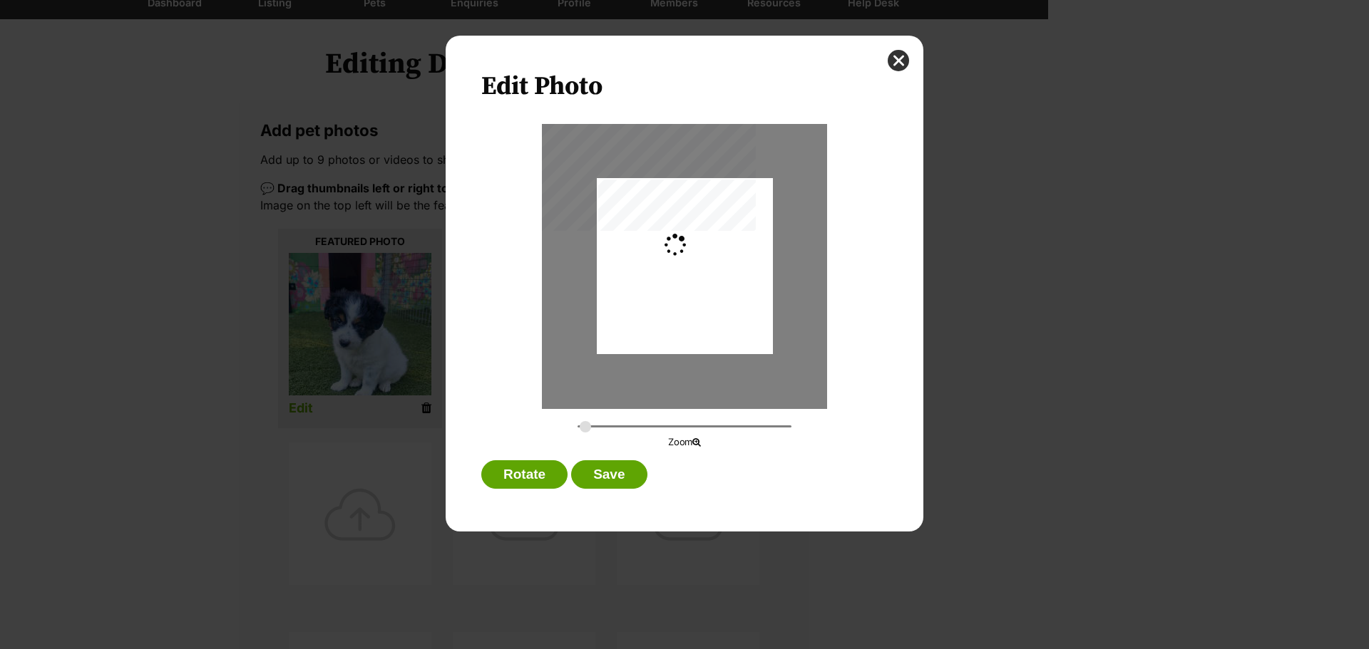
type input "0.2744"
drag, startPoint x: 701, startPoint y: 267, endPoint x: 694, endPoint y: 282, distance: 16.6
click at [694, 282] on div "Dialog Window - Close (Press escape to close)" at bounding box center [685, 281] width 176 height 232
click at [602, 473] on button "Save" at bounding box center [609, 475] width 76 height 29
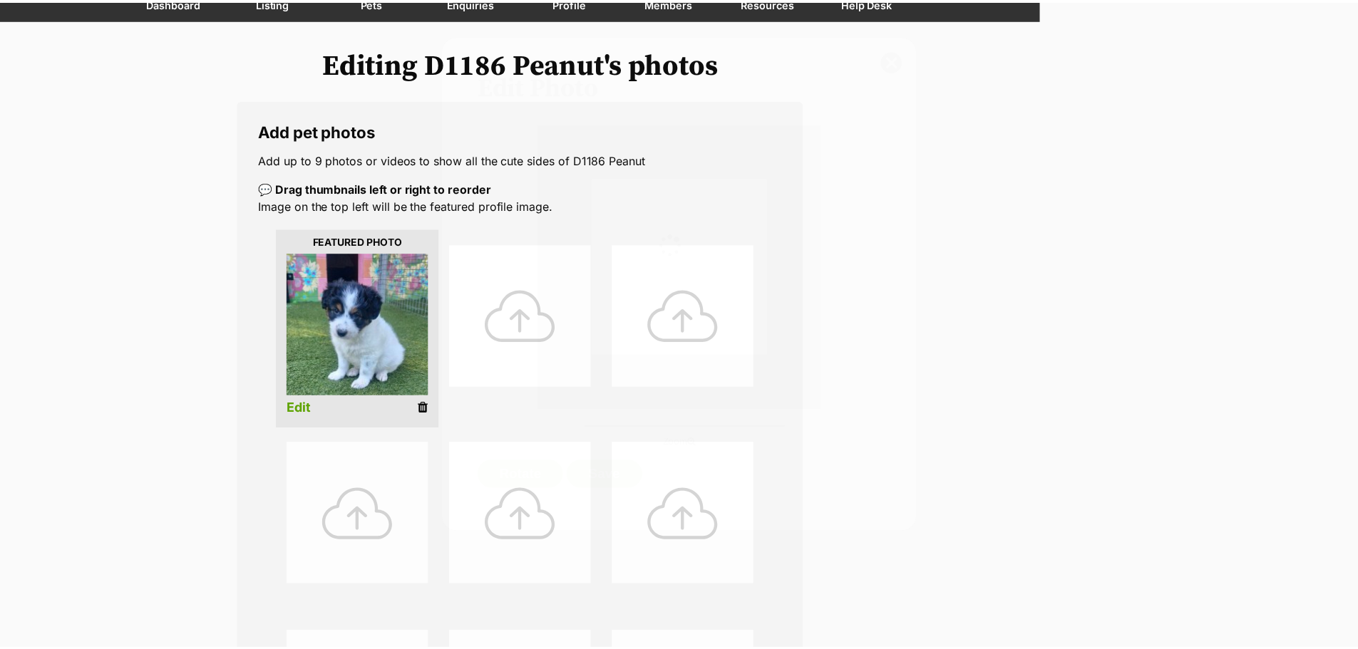
scroll to position [143, 0]
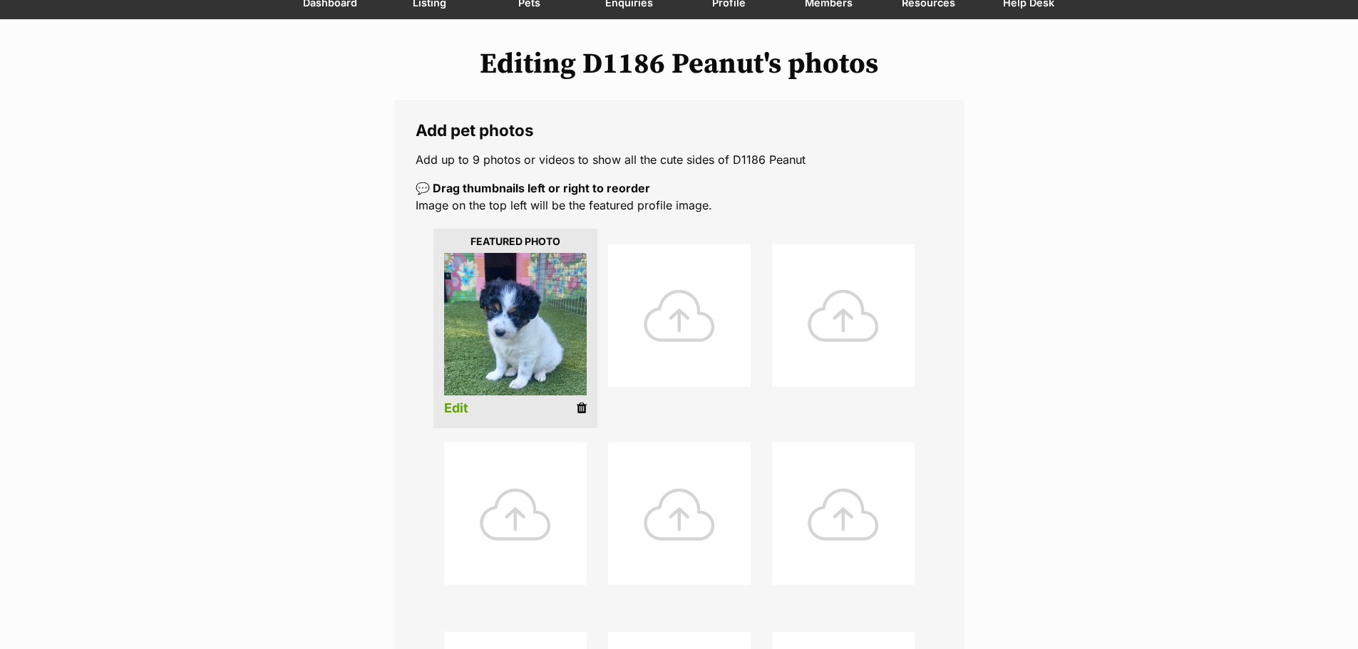
click at [674, 316] on div at bounding box center [679, 316] width 143 height 143
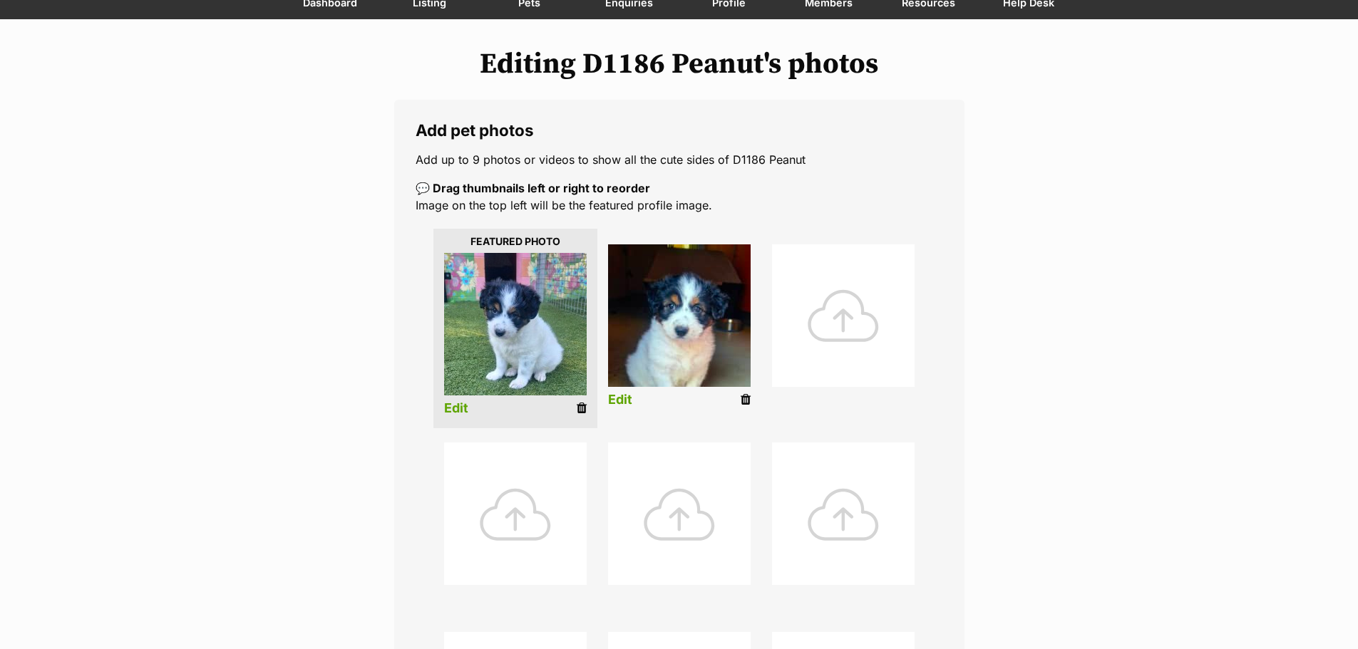
click at [615, 394] on link "Edit" at bounding box center [620, 400] width 24 height 15
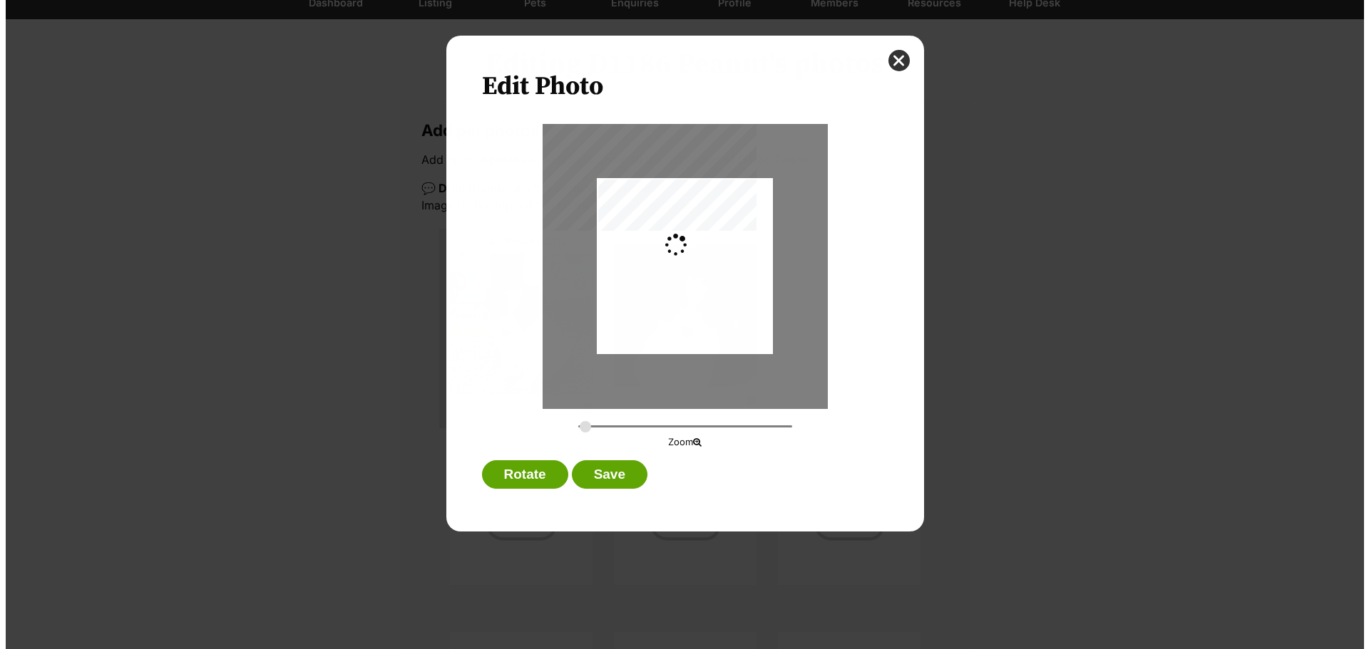
scroll to position [0, 0]
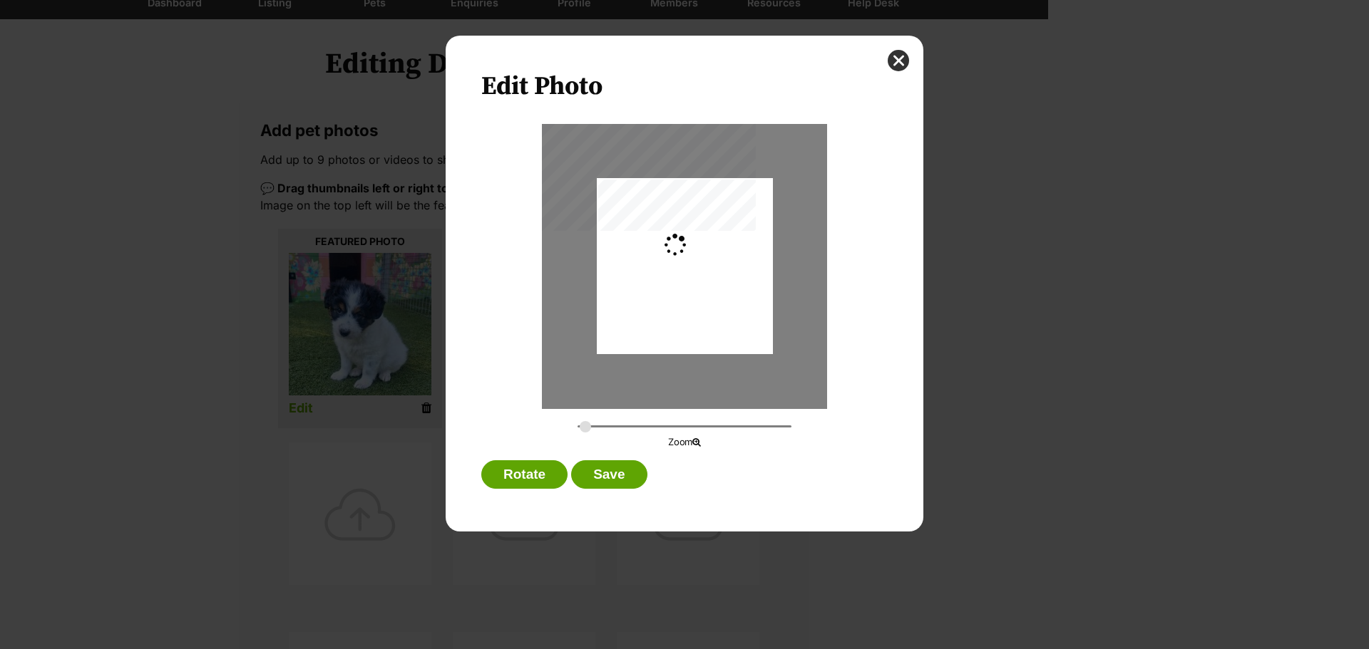
type input "0.2744"
drag, startPoint x: 677, startPoint y: 284, endPoint x: 683, endPoint y: 275, distance: 10.7
click at [683, 275] on div "Dialog Window - Close (Press escape to close)" at bounding box center [685, 258] width 176 height 216
click at [595, 475] on button "Save" at bounding box center [609, 475] width 76 height 29
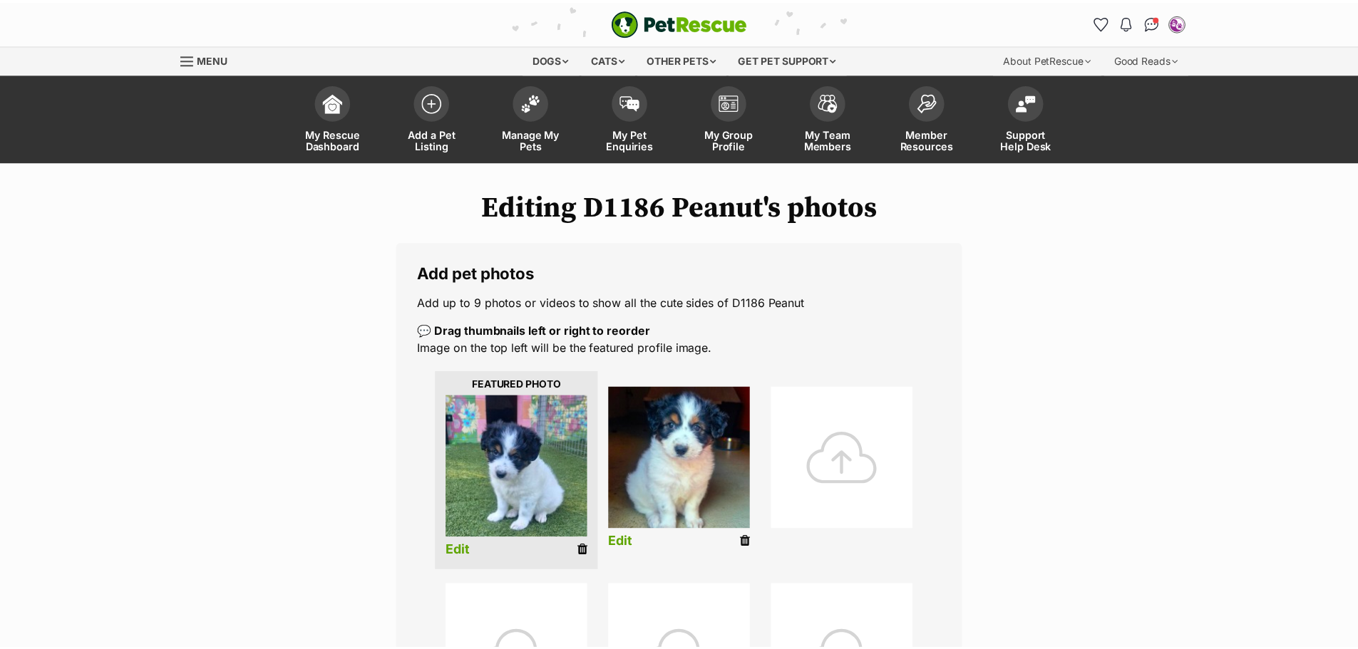
scroll to position [143, 0]
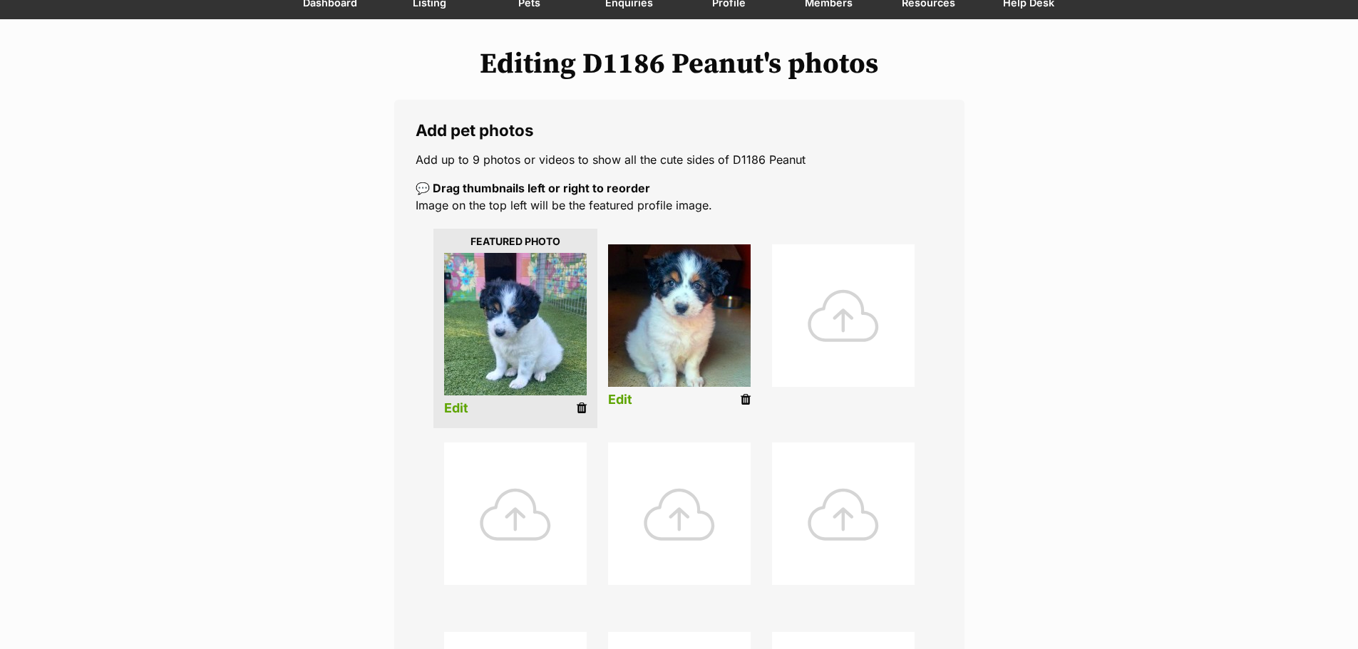
click at [813, 331] on div at bounding box center [843, 316] width 143 height 143
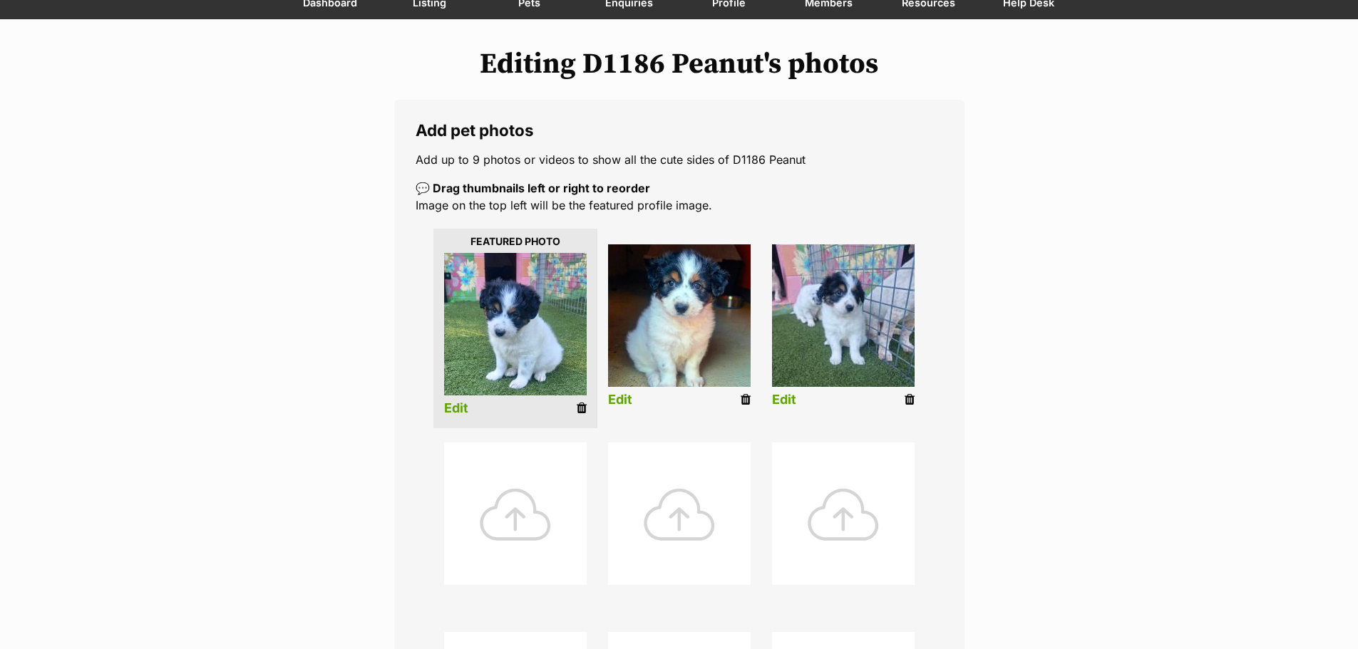
click at [513, 523] on div at bounding box center [515, 514] width 143 height 143
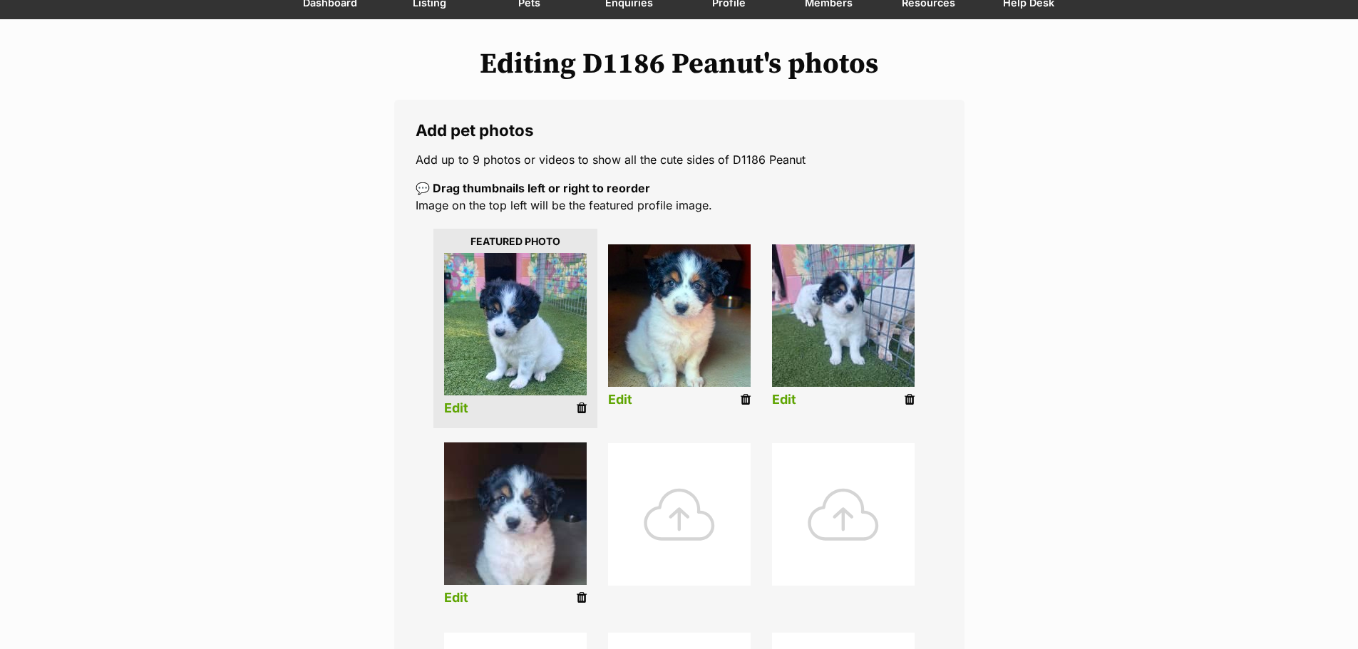
click at [457, 596] on link "Edit" at bounding box center [456, 598] width 24 height 15
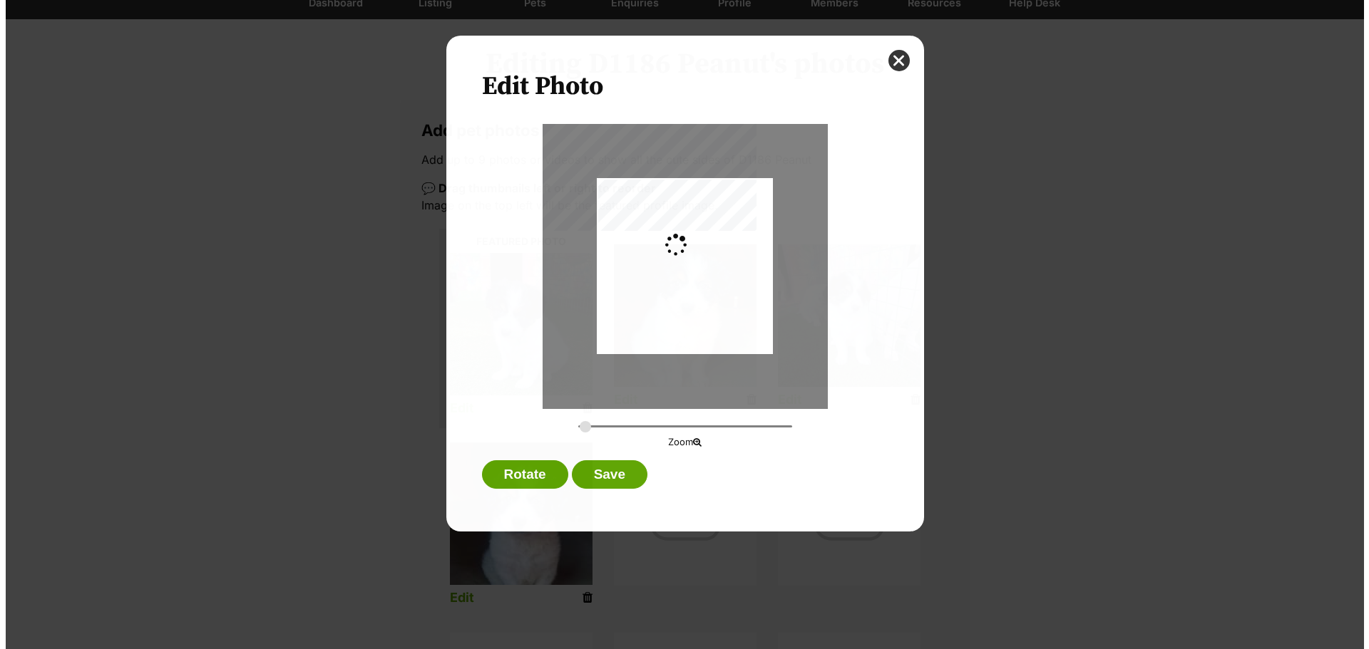
scroll to position [0, 0]
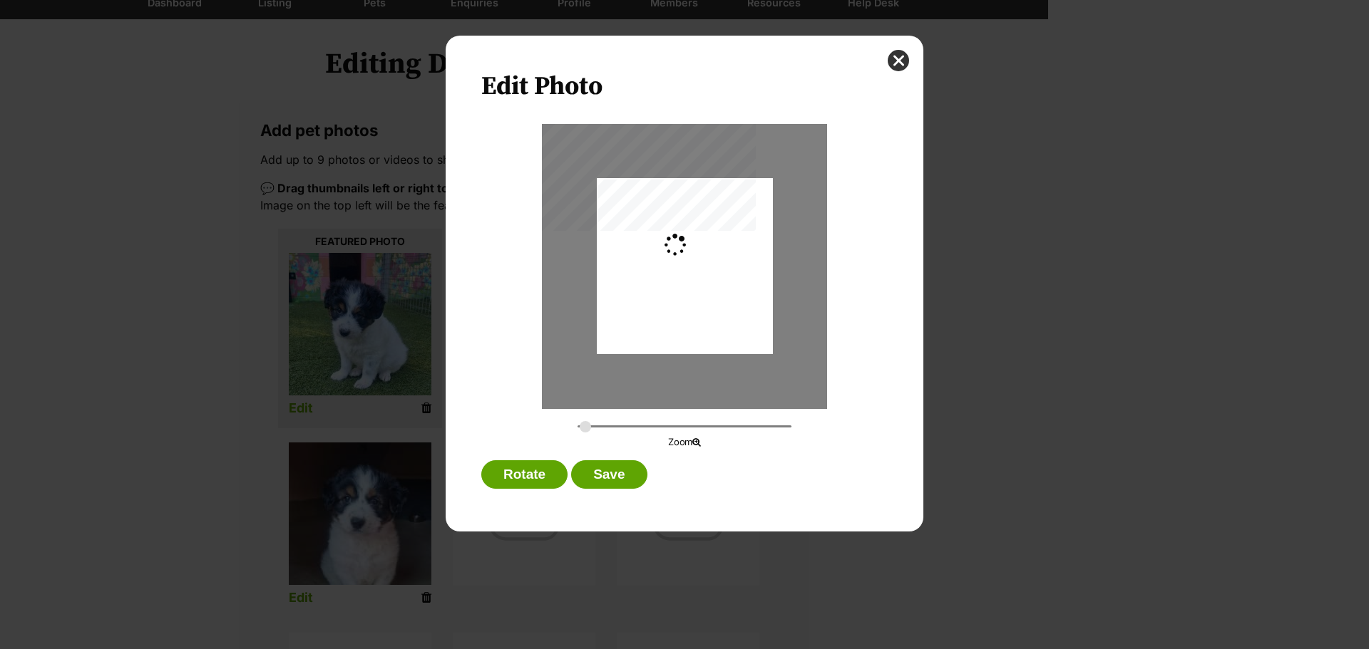
type input "0.2744"
drag, startPoint x: 679, startPoint y: 255, endPoint x: 685, endPoint y: 243, distance: 13.1
click at [685, 243] on div "Dialog Window - Close (Press escape to close)" at bounding box center [685, 255] width 176 height 240
click at [600, 470] on button "Save" at bounding box center [609, 475] width 76 height 29
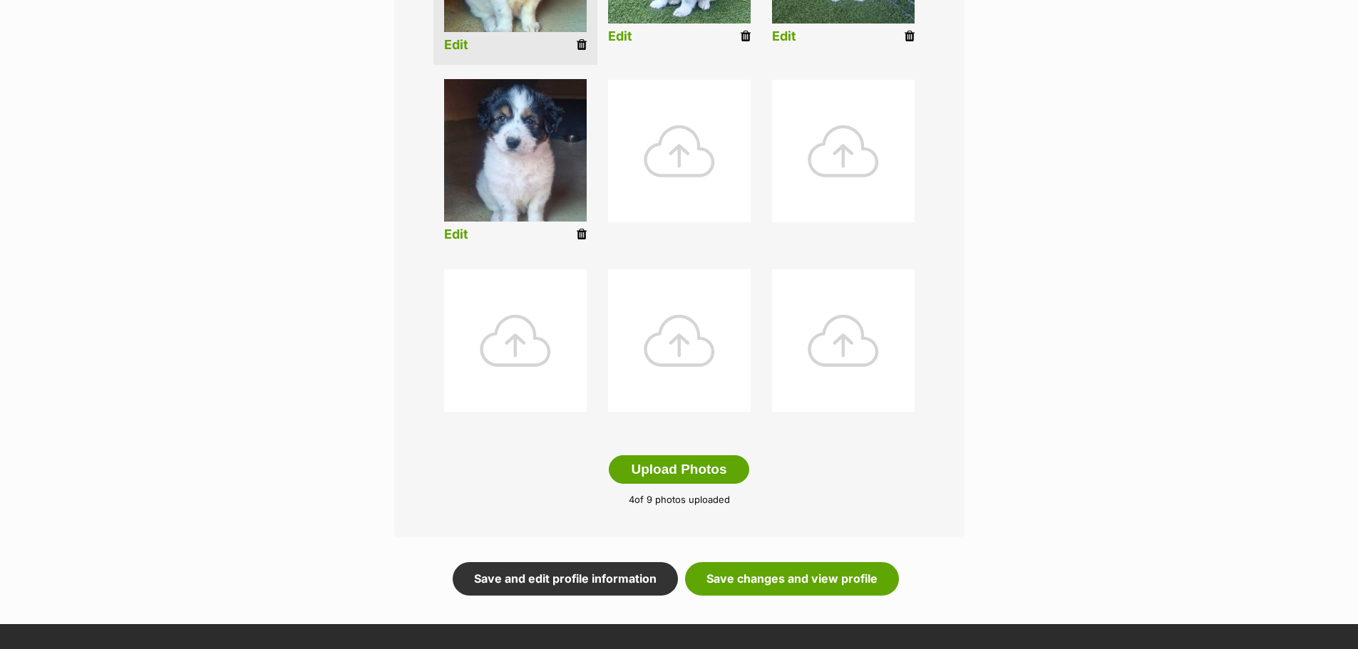
scroll to position [570, 0]
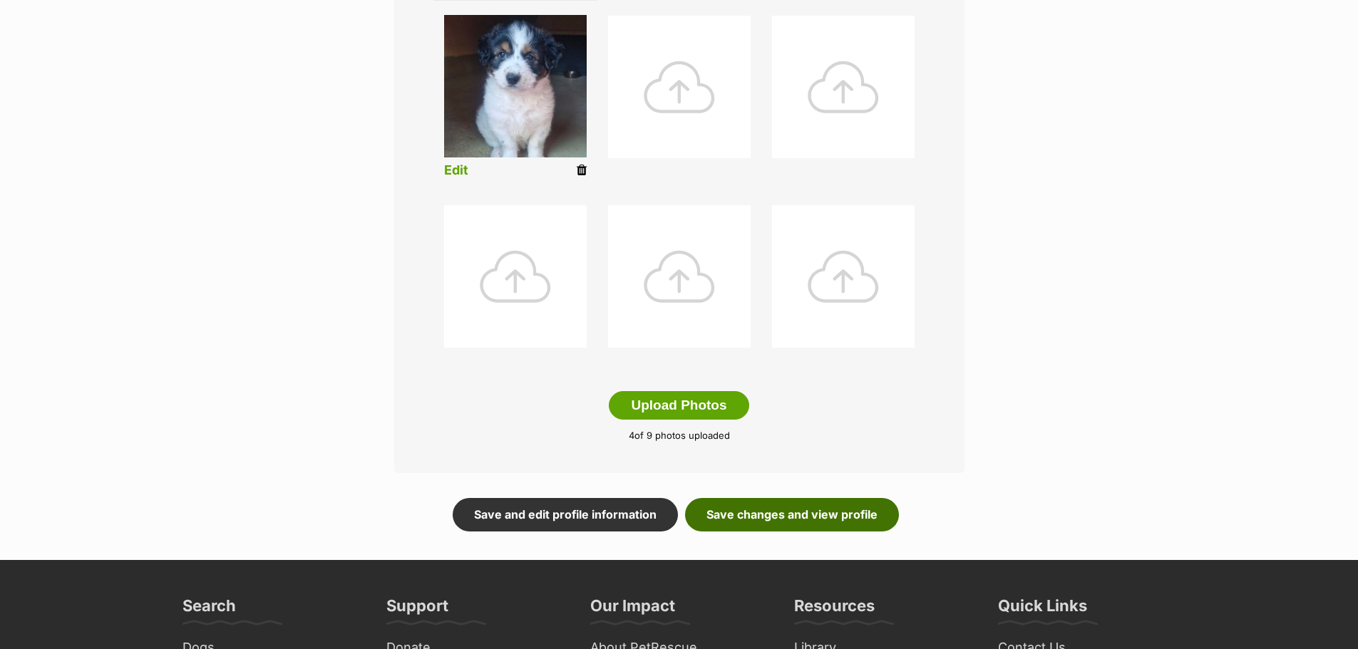
click at [746, 518] on link "Save changes and view profile" at bounding box center [792, 514] width 214 height 33
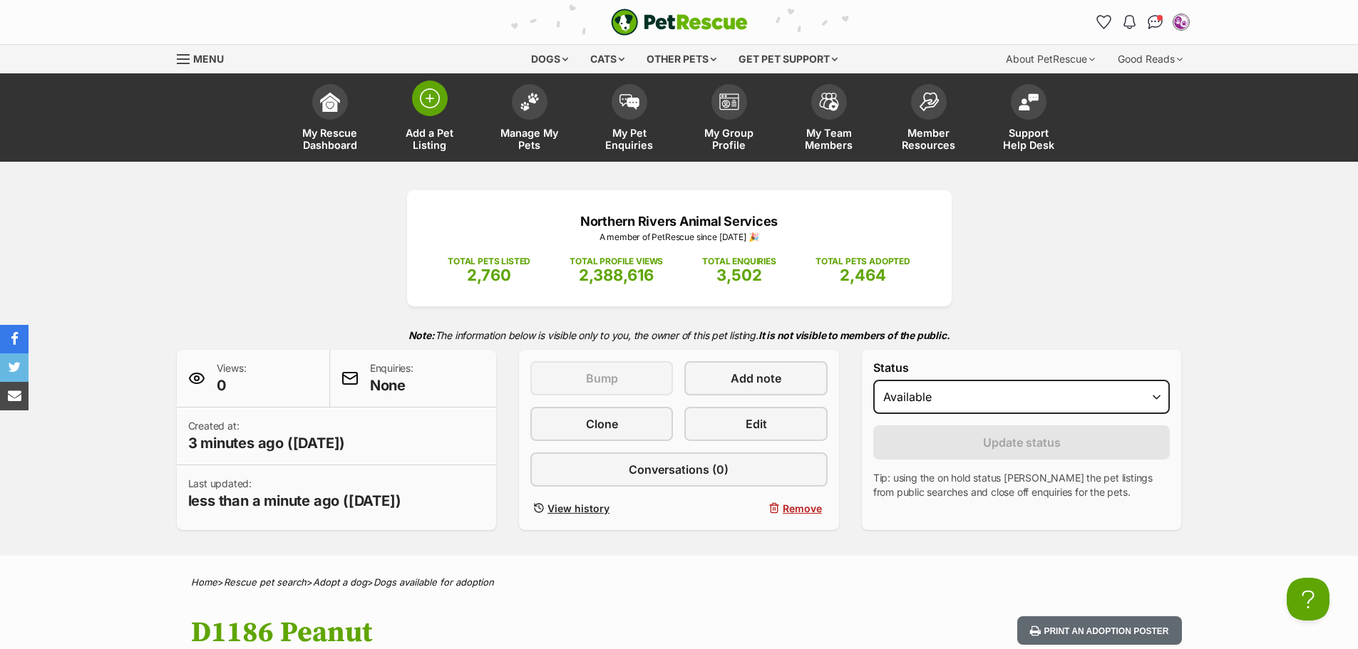
click at [434, 103] on img at bounding box center [430, 98] width 20 height 20
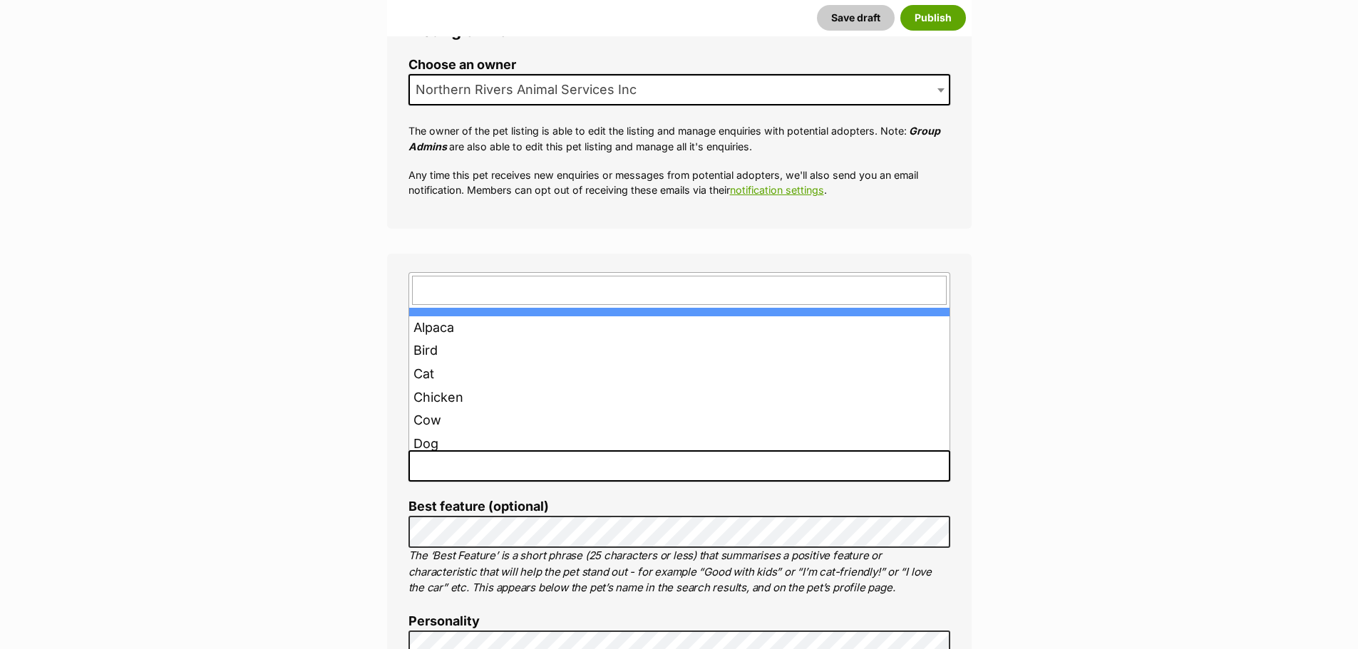
click at [454, 459] on span at bounding box center [679, 466] width 542 height 31
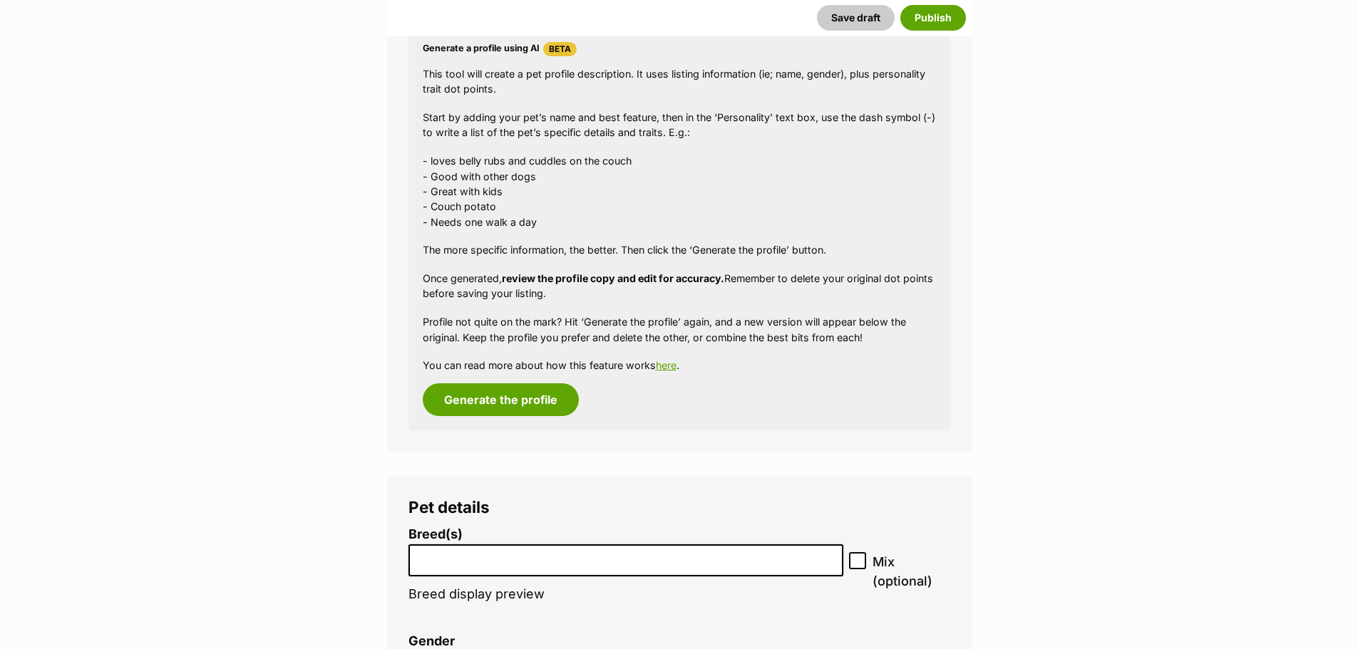
scroll to position [1283, 0]
click at [521, 560] on input "search" at bounding box center [626, 555] width 426 height 15
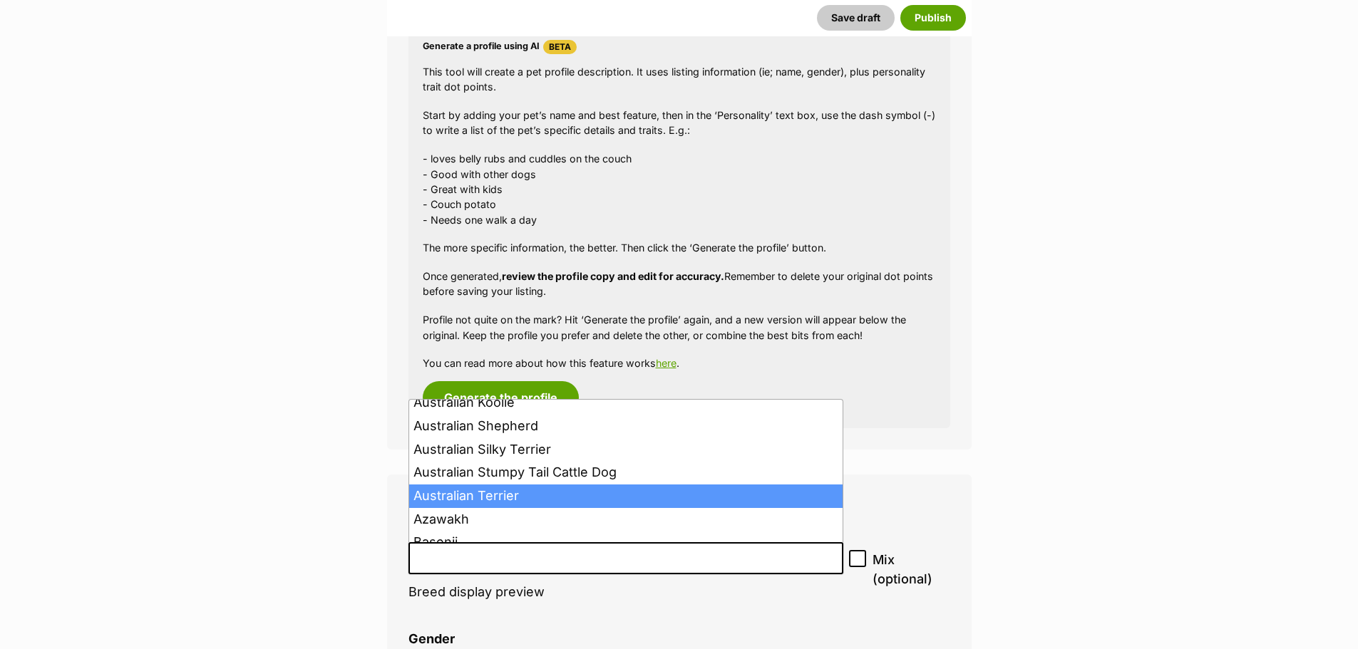
scroll to position [356, 0]
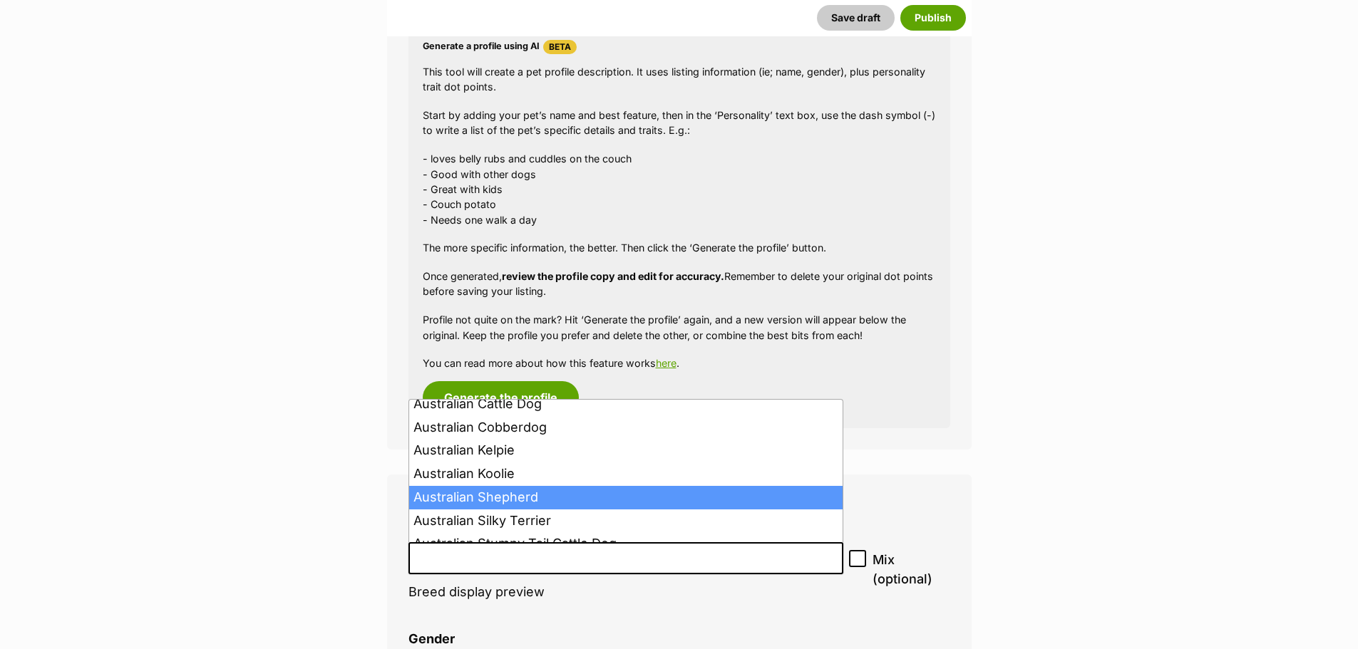
select select "16"
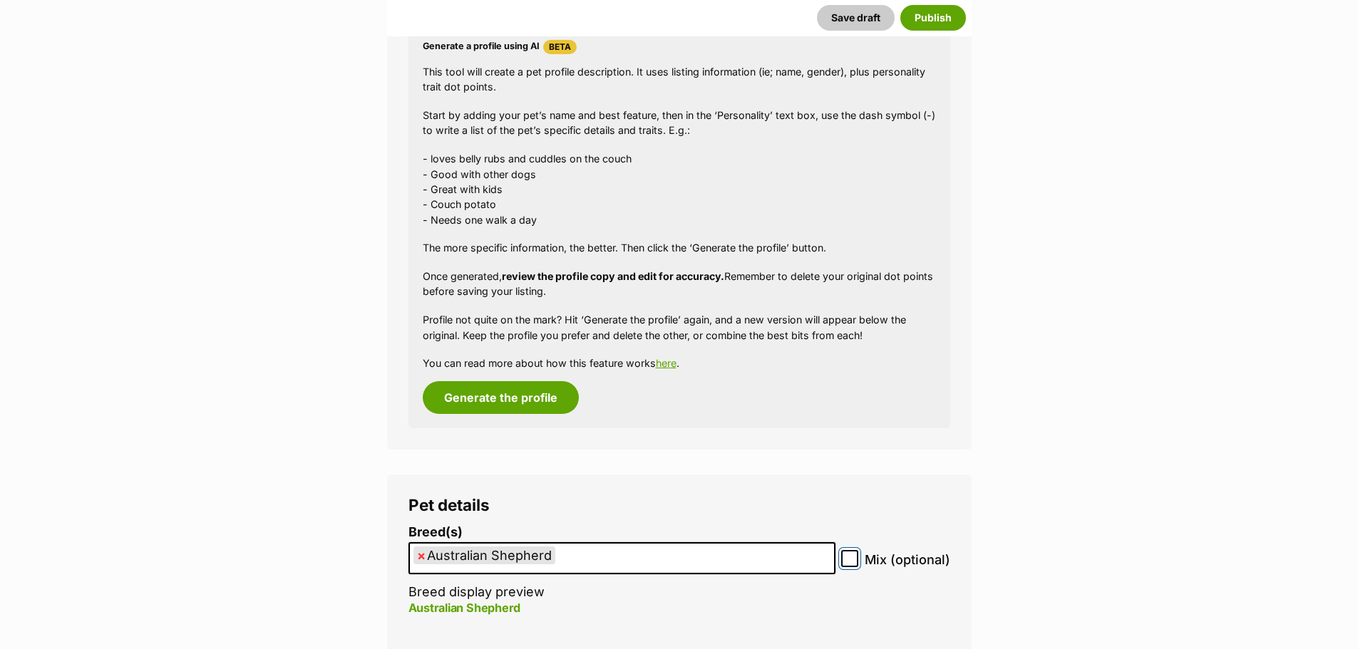
click at [850, 564] on input "Mix (optional)" at bounding box center [849, 558] width 17 height 17
checkbox input "true"
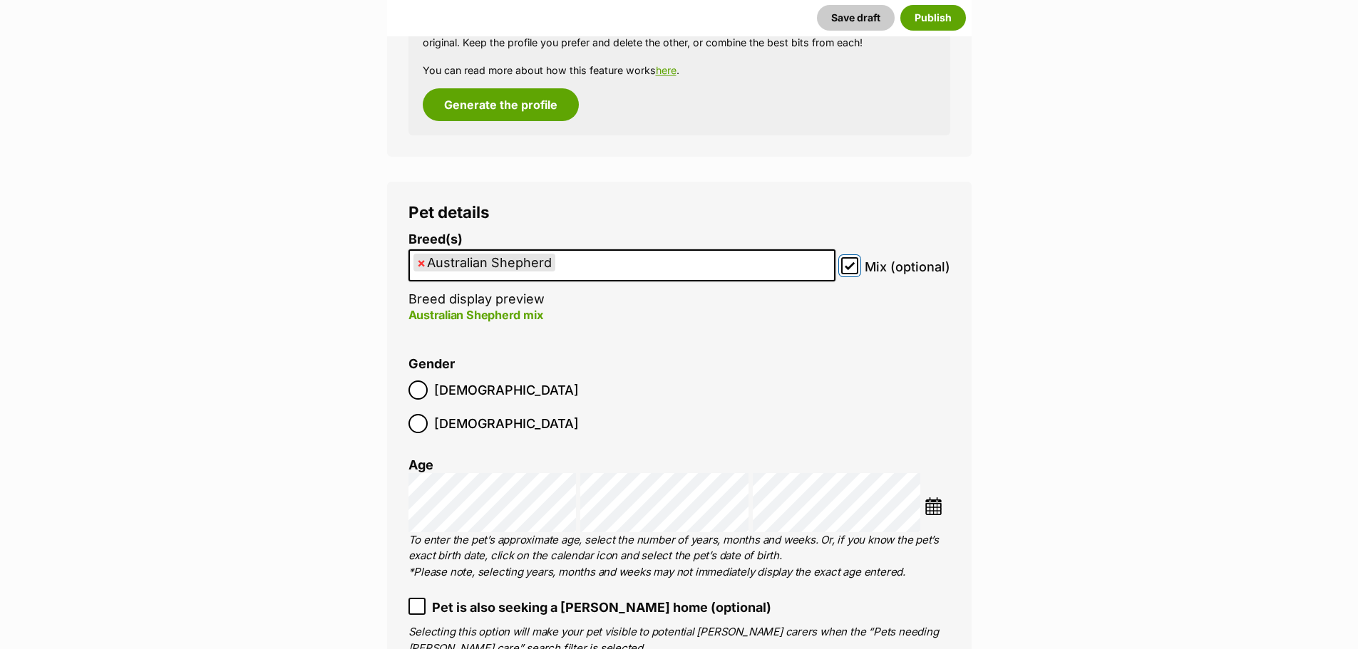
scroll to position [1711, 0]
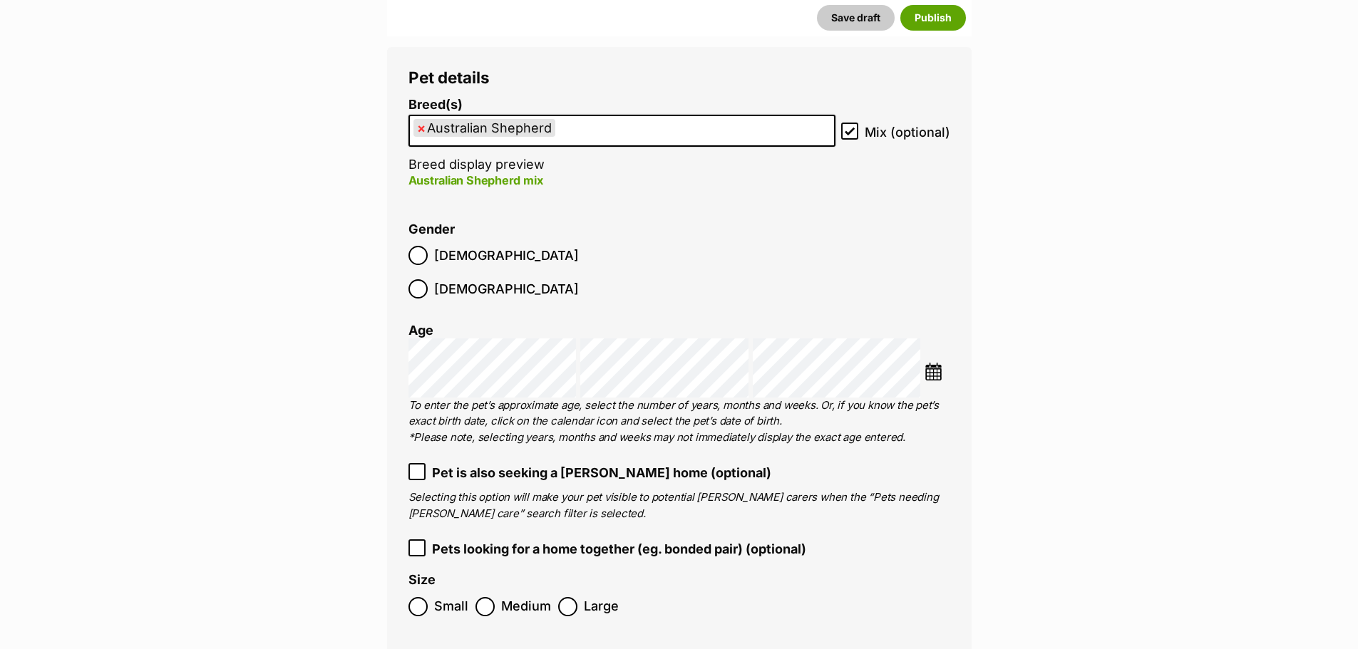
click at [929, 363] on img at bounding box center [934, 372] width 18 height 18
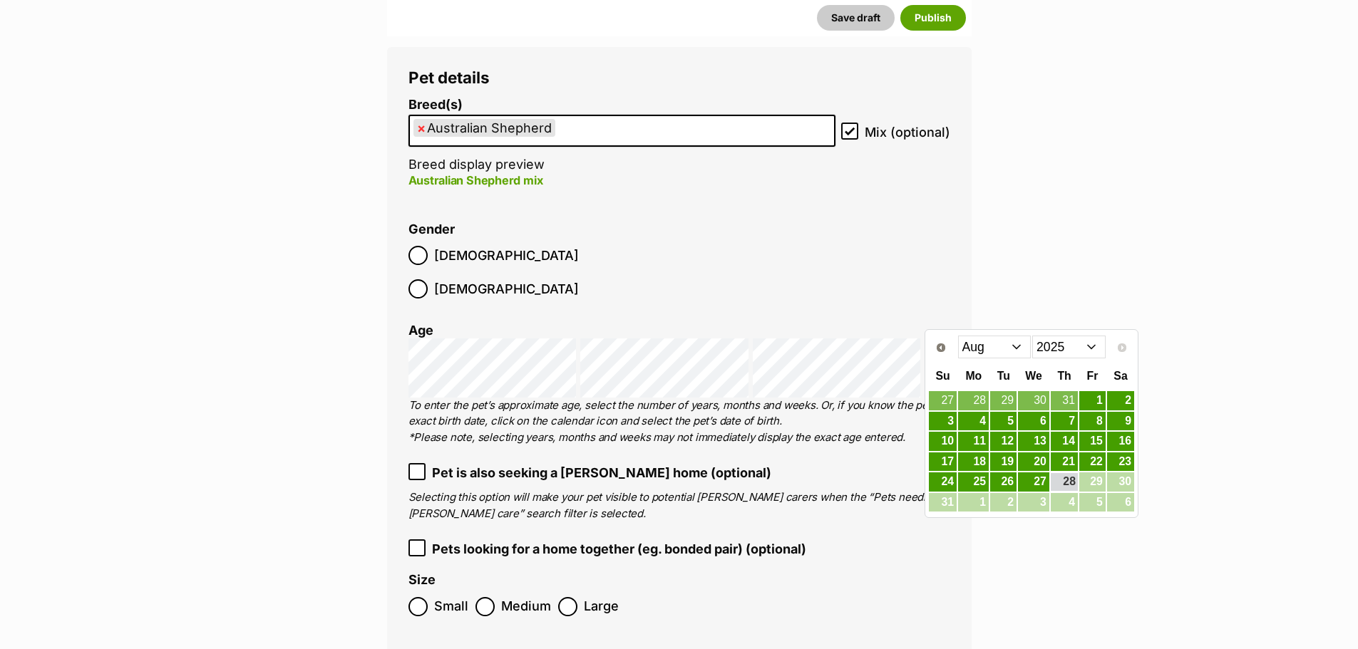
click at [1019, 349] on select "Jan Feb Mar Apr May Jun Jul Aug" at bounding box center [994, 347] width 73 height 23
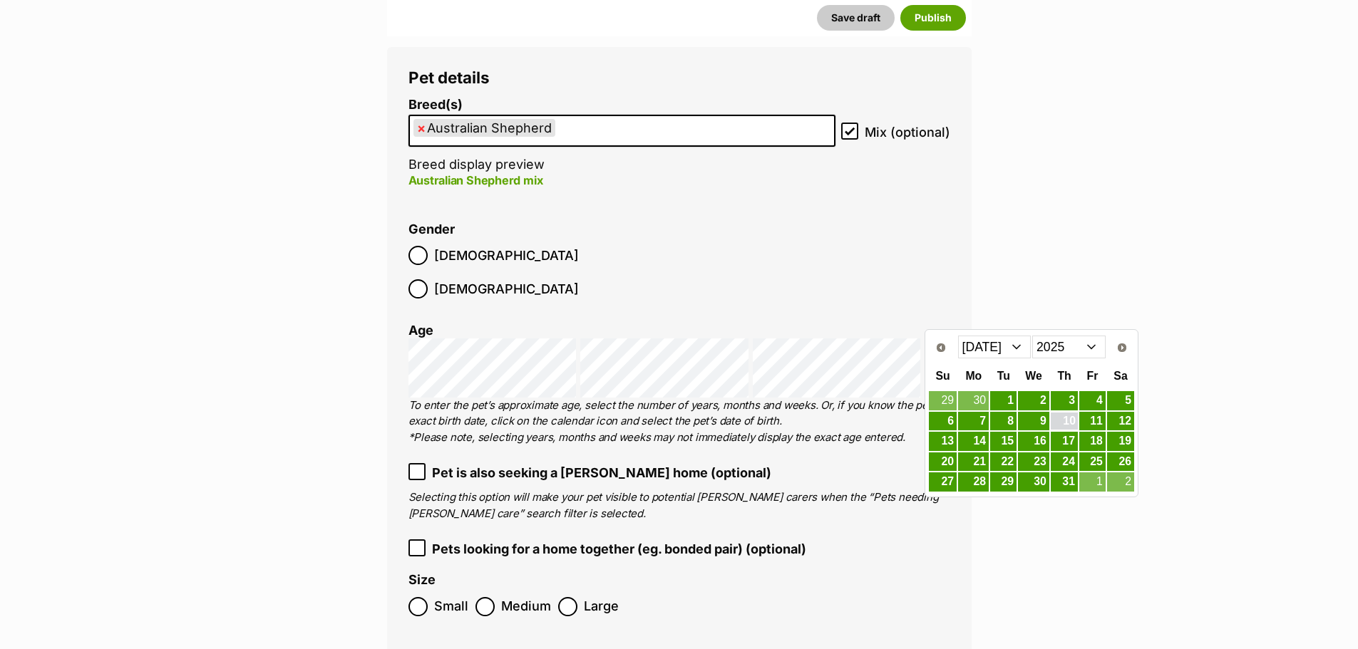
click at [1074, 420] on link "10" at bounding box center [1064, 422] width 27 height 18
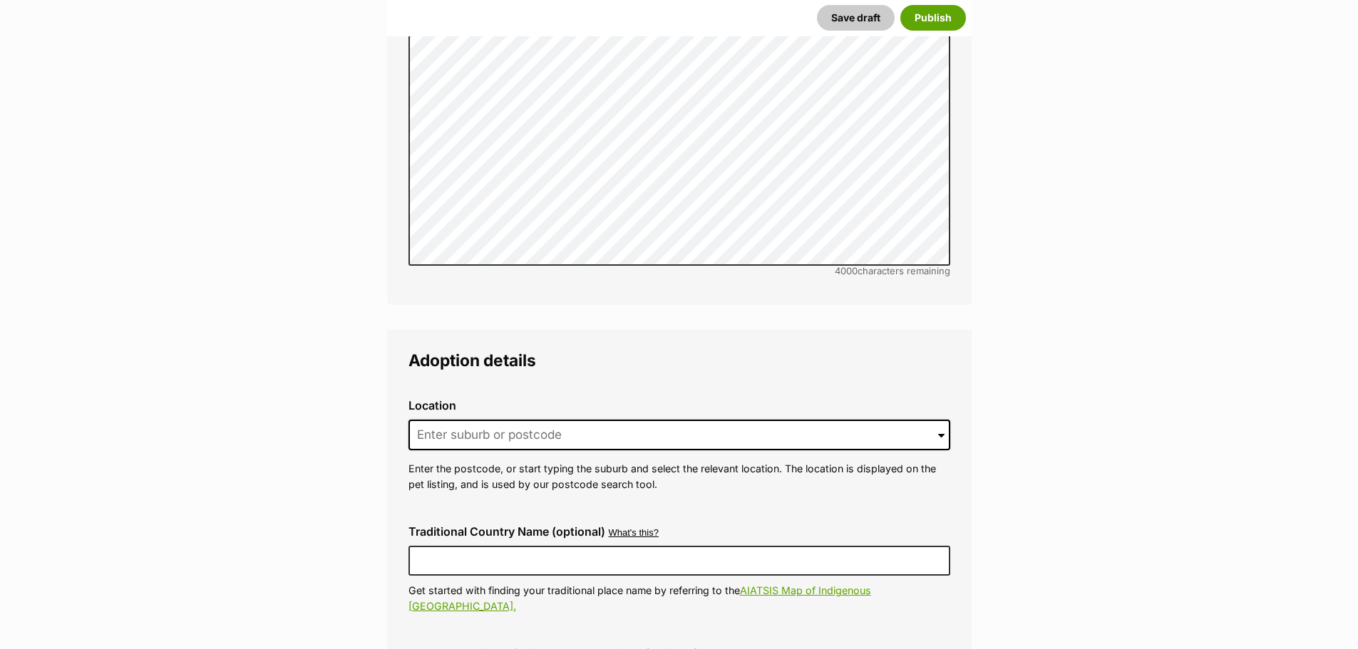
scroll to position [3065, 0]
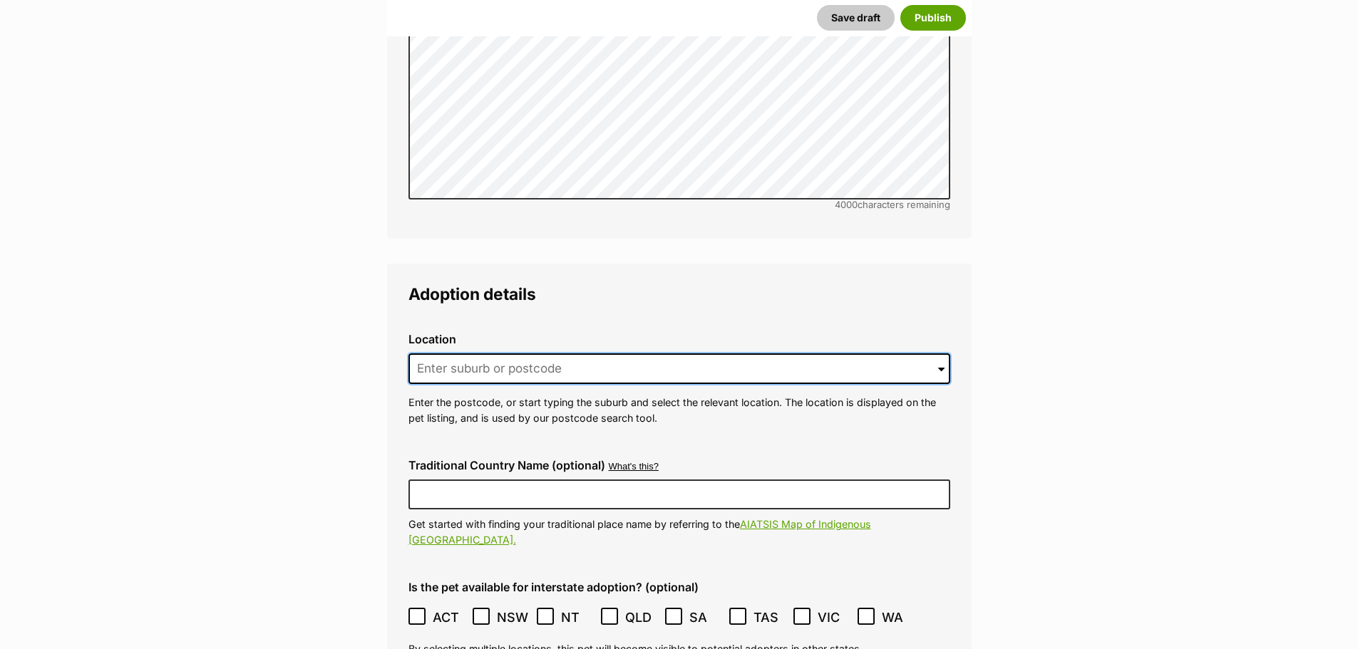
click at [438, 354] on input at bounding box center [679, 369] width 542 height 31
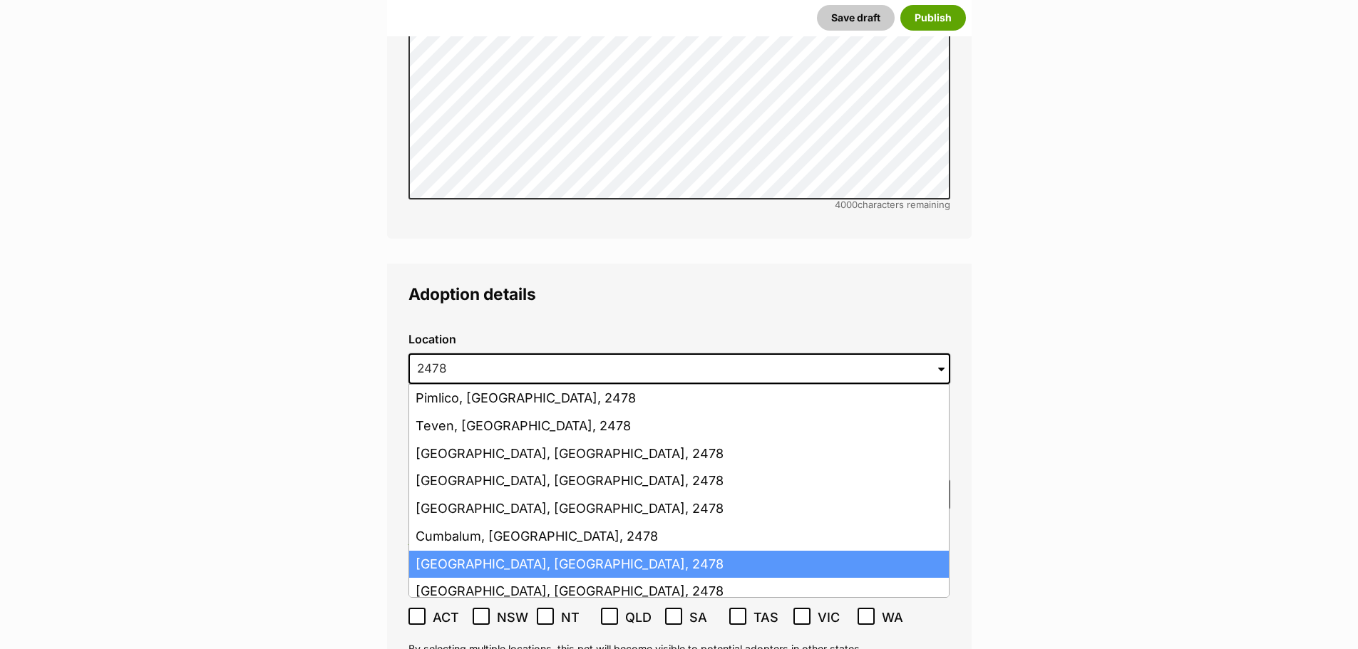
click at [493, 551] on li "Ballina, New South Wales, 2478" at bounding box center [679, 565] width 540 height 28
type input "Ballina, New South Wales, 2478"
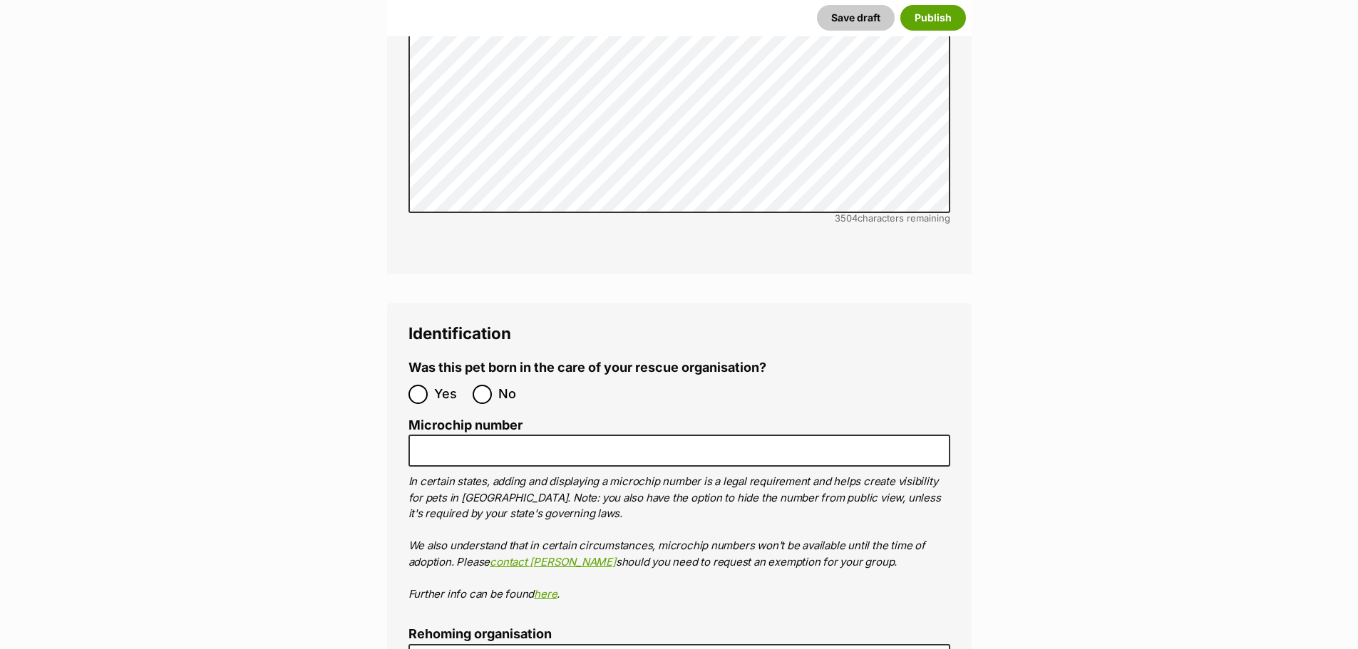
scroll to position [4349, 0]
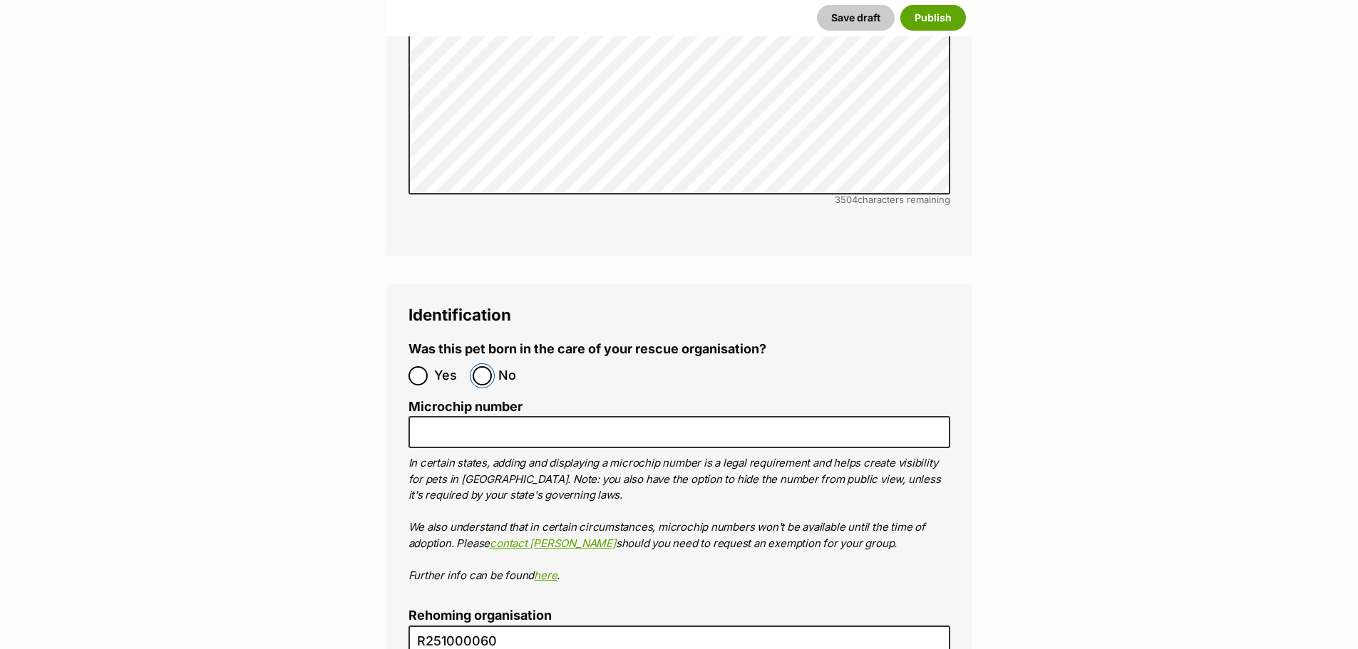
click at [483, 366] on input "No" at bounding box center [482, 375] width 19 height 19
radio input "true"
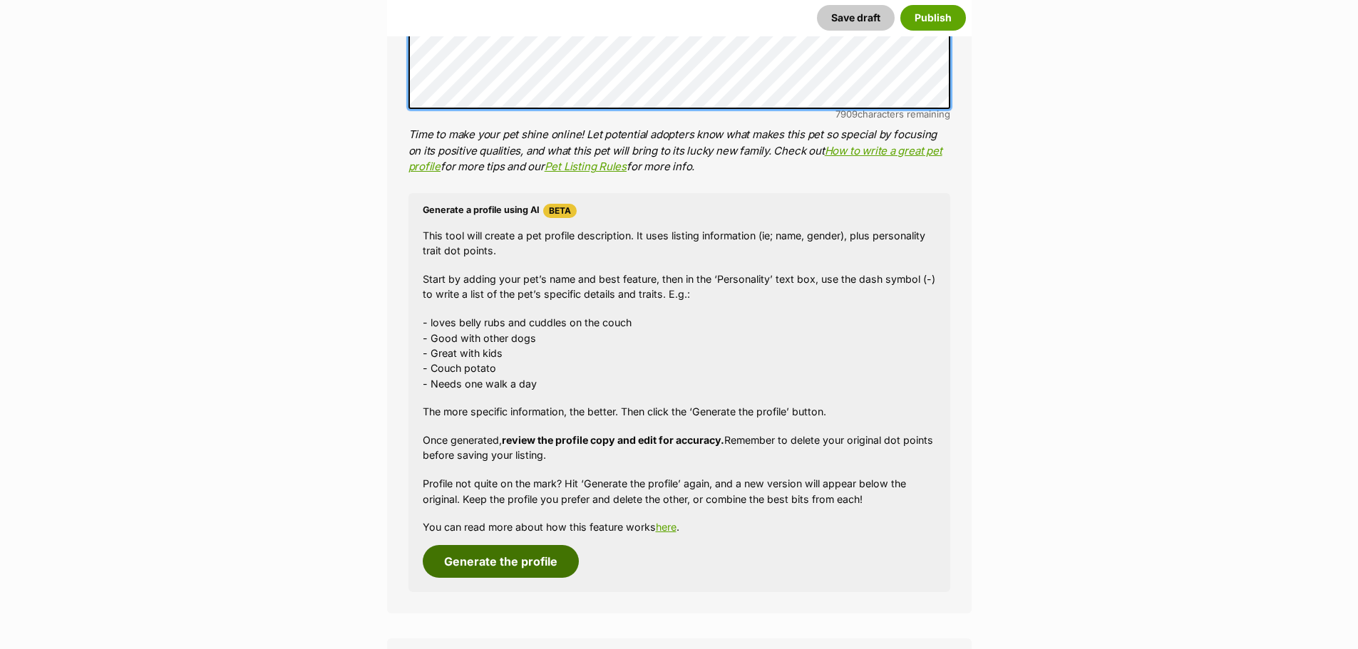
scroll to position [1212, 0]
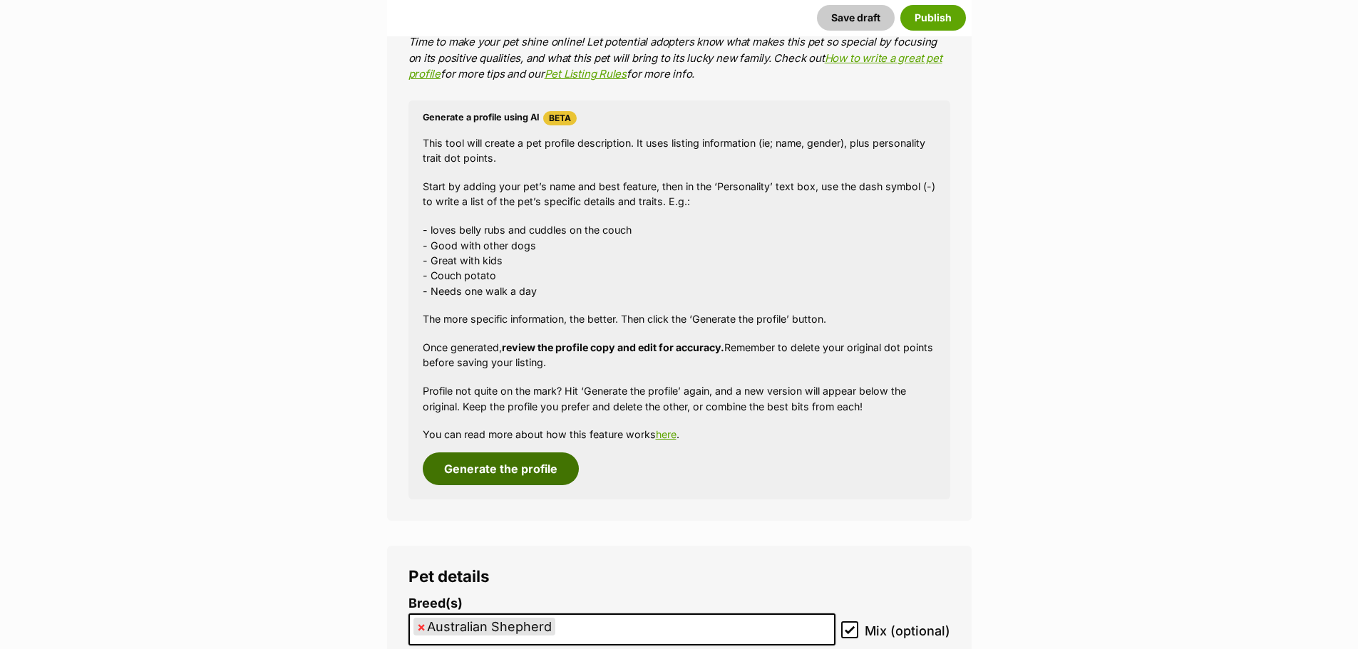
click at [488, 463] on button "Generate the profile" at bounding box center [501, 469] width 156 height 33
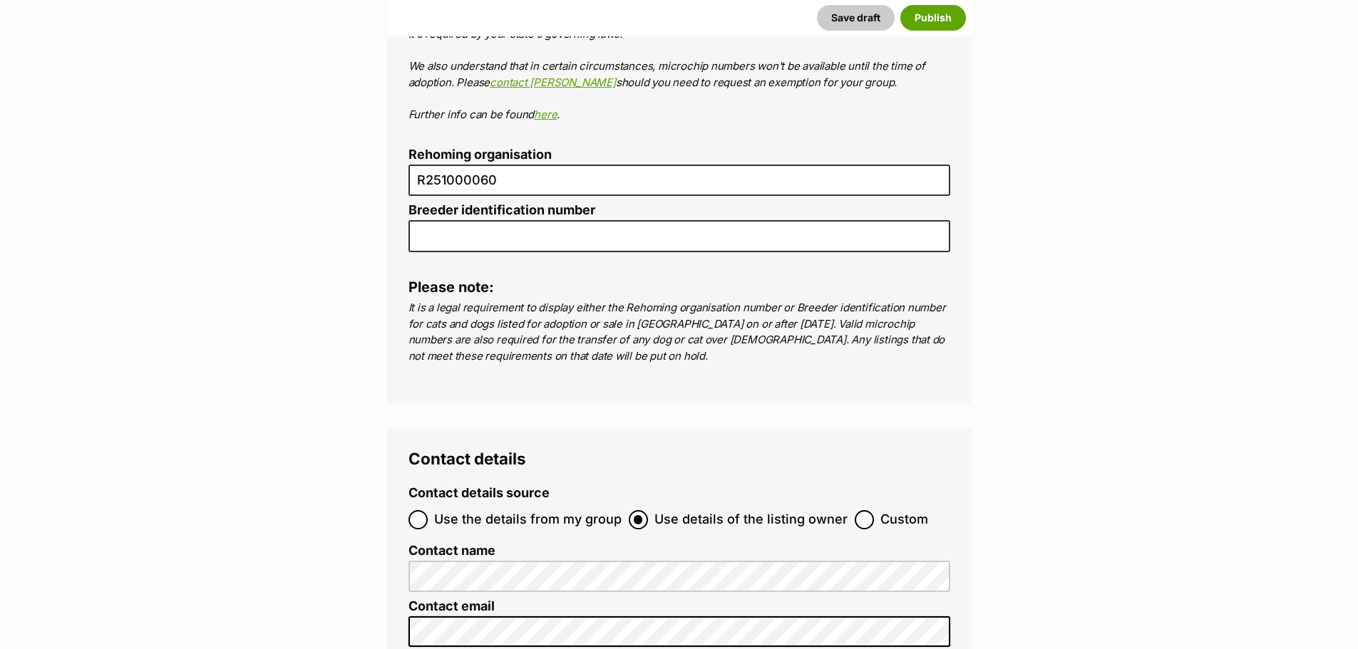
scroll to position [5168, 0]
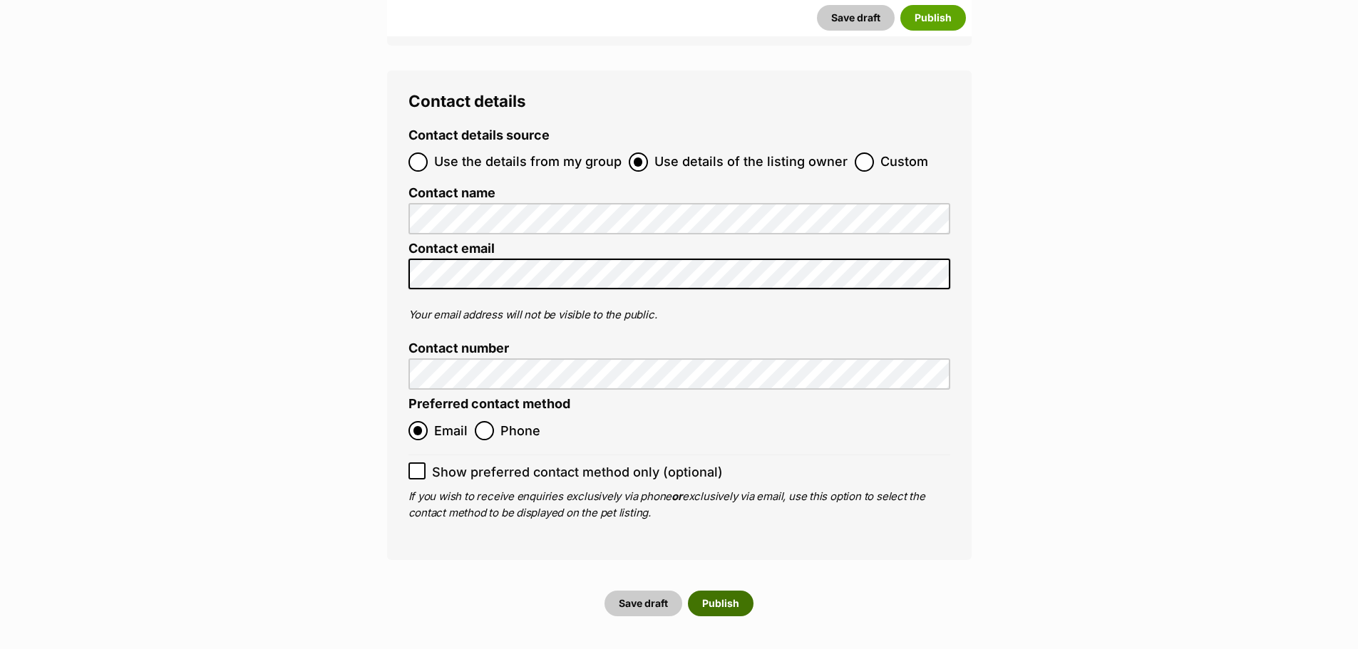
click at [715, 591] on button "Publish" at bounding box center [721, 604] width 66 height 26
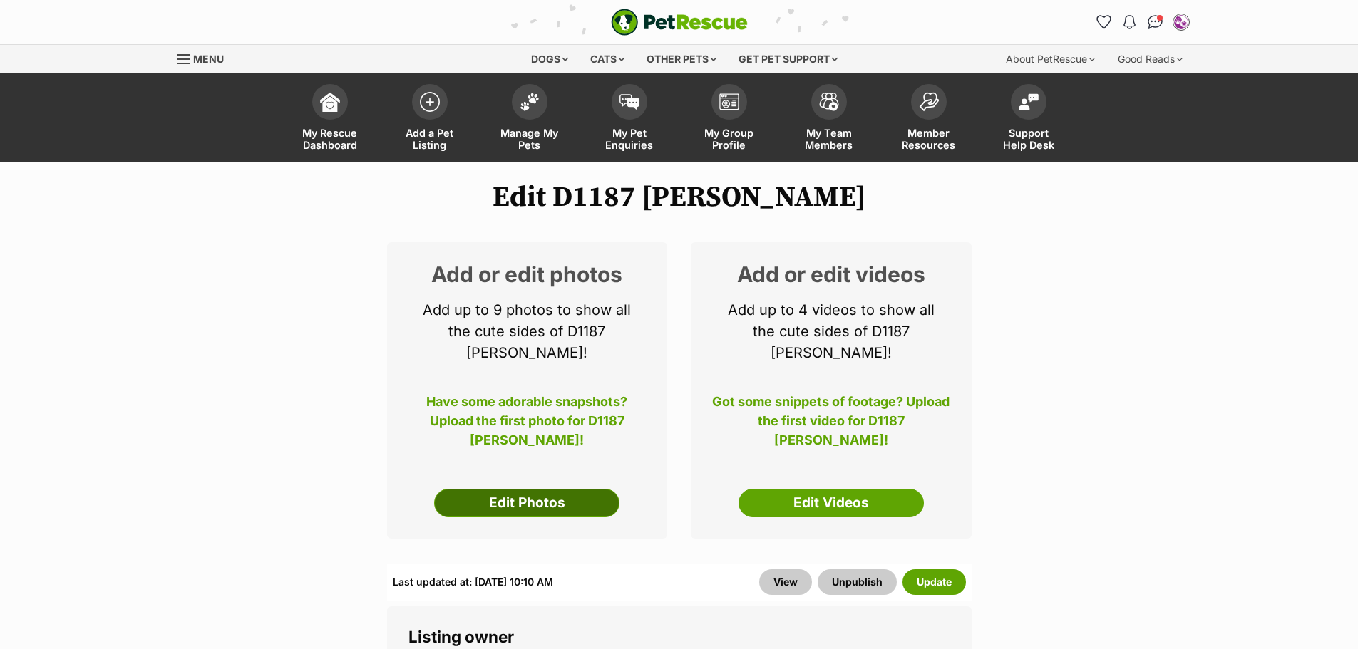
click at [533, 489] on link "Edit Photos" at bounding box center [526, 503] width 185 height 29
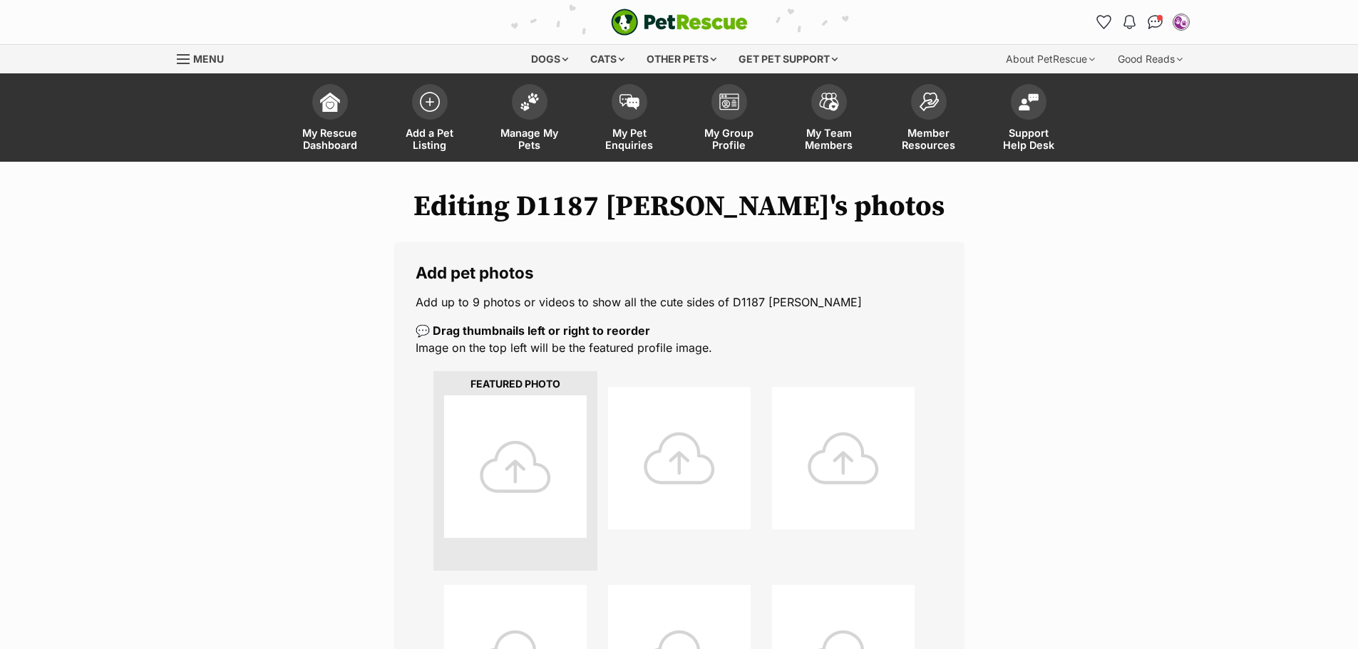
click at [510, 457] on div at bounding box center [515, 467] width 143 height 143
click at [530, 451] on div at bounding box center [515, 467] width 143 height 143
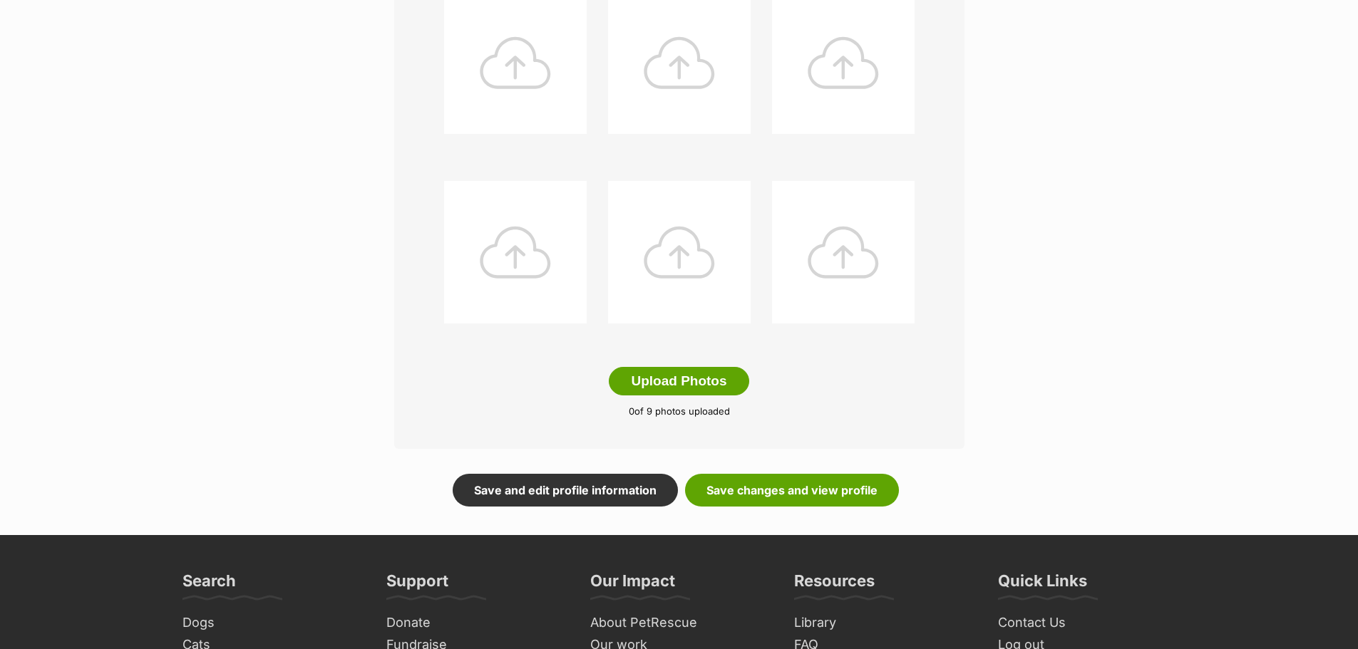
scroll to position [570, 0]
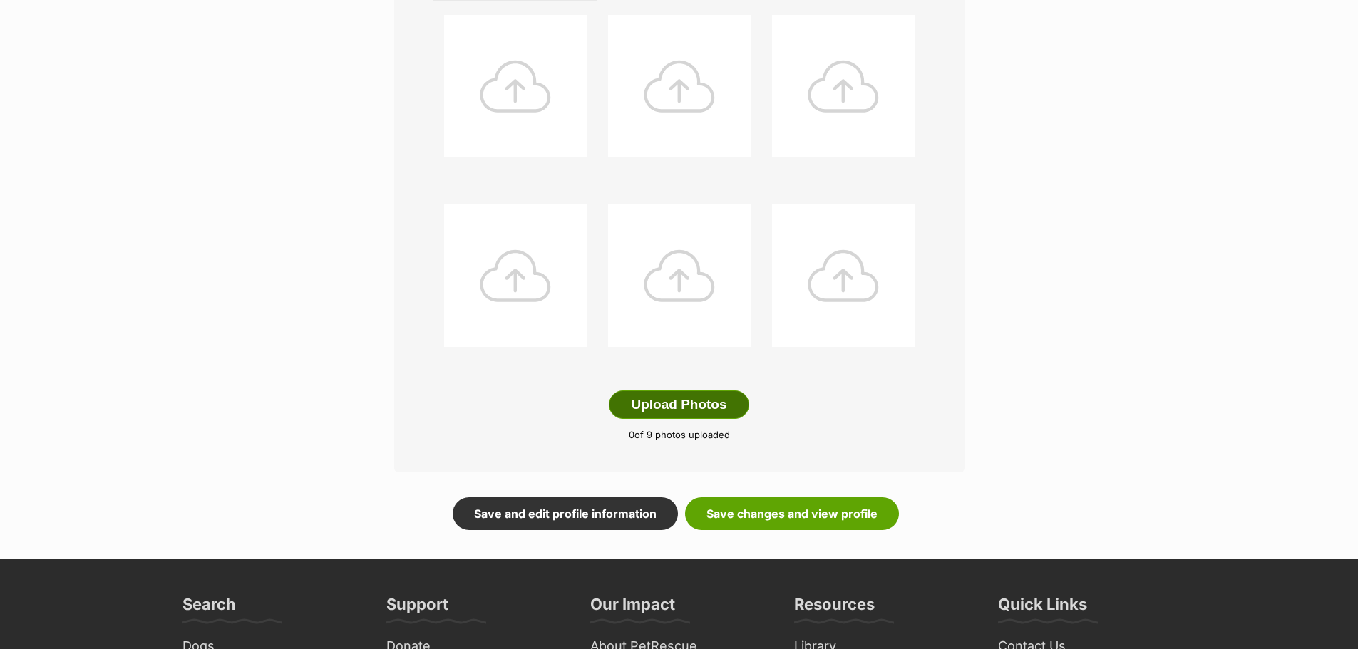
click at [661, 404] on button "Upload Photos" at bounding box center [679, 405] width 140 height 29
click at [664, 409] on button "Upload Photos" at bounding box center [679, 405] width 140 height 29
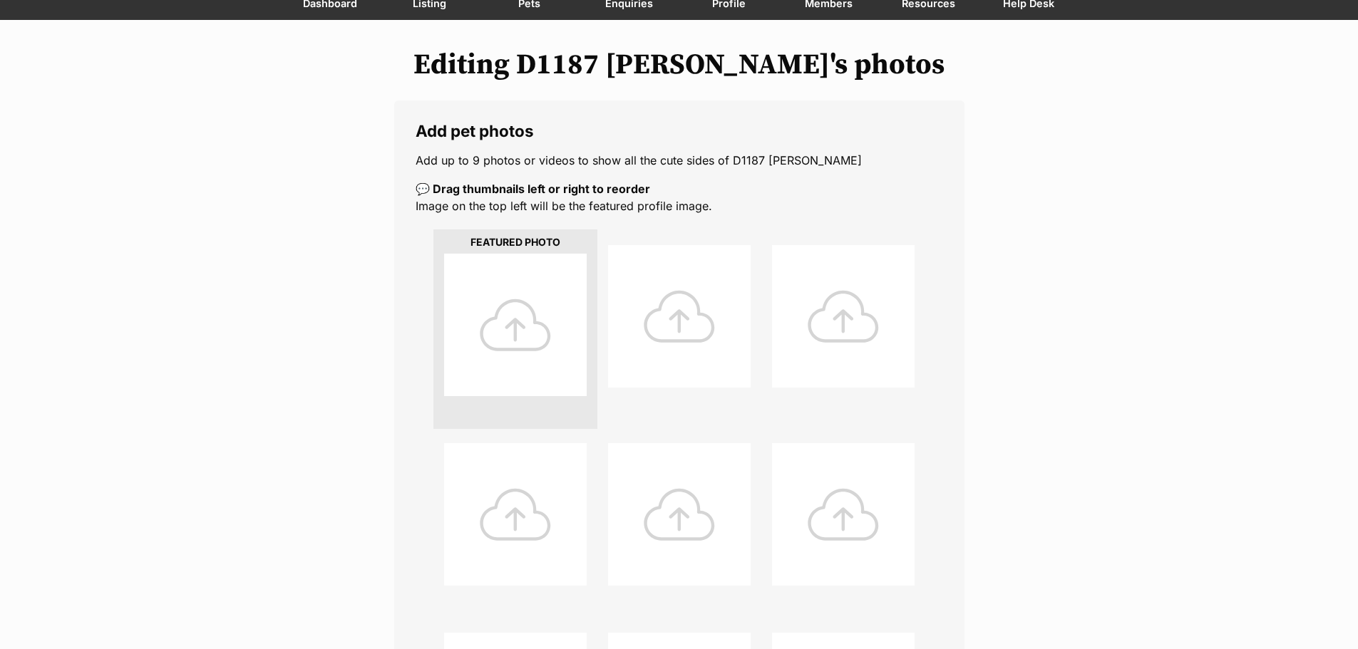
scroll to position [143, 0]
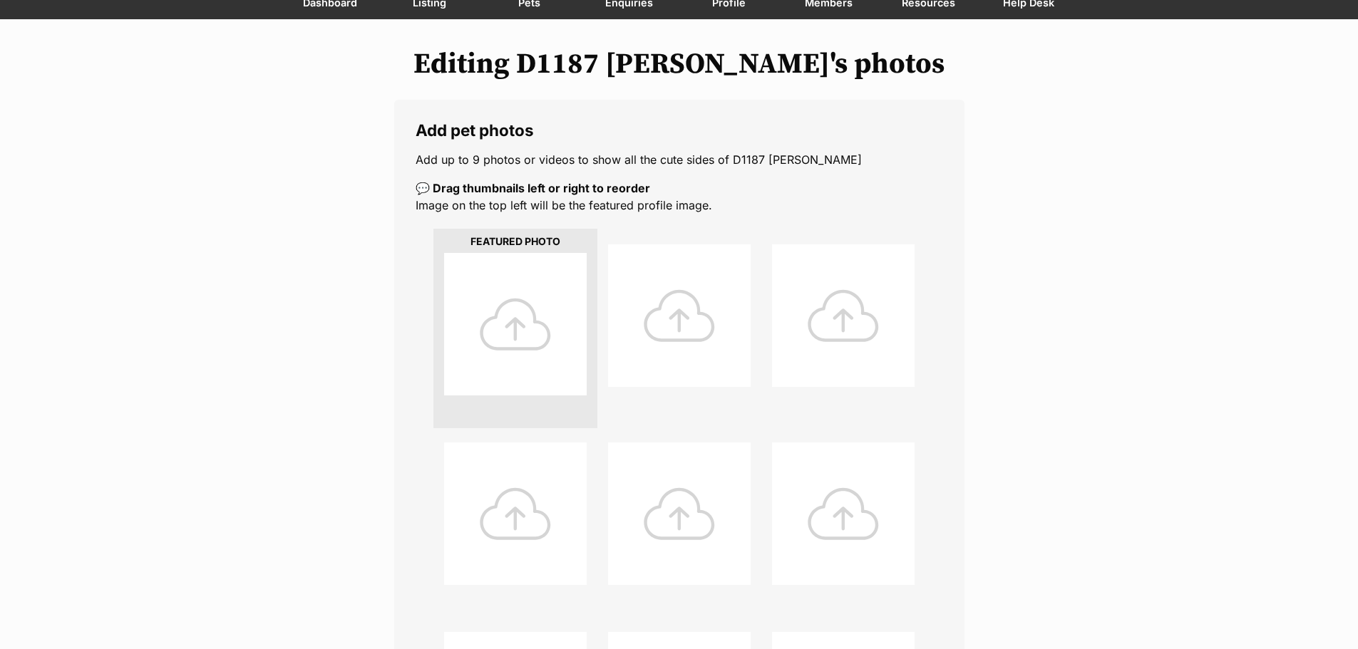
click at [478, 321] on div at bounding box center [515, 324] width 143 height 143
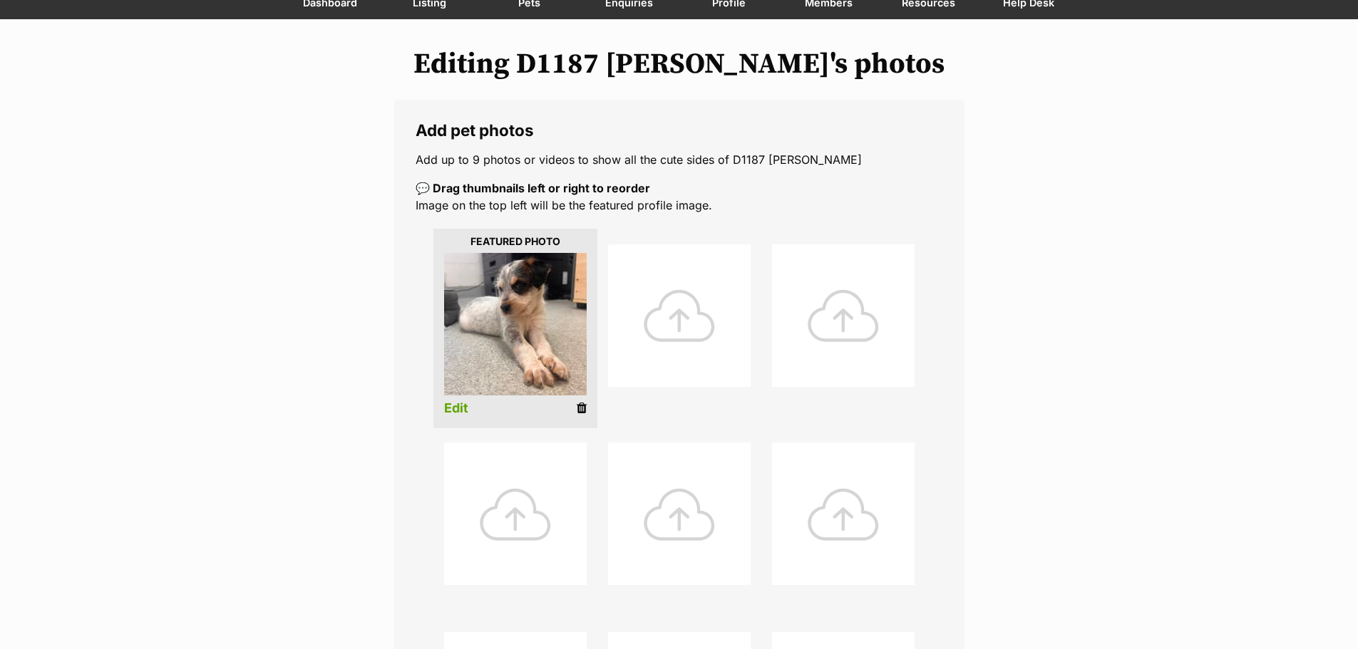
click at [676, 351] on div at bounding box center [679, 316] width 143 height 143
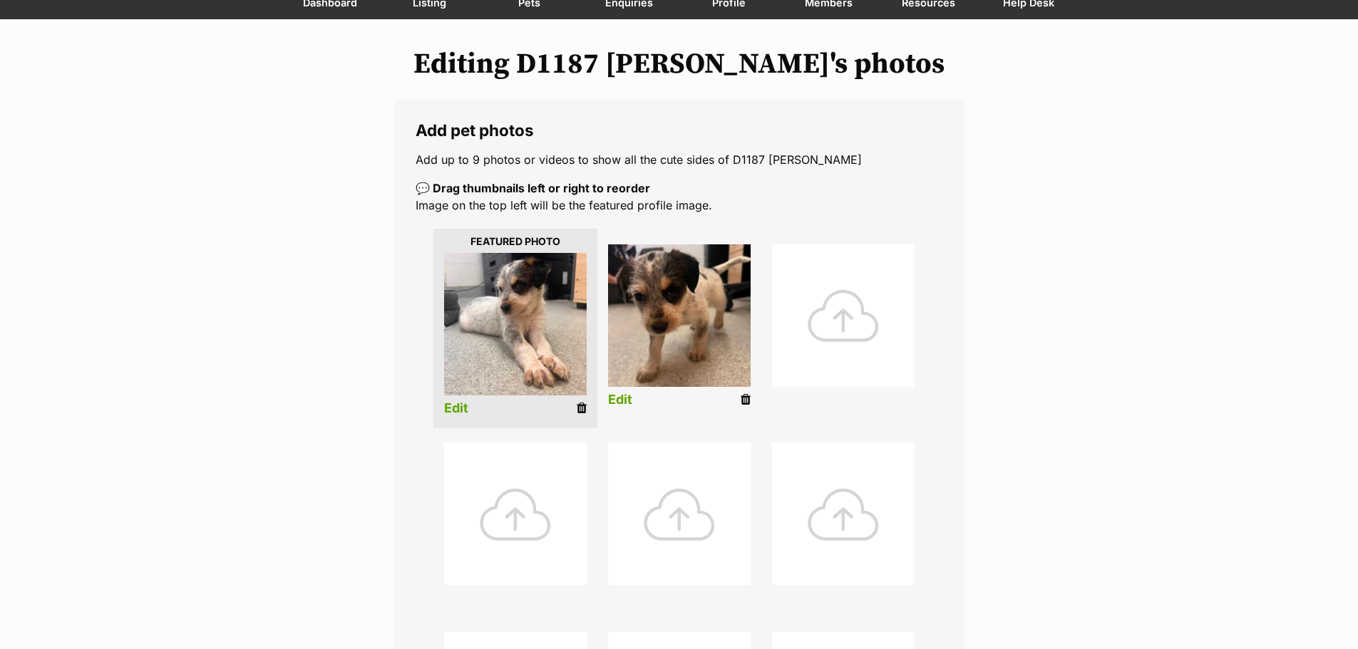
click at [806, 324] on div at bounding box center [843, 316] width 143 height 143
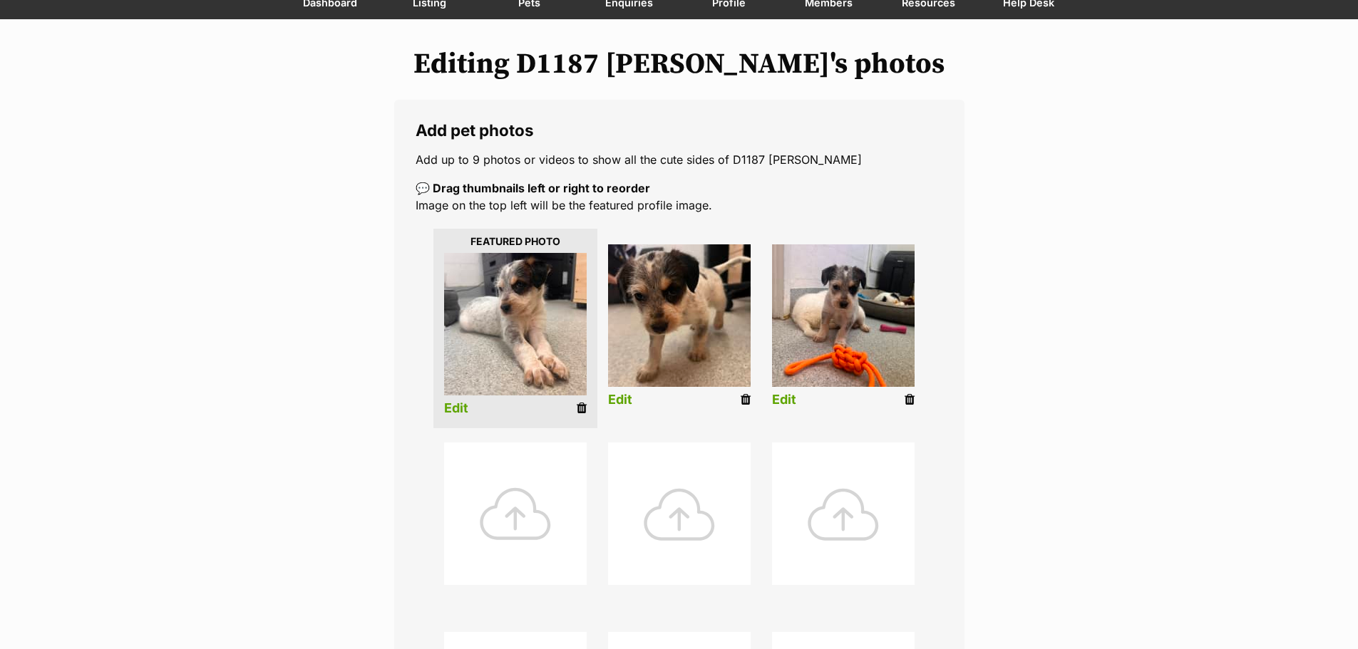
click at [523, 529] on div at bounding box center [515, 514] width 143 height 143
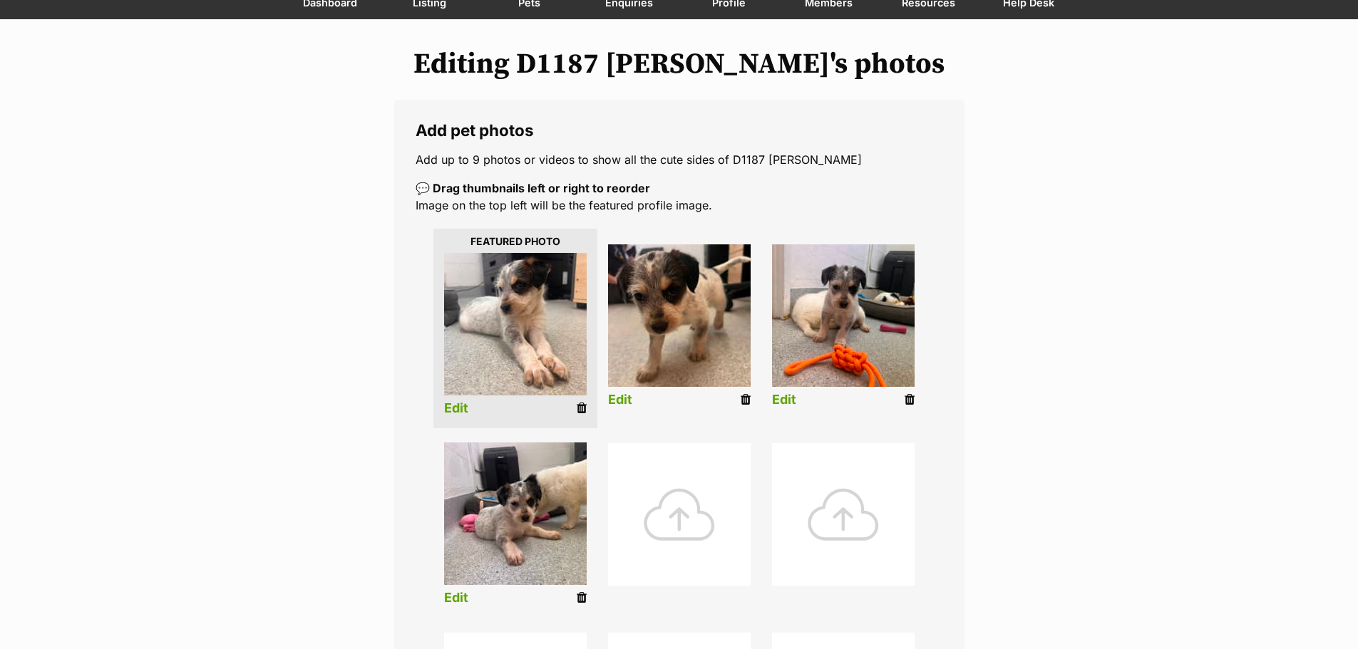
click at [662, 523] on div at bounding box center [679, 514] width 143 height 143
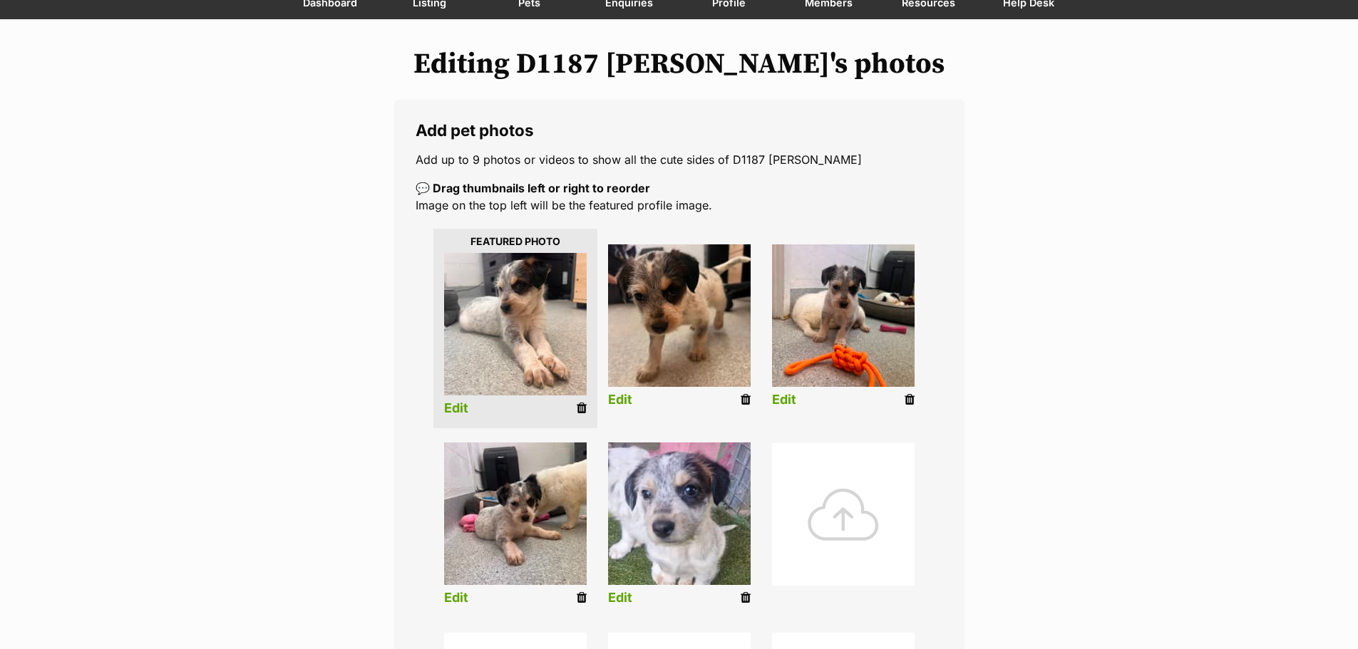
click at [621, 592] on link "Edit" at bounding box center [620, 598] width 24 height 15
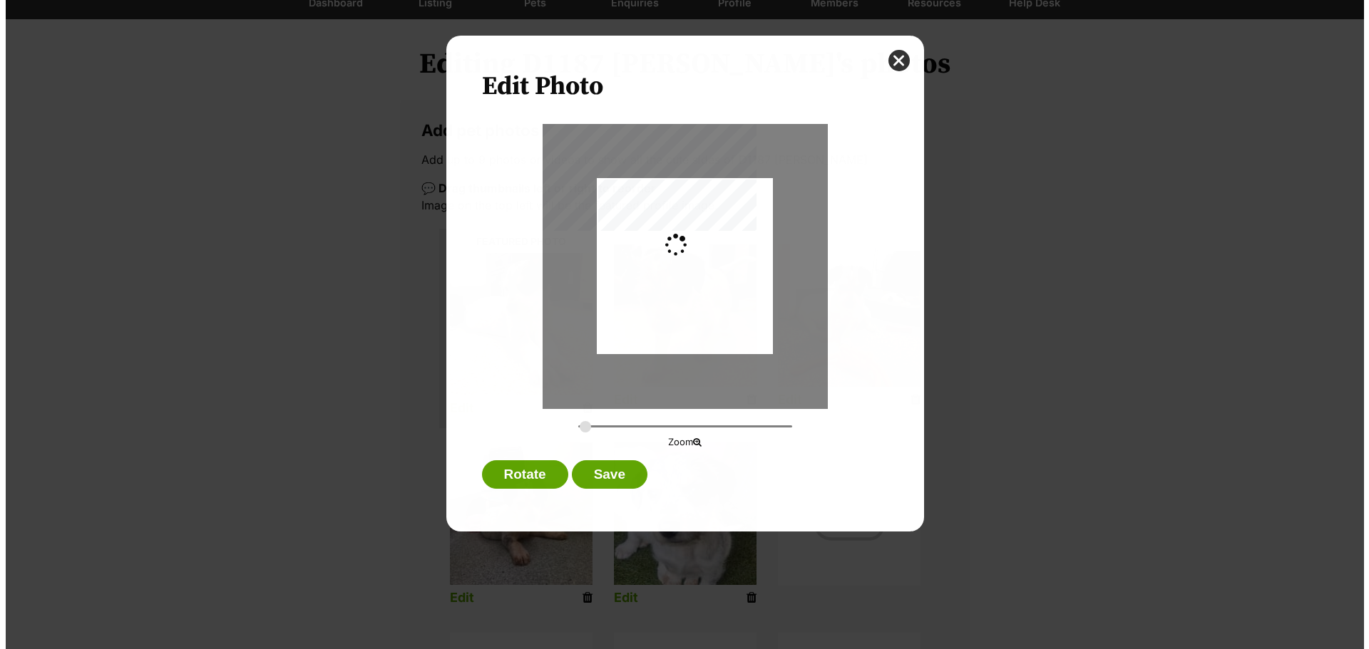
scroll to position [0, 0]
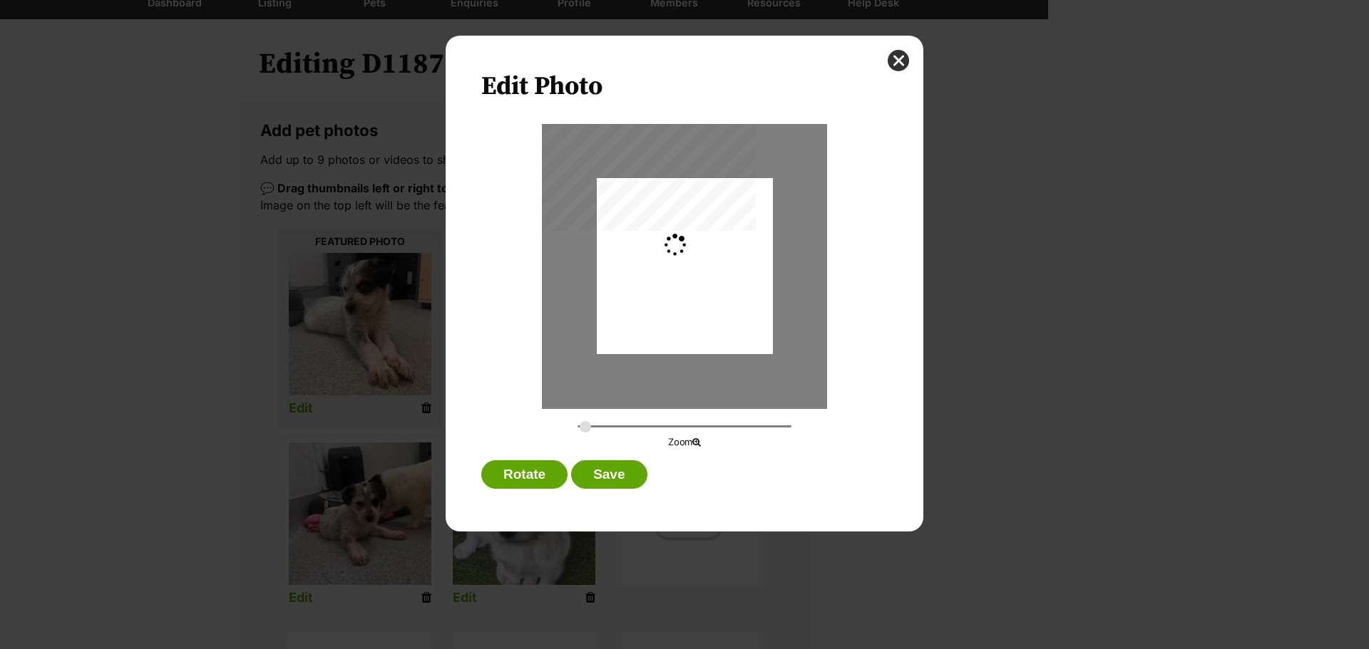
type input "0.2744"
drag, startPoint x: 701, startPoint y: 277, endPoint x: 704, endPoint y: 284, distance: 7.7
click at [704, 284] on div "Dialog Window - Close (Press escape to close)" at bounding box center [685, 274] width 176 height 273
click at [605, 476] on button "Save" at bounding box center [609, 475] width 76 height 29
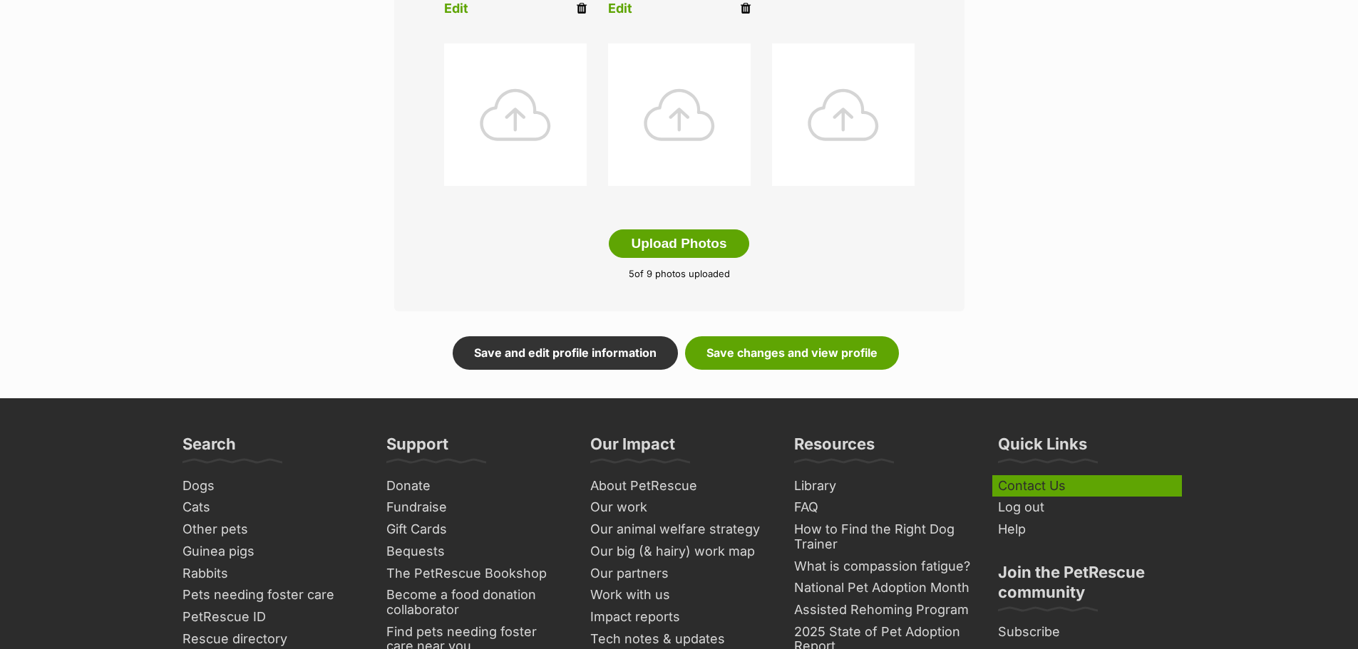
scroll to position [855, 0]
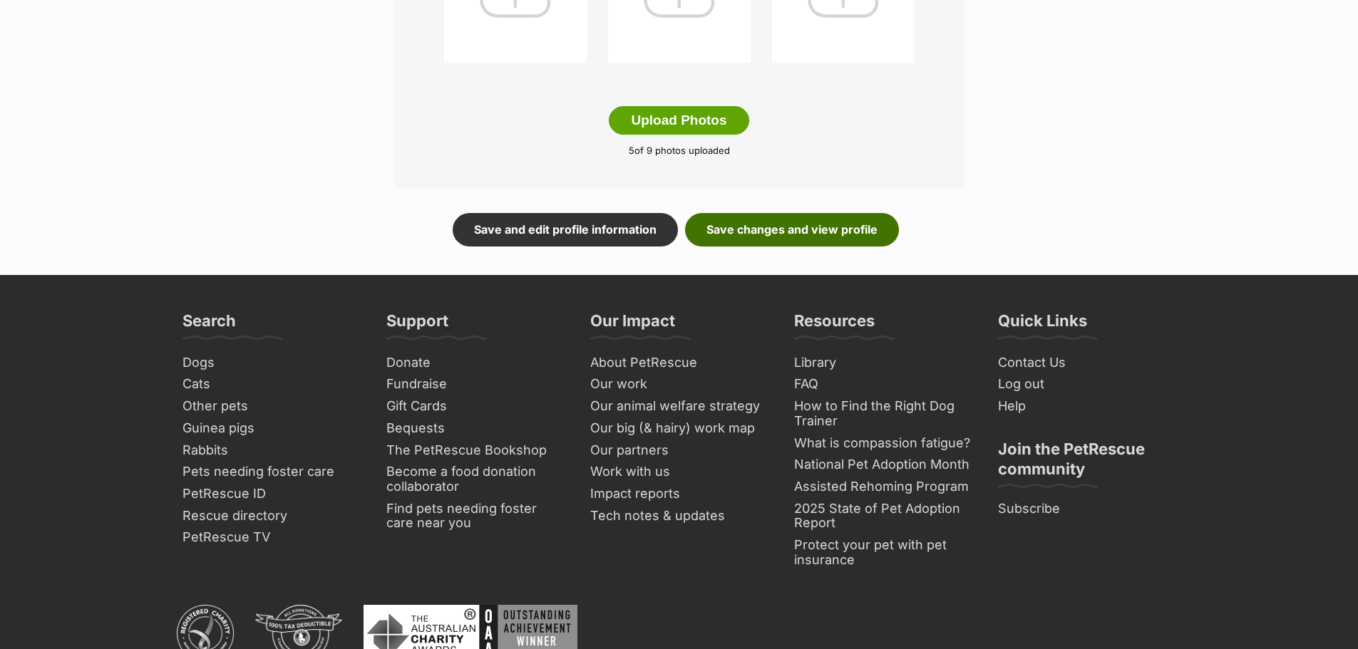
click at [788, 227] on link "Save changes and view profile" at bounding box center [792, 229] width 214 height 33
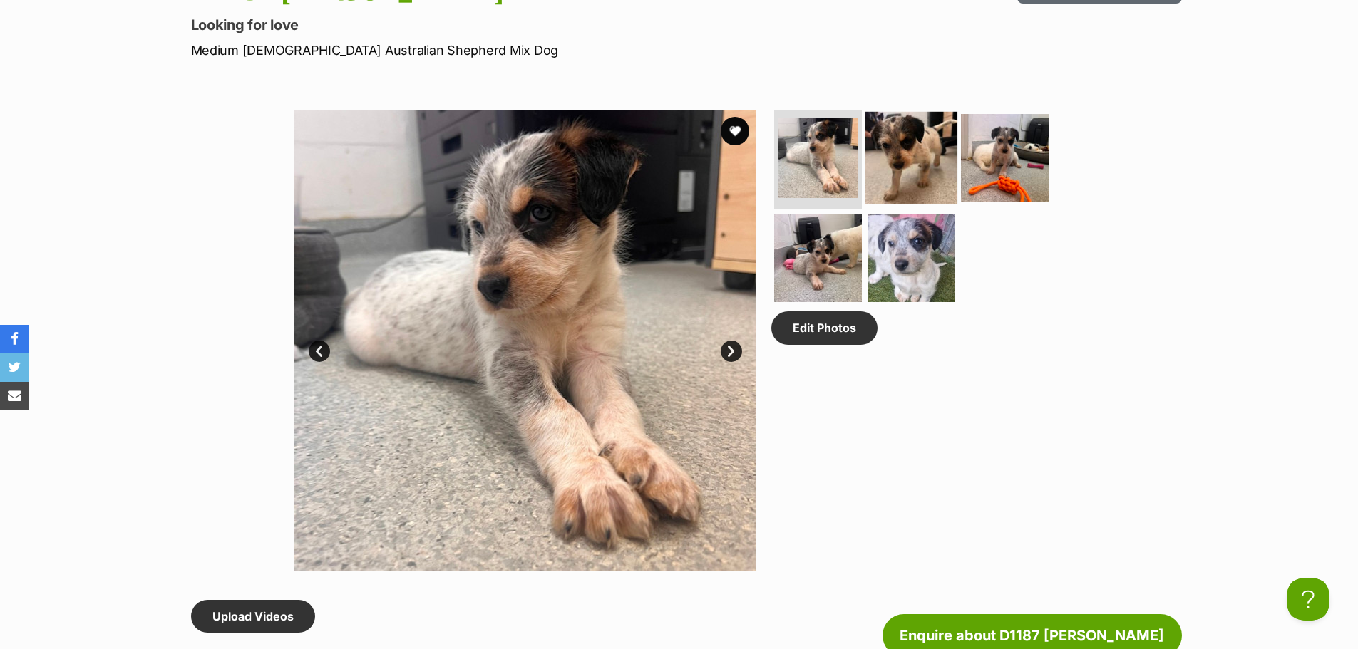
click at [918, 162] on img at bounding box center [911, 157] width 92 height 92
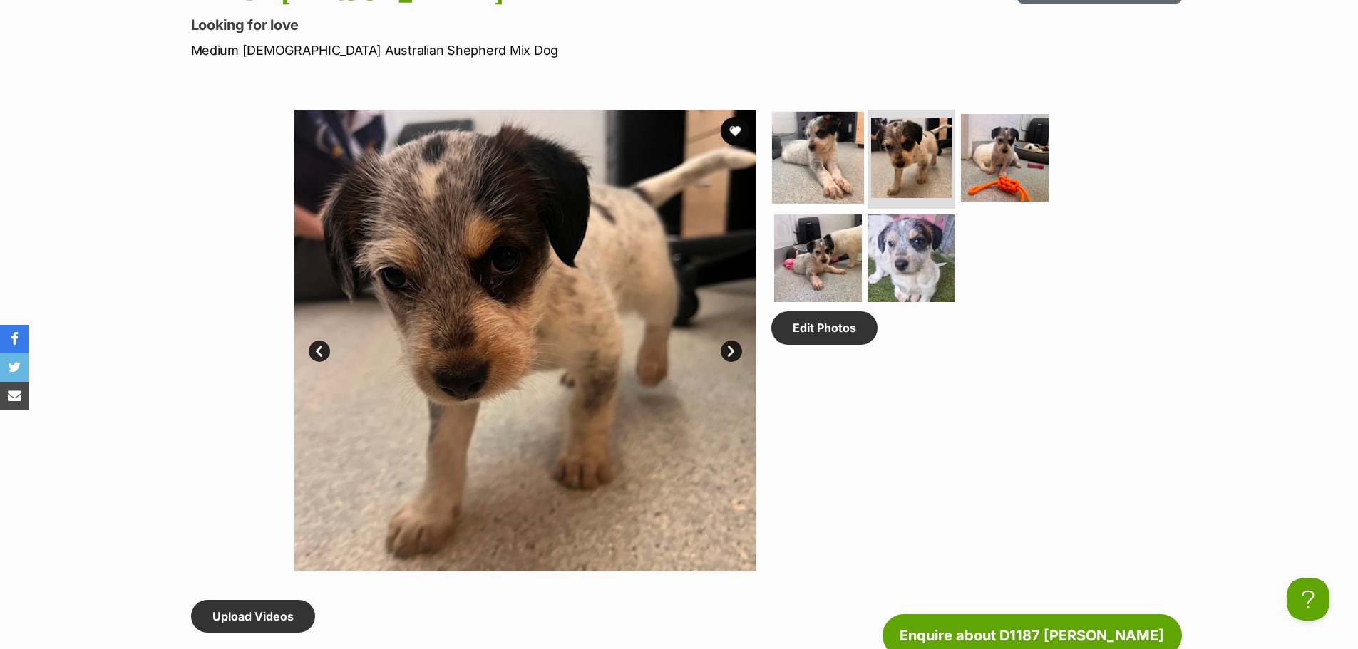
click at [810, 158] on img at bounding box center [818, 157] width 92 height 92
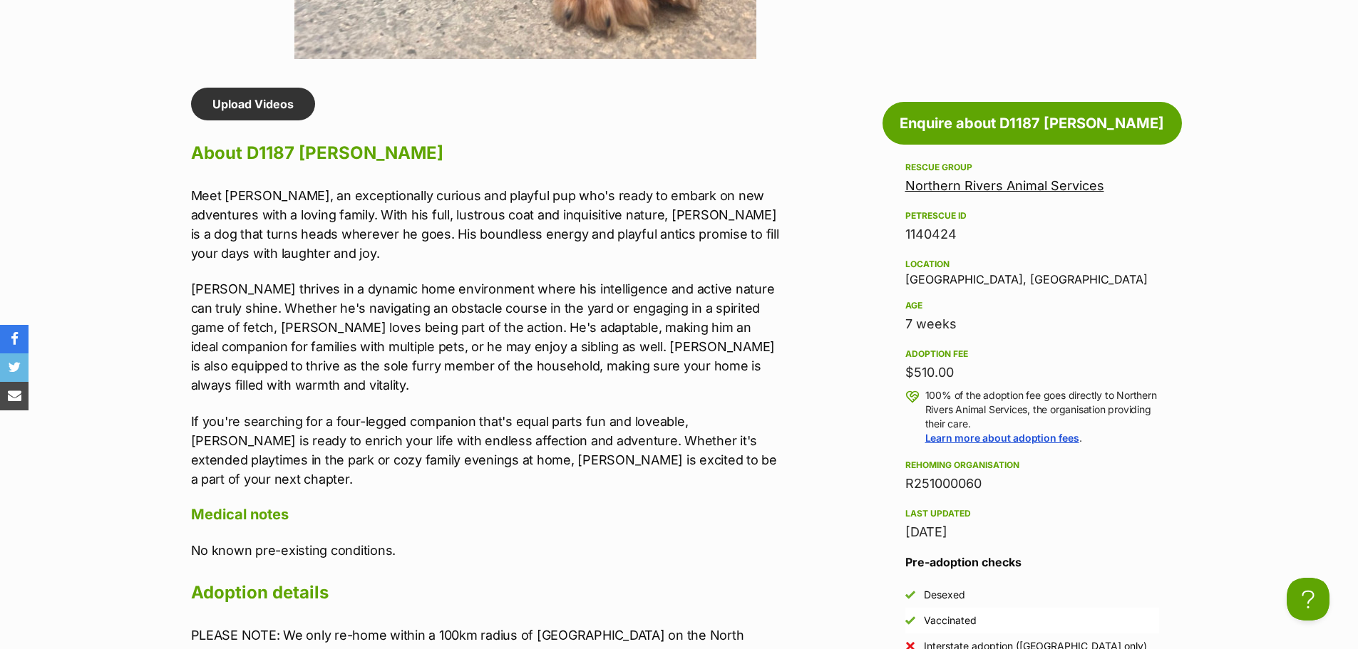
scroll to position [1141, 0]
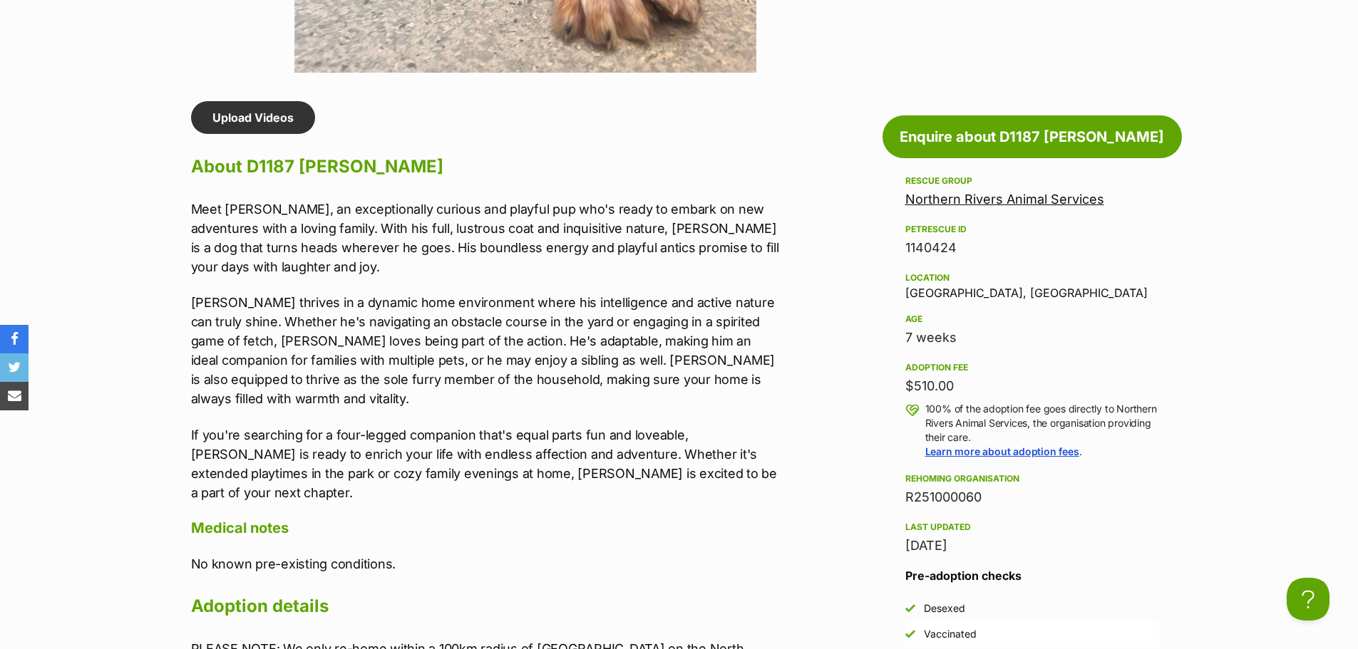
click at [189, 207] on div "Upload Videos About D1187 [PERSON_NAME] Meet [PERSON_NAME], an exceptionally cu…" at bounding box center [478, 445] width 603 height 689
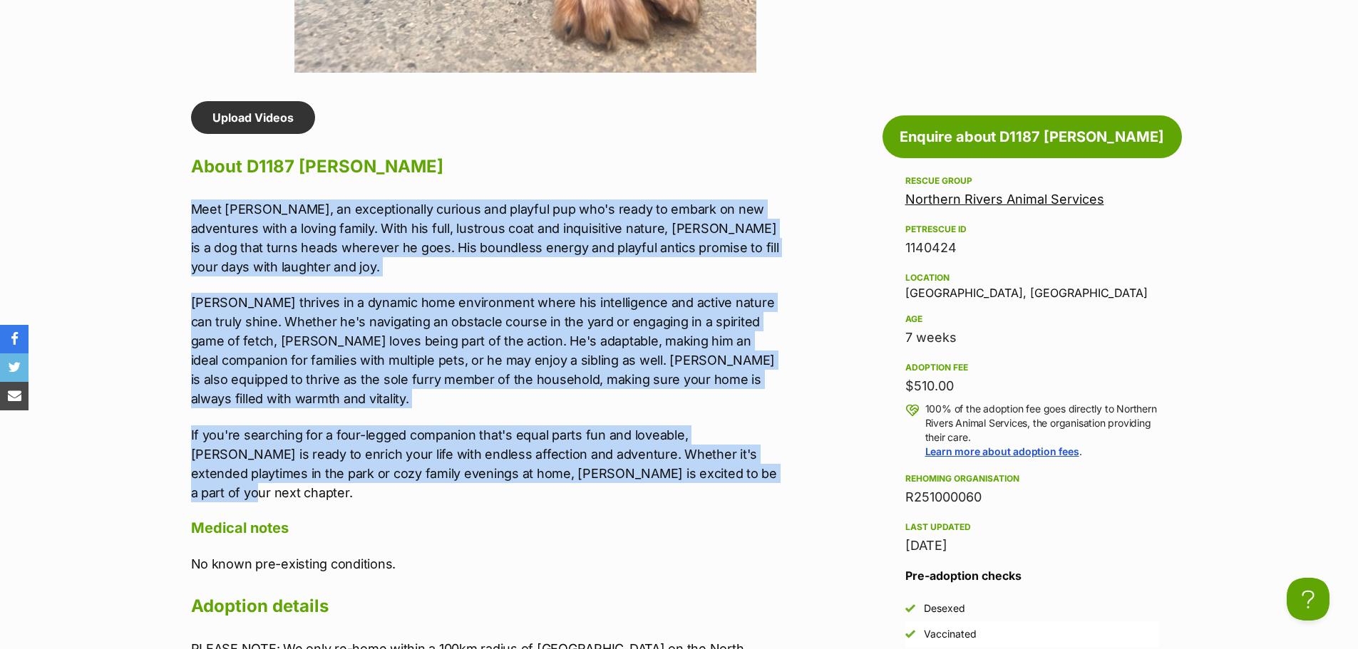
drag, startPoint x: 190, startPoint y: 205, endPoint x: 717, endPoint y: 479, distance: 594.4
click at [717, 479] on div "Upload Videos About D1187 Pedro Meet Pedro, an exceptionally curious and playfu…" at bounding box center [478, 445] width 603 height 689
copy div "Meet Pedro, an exceptionally curious and playful pup who's ready to embark on n…"
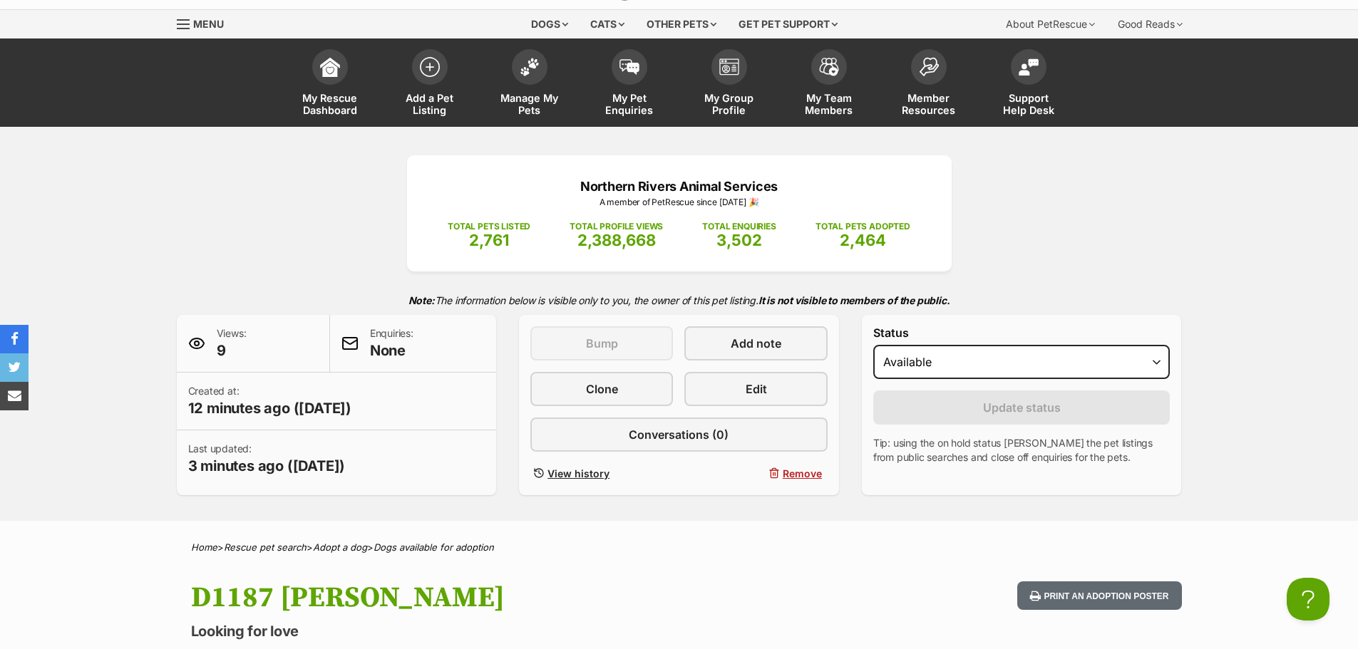
scroll to position [0, 0]
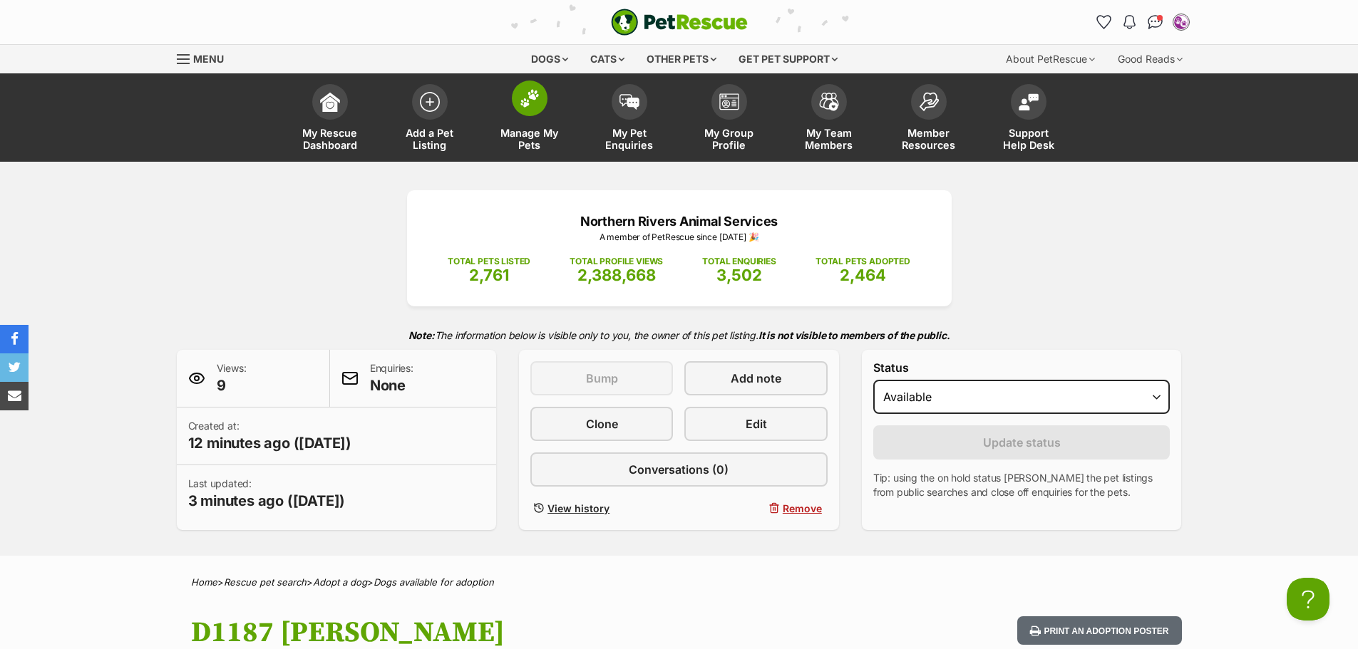
click at [526, 94] on img at bounding box center [530, 98] width 20 height 19
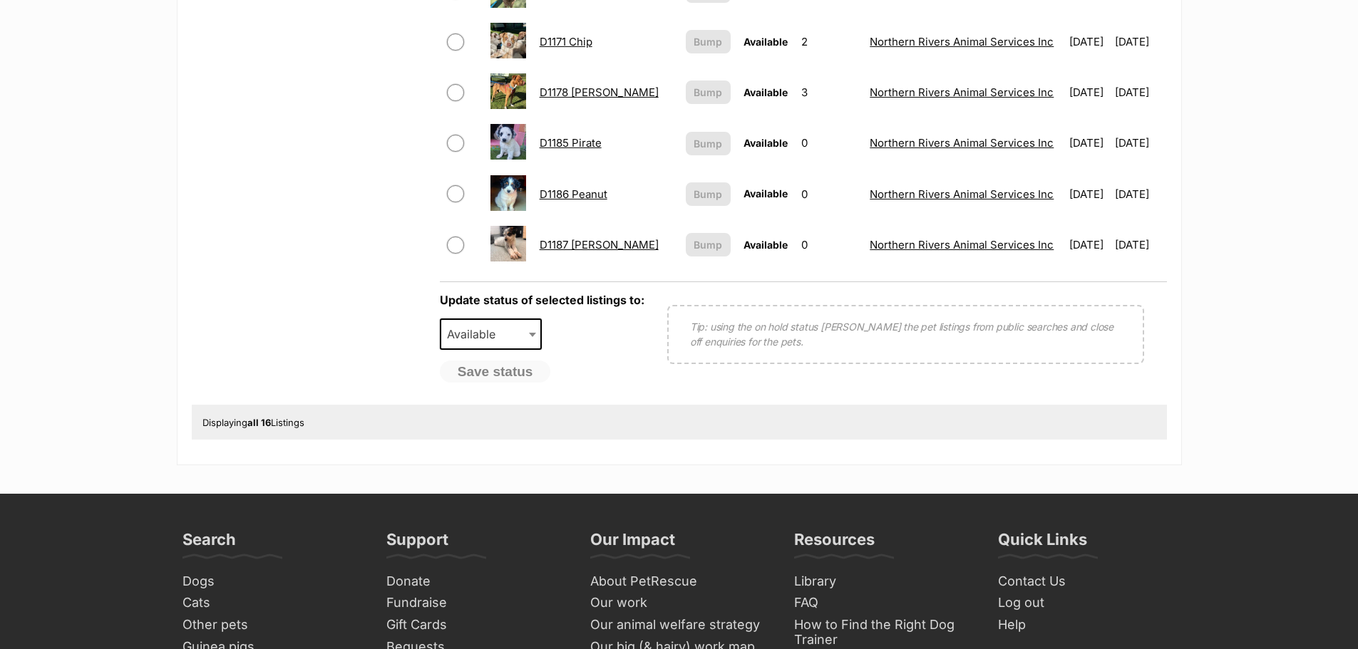
scroll to position [927, 0]
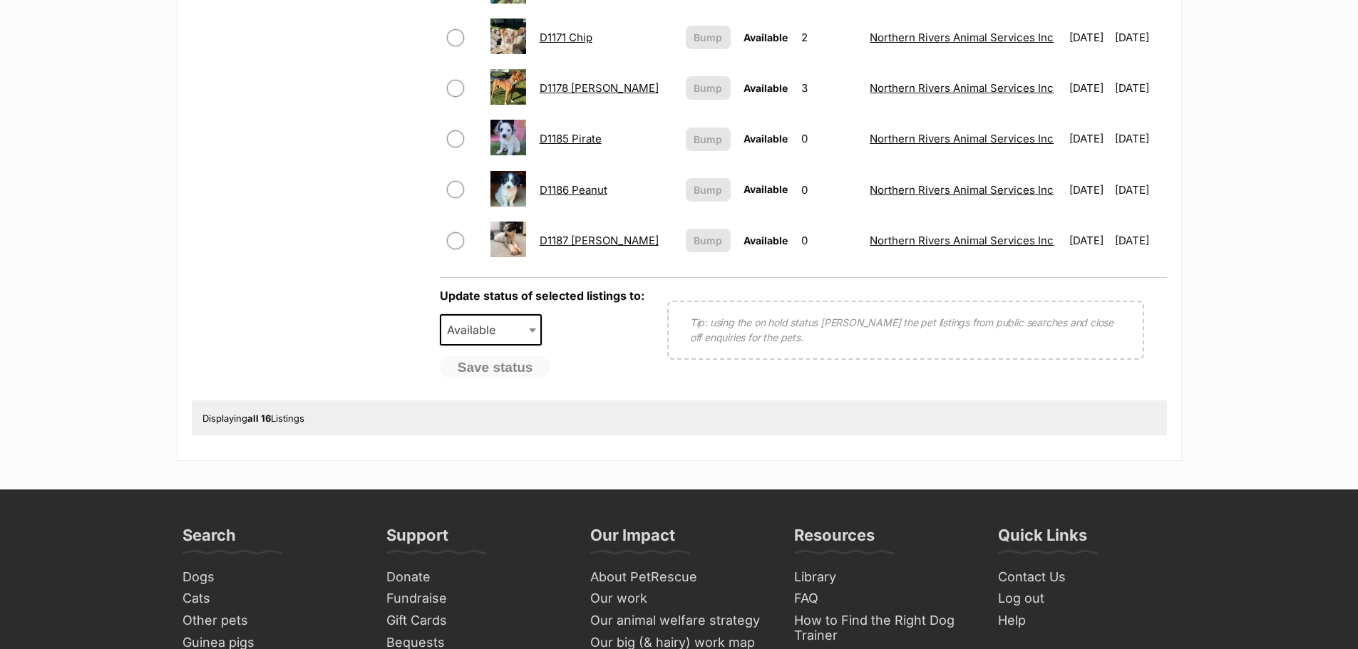
click at [599, 186] on link "D1186 Peanut" at bounding box center [574, 190] width 68 height 14
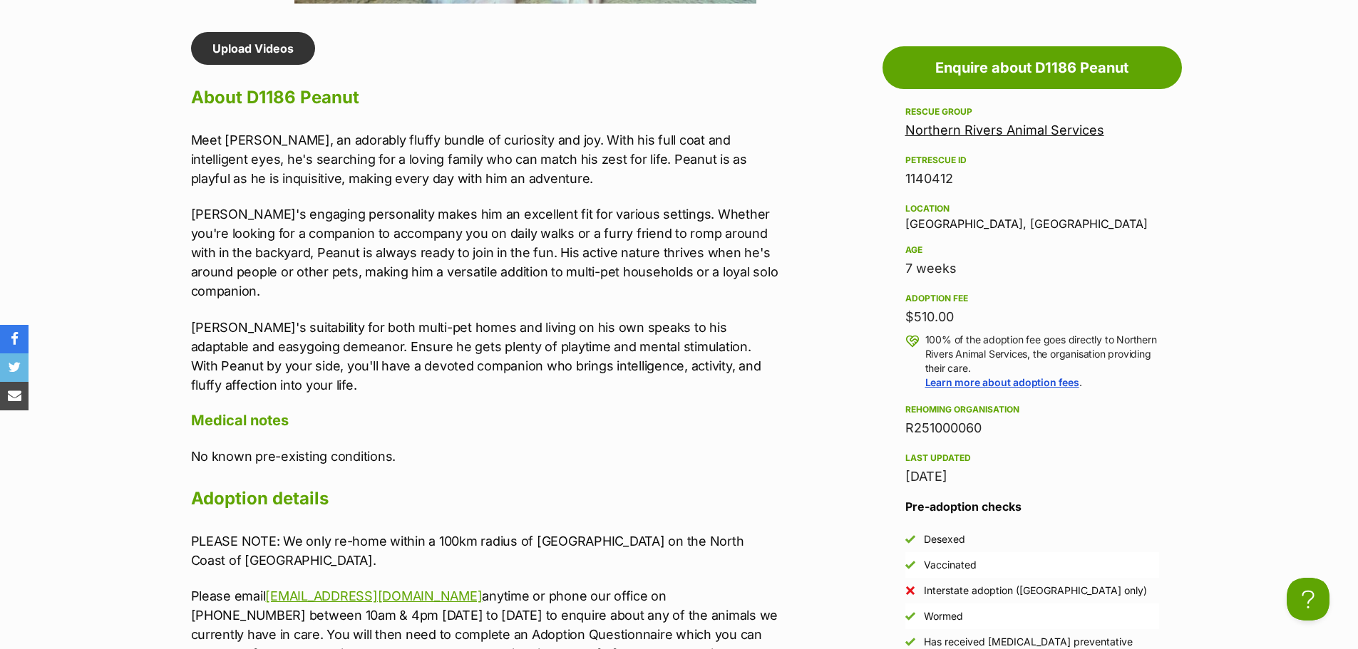
scroll to position [1212, 0]
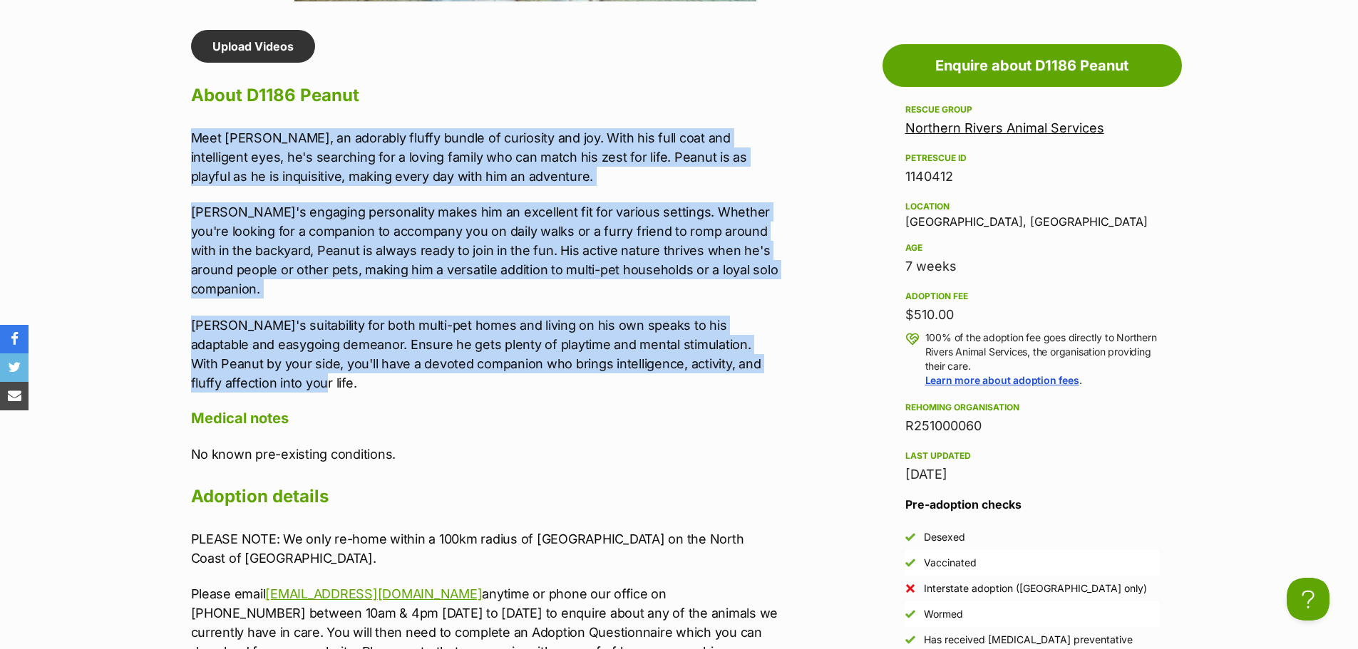
drag, startPoint x: 192, startPoint y: 135, endPoint x: 267, endPoint y: 376, distance: 251.9
click at [266, 379] on div "Meet [PERSON_NAME], an adorably fluffy bundle of curiosity and joy. With his fu…" at bounding box center [485, 260] width 589 height 264
copy div "Meet [PERSON_NAME], an adorably fluffy bundle of curiosity and joy. With his fu…"
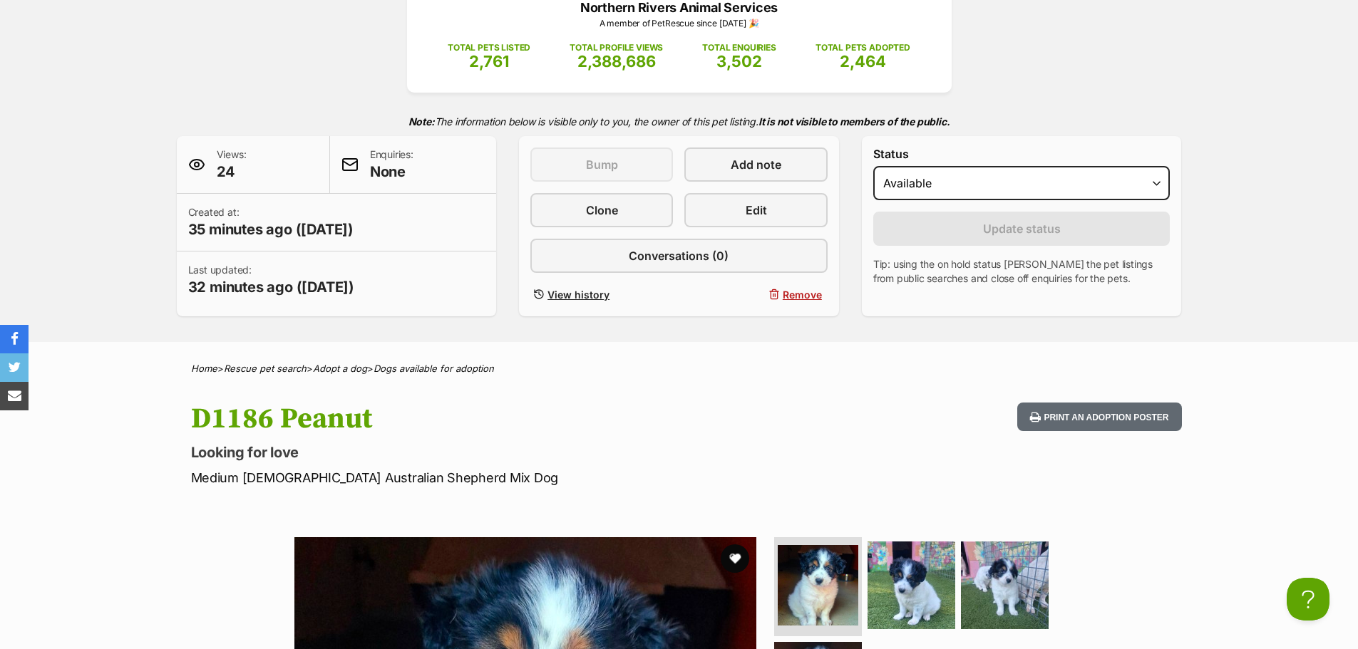
scroll to position [0, 0]
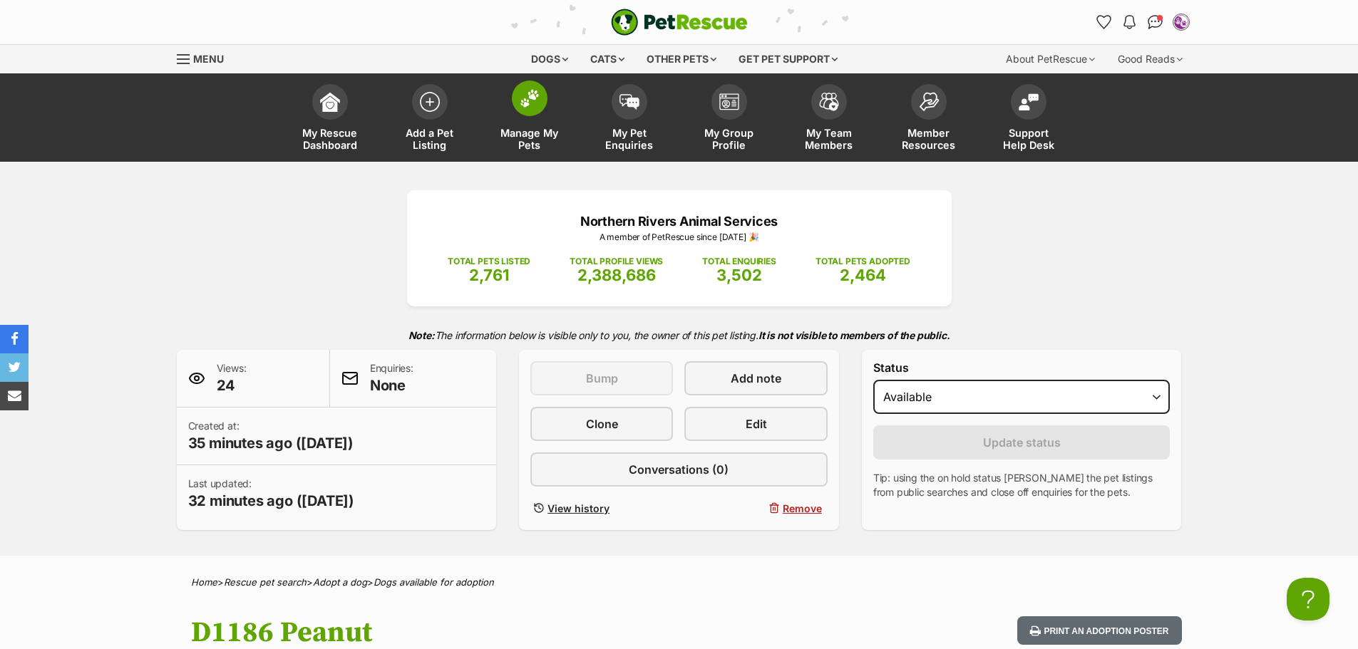
click at [529, 95] on img at bounding box center [530, 98] width 20 height 19
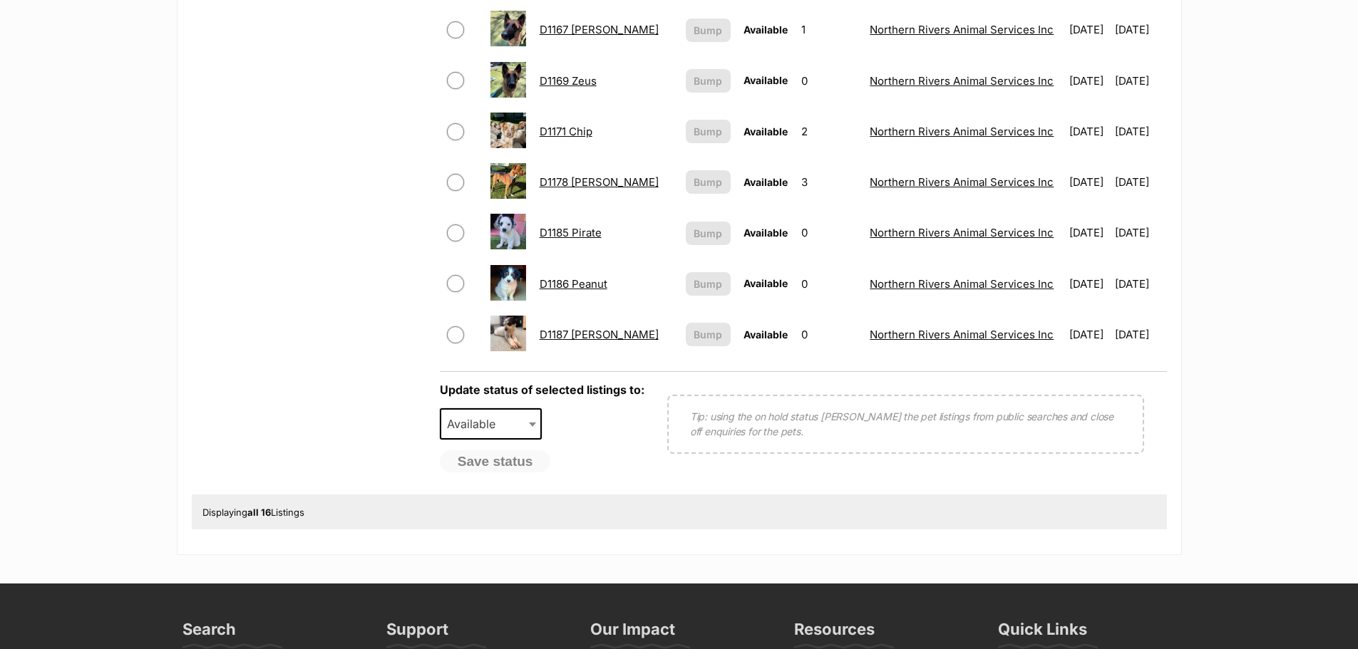
scroll to position [855, 0]
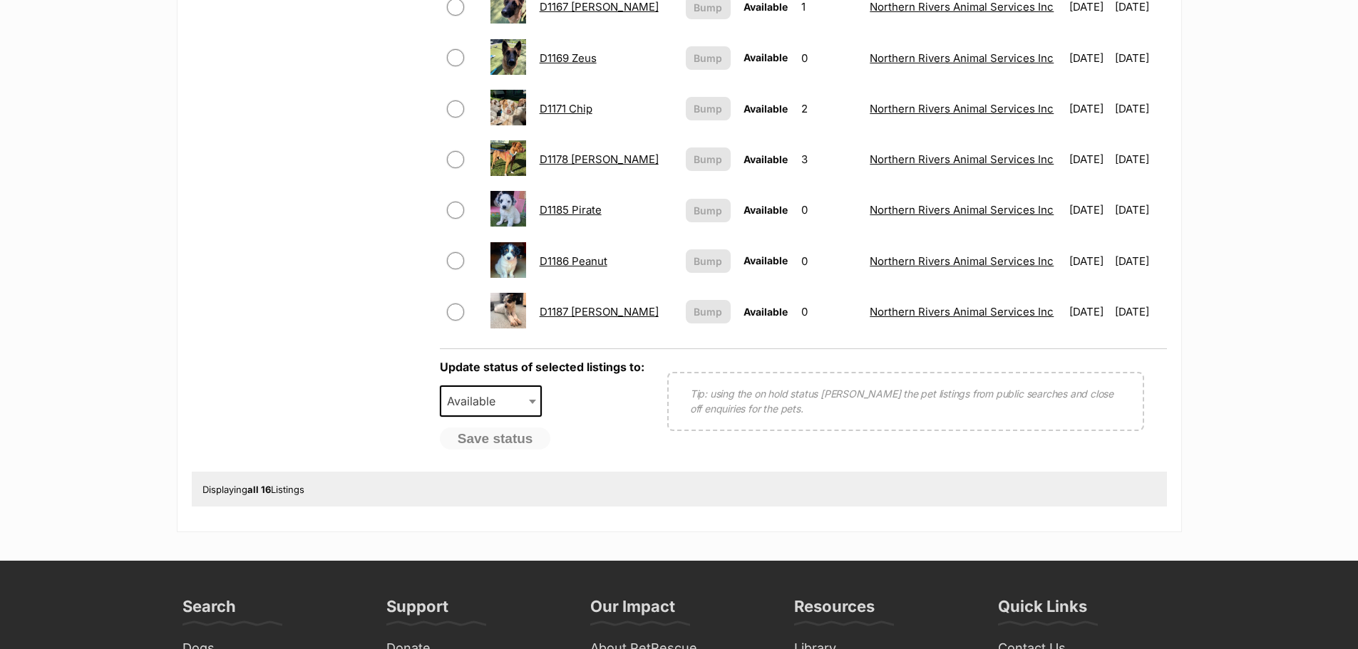
click at [582, 205] on link "D1185 Pirate" at bounding box center [571, 210] width 62 height 14
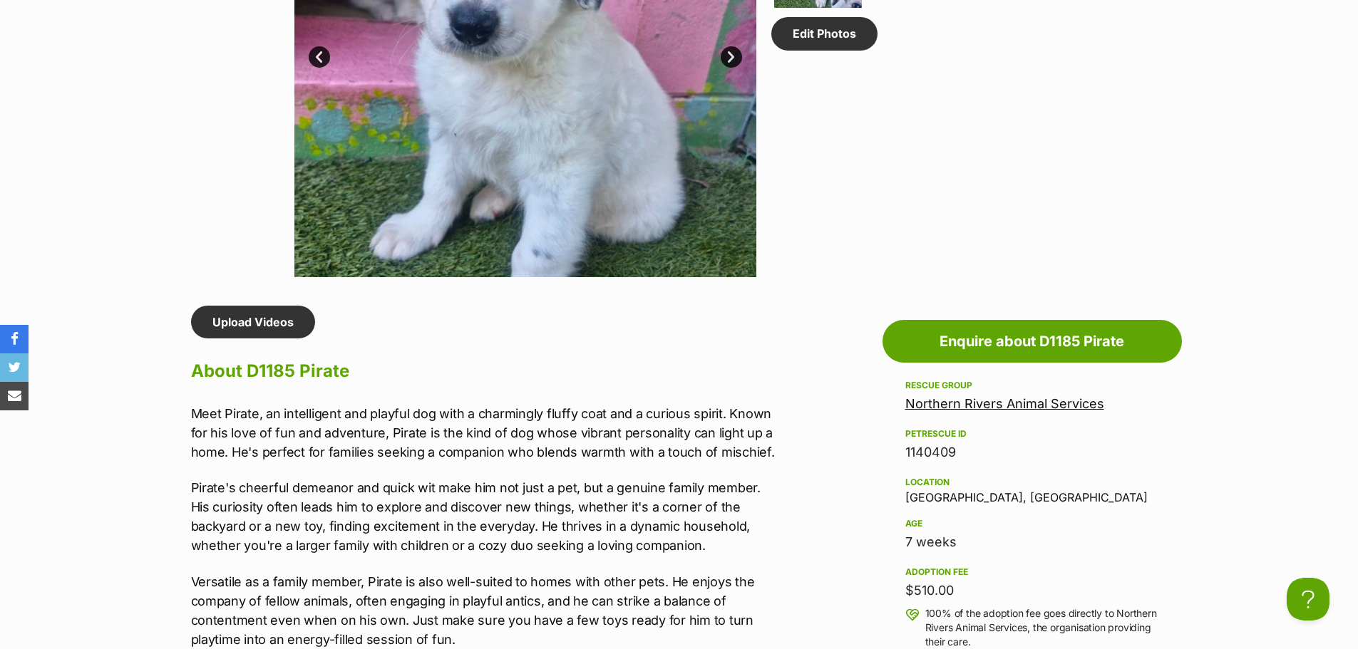
scroll to position [1141, 0]
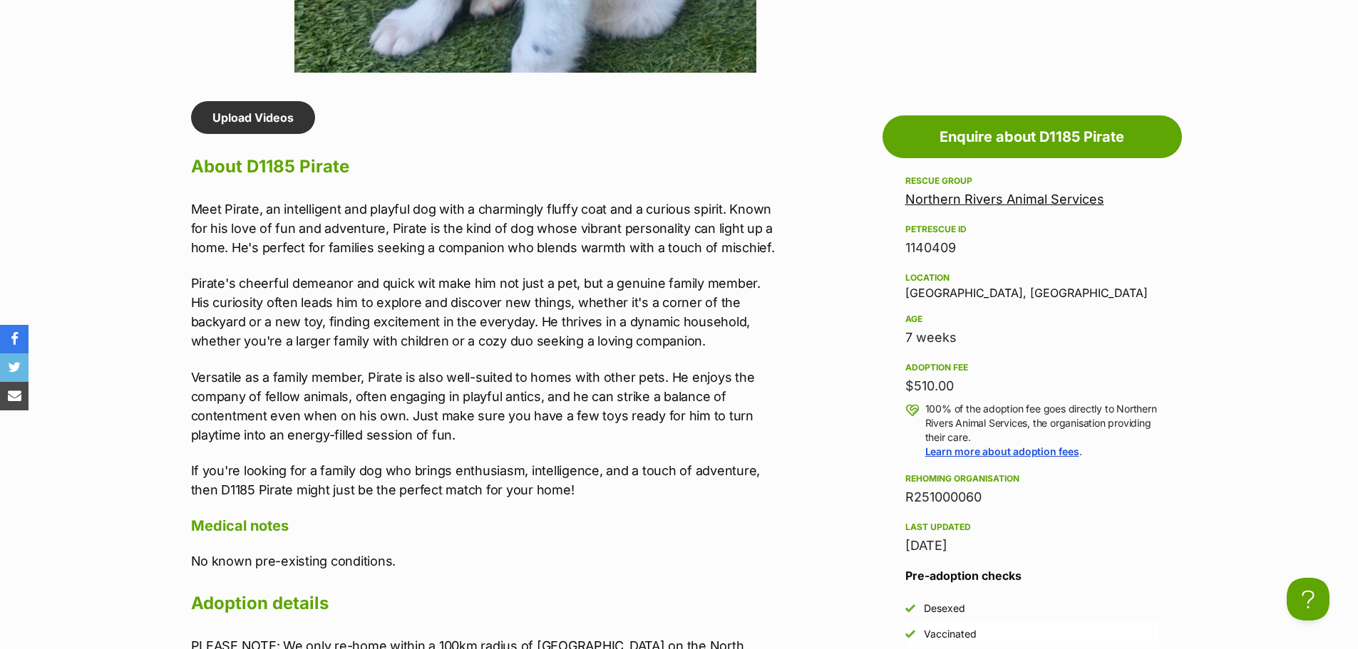
click at [187, 212] on div "Upload Videos About D1185 Pirate Meet Pirate, an intelligent and playful dog wi…" at bounding box center [478, 444] width 603 height 687
click at [187, 210] on div "Upload Videos About D1185 Pirate Meet Pirate, an intelligent and playful dog wi…" at bounding box center [478, 444] width 603 height 687
click at [191, 210] on p "Meet Pirate, an intelligent and playful dog with a charmingly fluffy coat and a…" at bounding box center [485, 229] width 589 height 58
click at [191, 209] on p "Meet Pirate, an intelligent and playful dog with a charmingly fluffy coat and a…" at bounding box center [485, 229] width 589 height 58
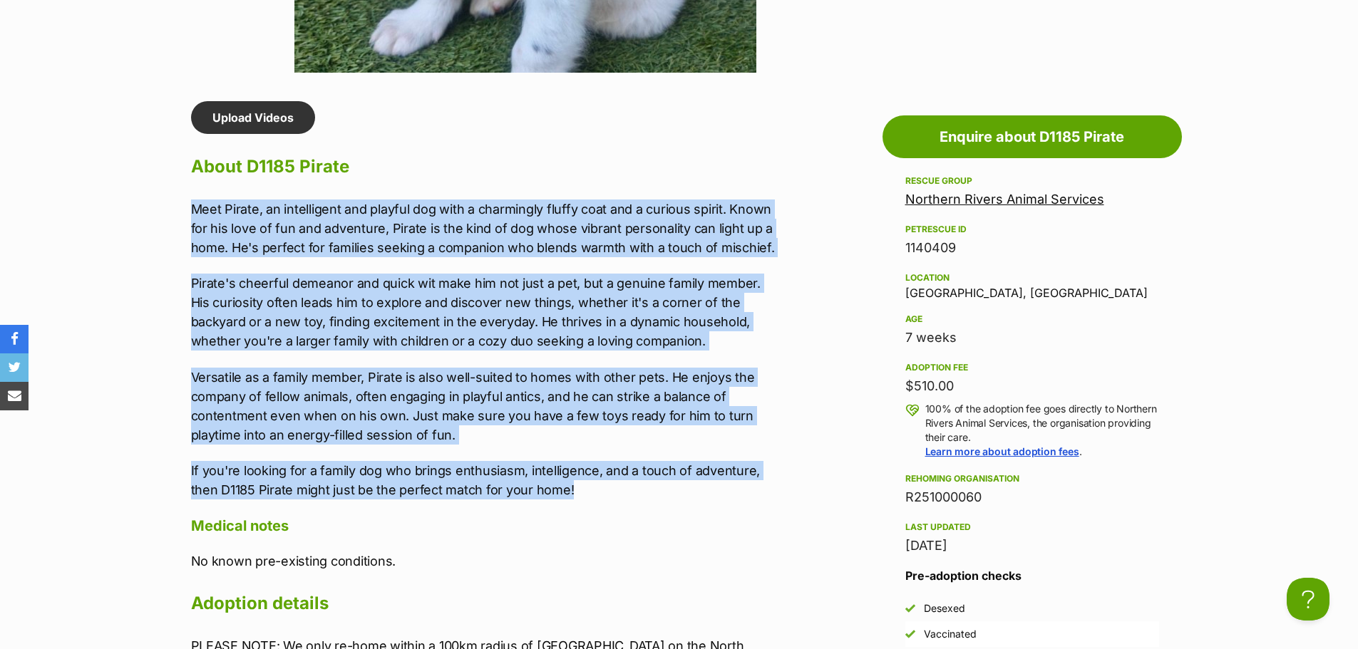
drag, startPoint x: 191, startPoint y: 206, endPoint x: 626, endPoint y: 488, distance: 518.1
click at [622, 487] on div "Meet Pirate, an intelligent and playful dog with a charmingly fluffy coat and a…" at bounding box center [485, 350] width 589 height 300
copy div "Meet Pirate, an intelligent and playful dog with a charmingly fluffy coat and a…"
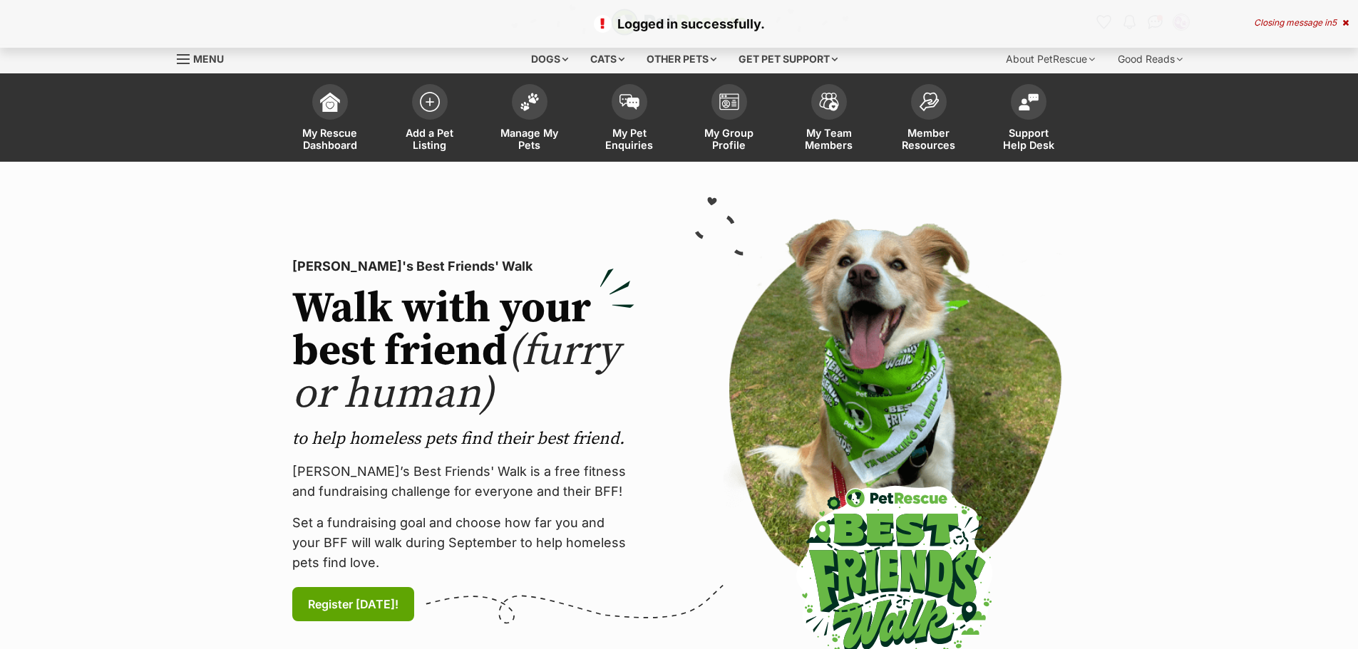
click at [524, 98] on img at bounding box center [530, 102] width 20 height 19
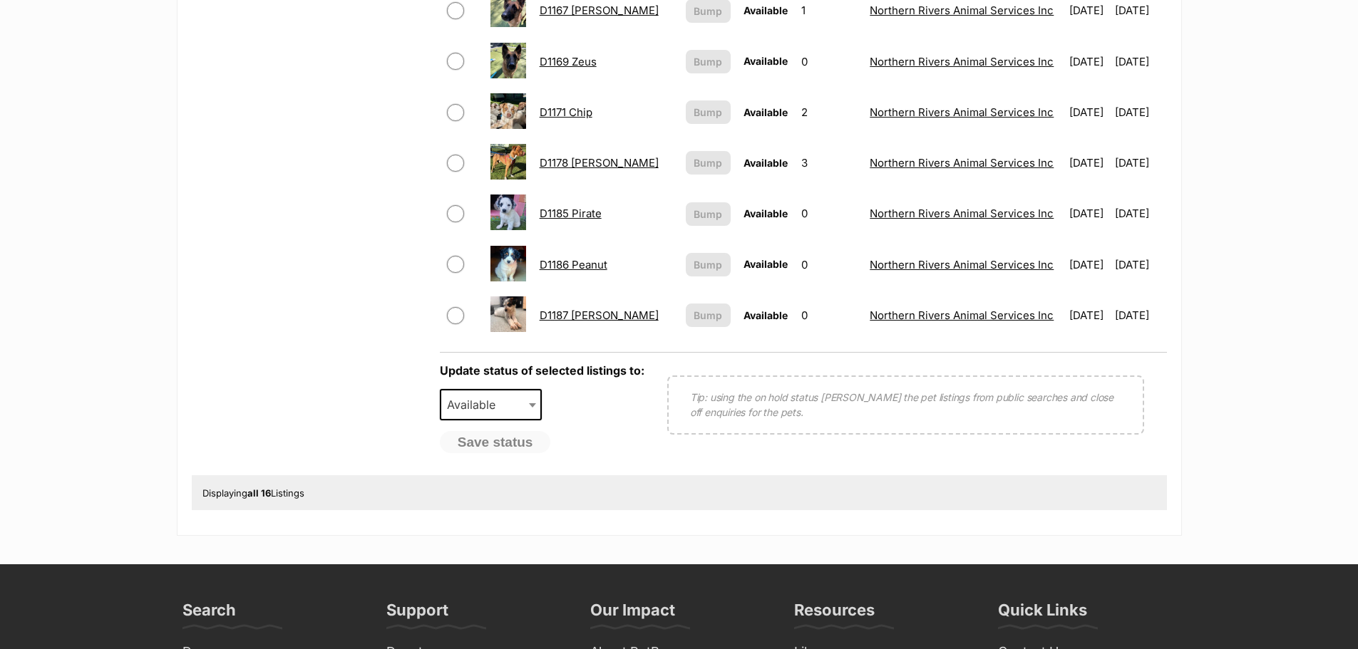
scroll to position [855, 0]
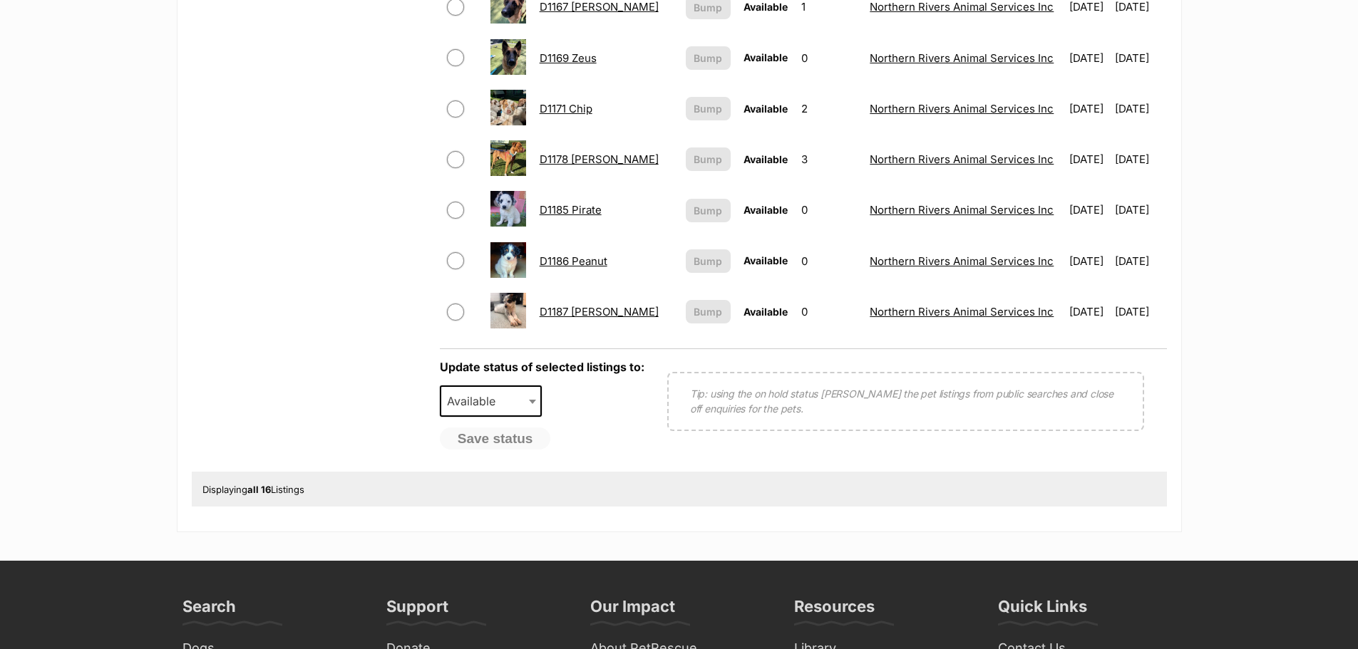
click at [585, 309] on link "D1187 Pedro" at bounding box center [599, 312] width 119 height 14
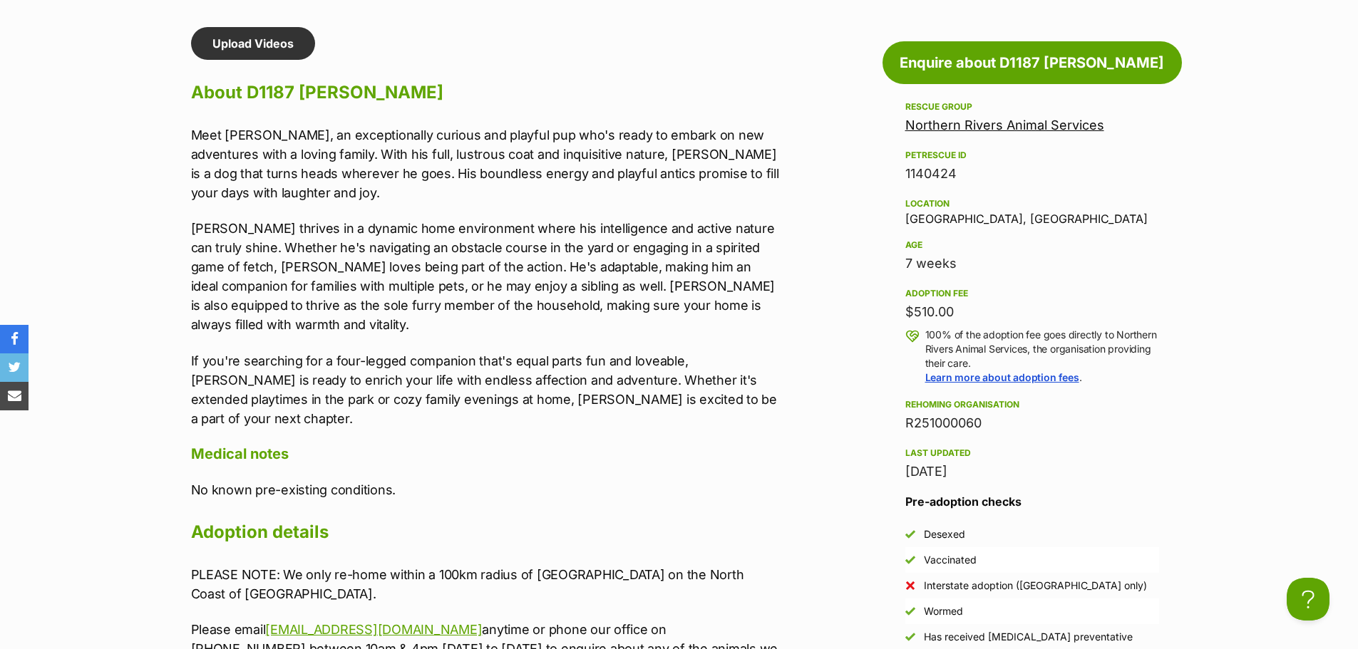
scroll to position [1212, 0]
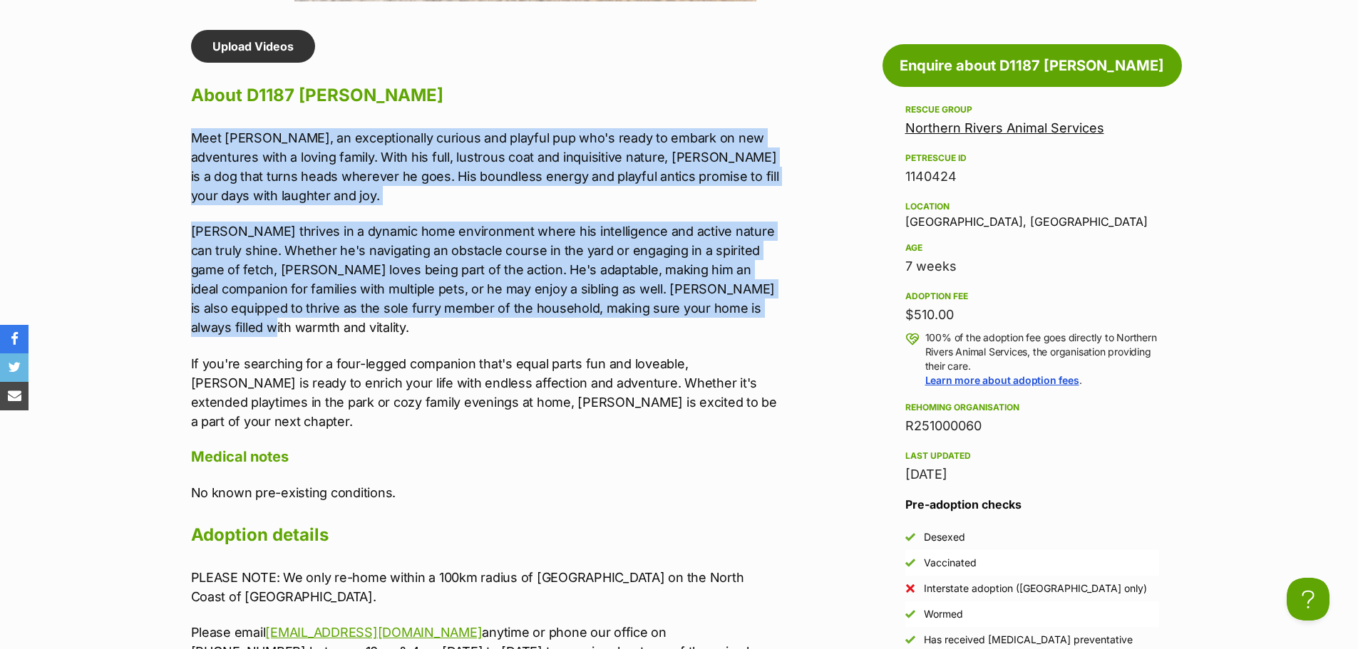
drag, startPoint x: 192, startPoint y: 138, endPoint x: 288, endPoint y: 332, distance: 216.5
click at [262, 322] on div "Meet Pedro, an exceptionally curious and playful pup who's ready to embark on n…" at bounding box center [485, 279] width 589 height 303
copy div "Meet Pedro, an exceptionally curious and playful pup who's ready to embark on n…"
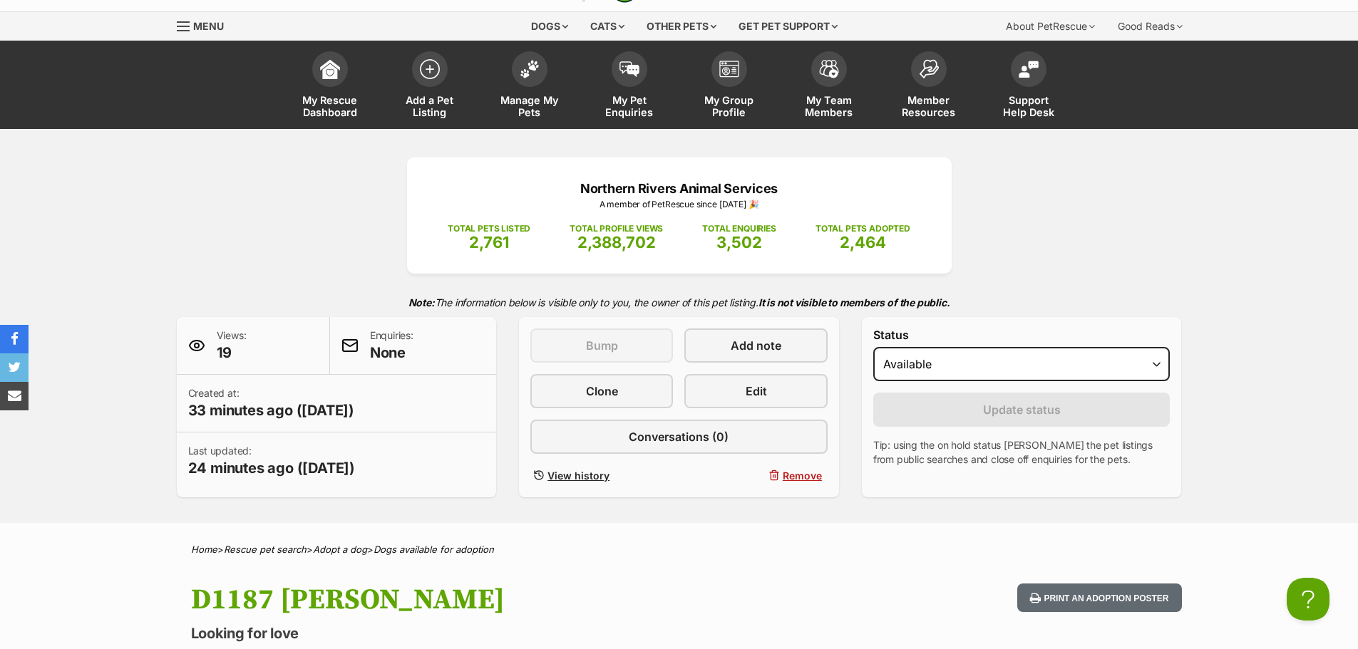
scroll to position [0, 0]
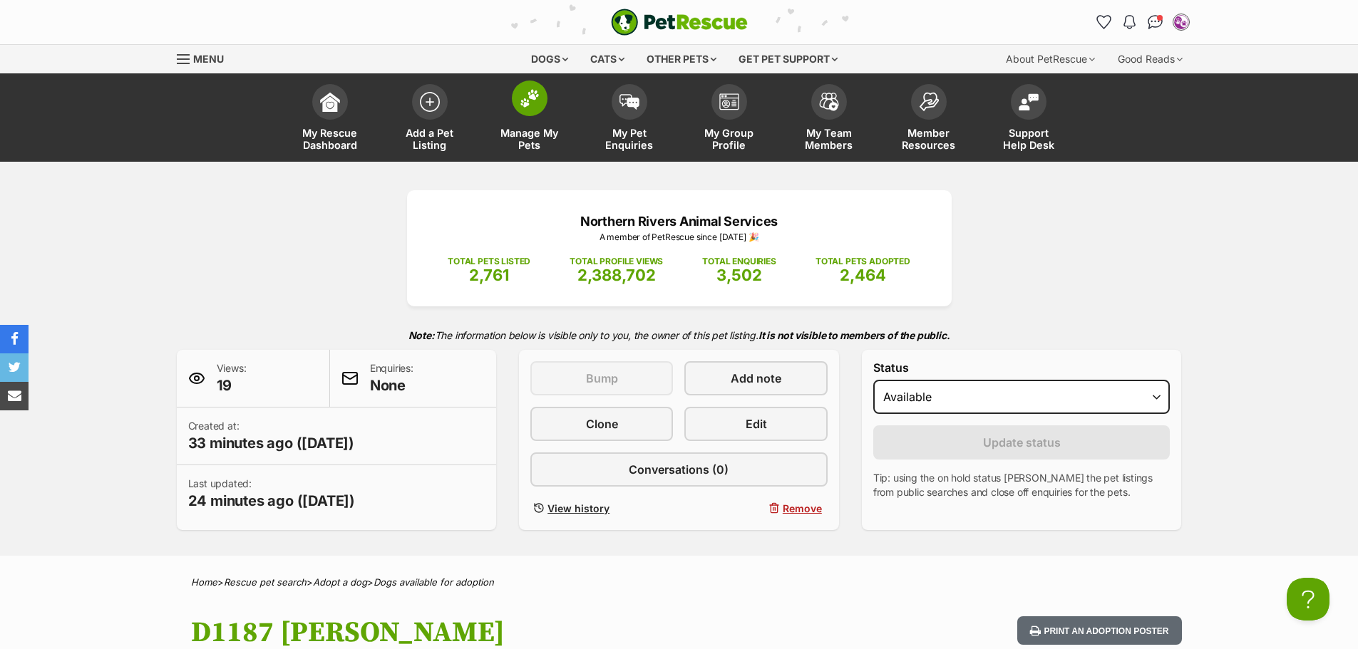
click at [529, 96] on img at bounding box center [530, 98] width 20 height 19
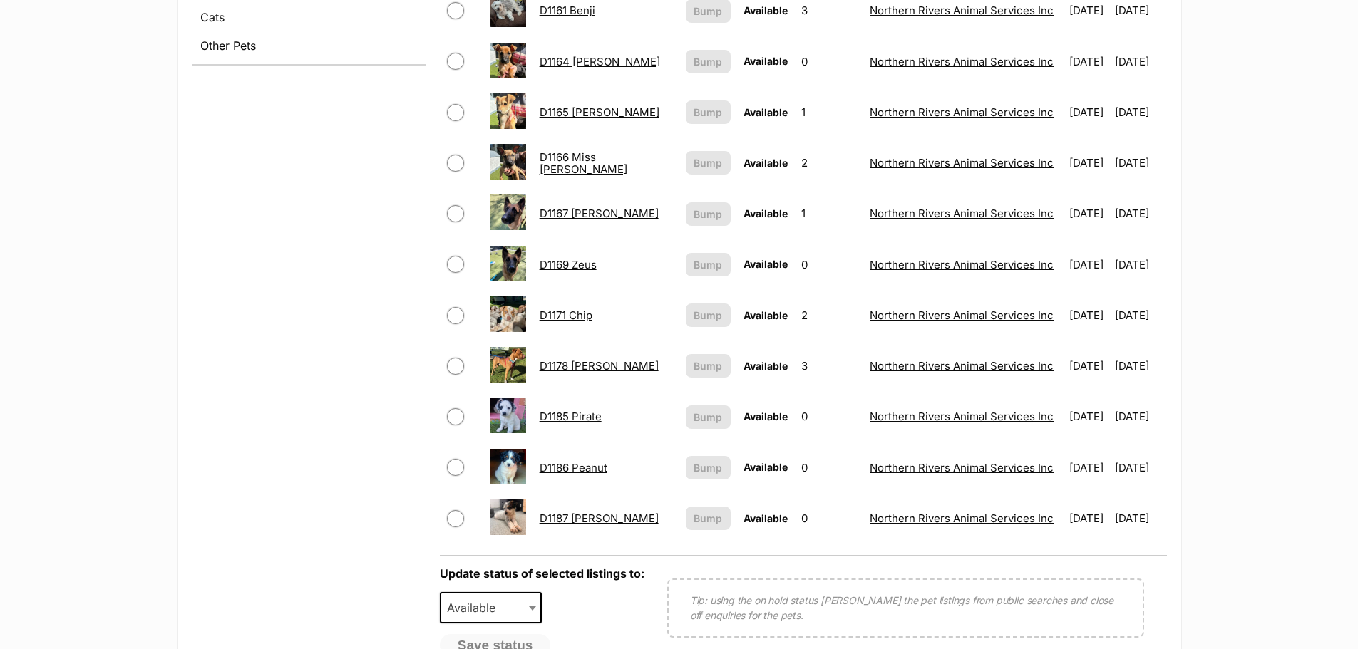
scroll to position [784, 0]
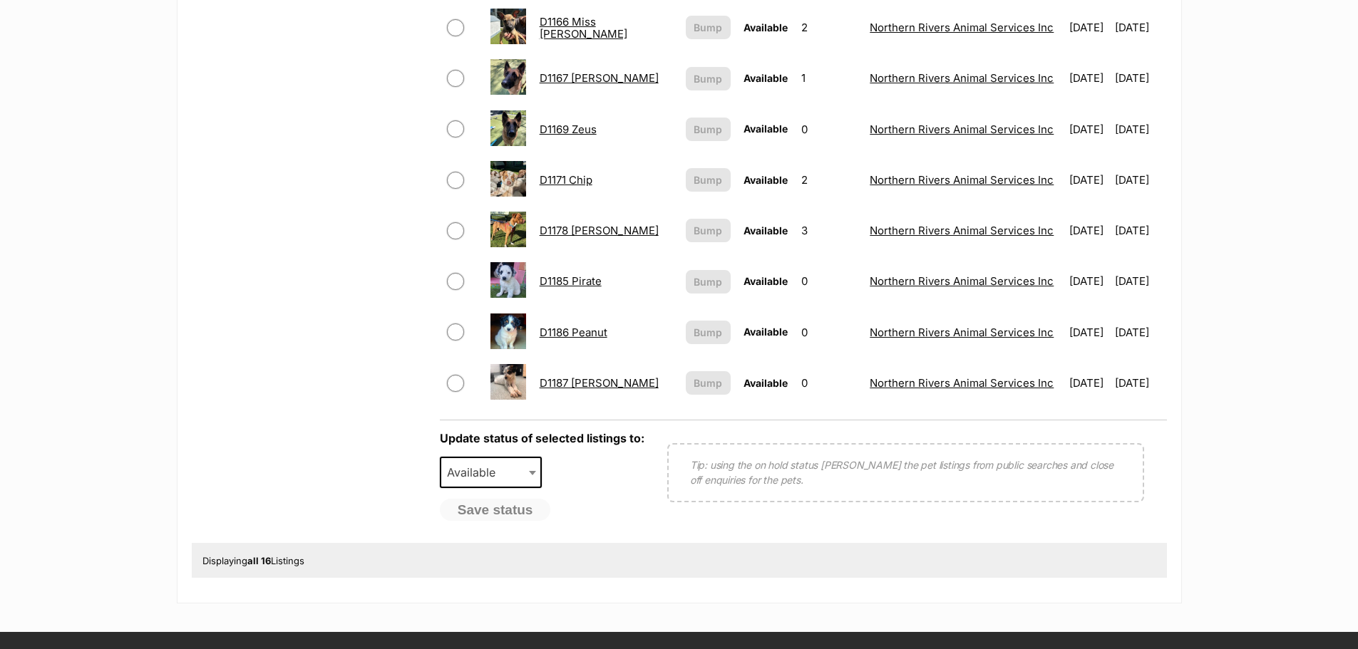
click at [595, 327] on link "D1186 Peanut" at bounding box center [574, 333] width 68 height 14
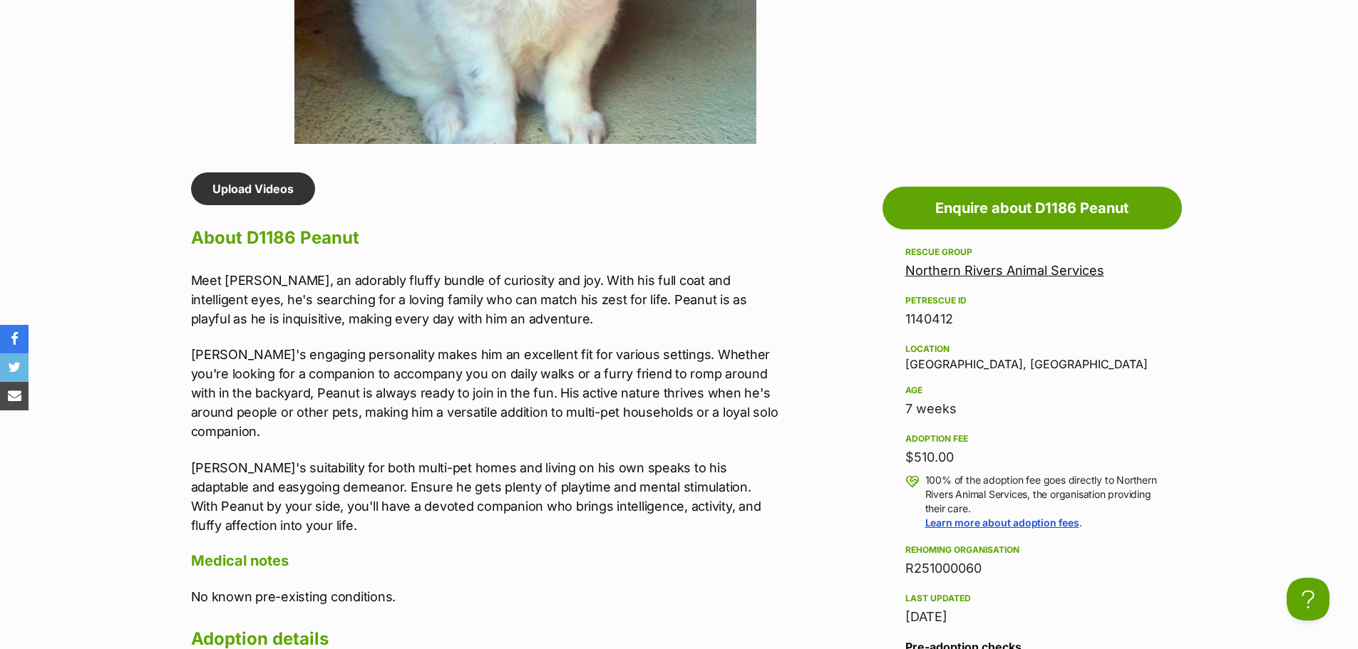
click at [189, 281] on div "Upload Videos About D1186 Peanut Meet Peanut, an adorably fluffy bundle of curi…" at bounding box center [478, 498] width 603 height 651
click at [190, 278] on div "Upload Videos About D1186 Peanut Meet Peanut, an adorably fluffy bundle of curi…" at bounding box center [478, 498] width 603 height 651
click at [191, 281] on p "Meet Peanut, an adorably fluffy bundle of curiosity and joy. With his full coat…" at bounding box center [485, 300] width 589 height 58
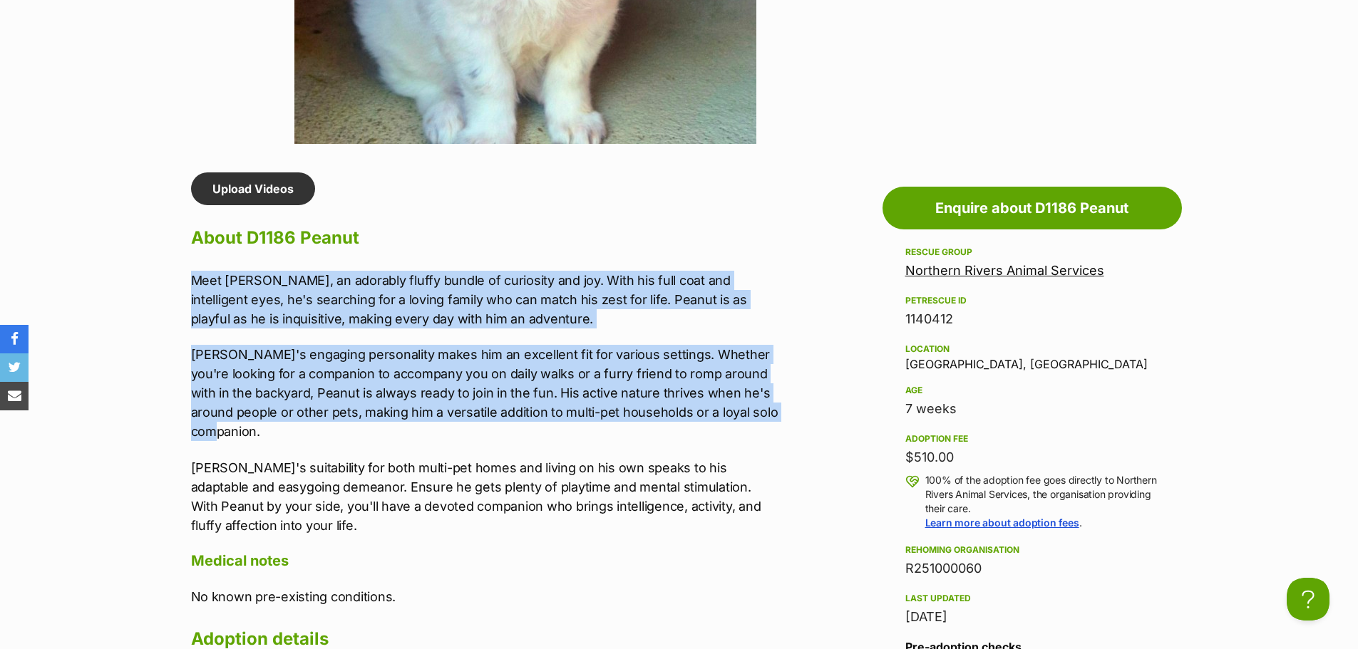
drag, startPoint x: 191, startPoint y: 281, endPoint x: 287, endPoint y: 431, distance: 178.2
click at [287, 431] on div "Meet Peanut, an adorably fluffy bundle of curiosity and joy. With his full coat…" at bounding box center [485, 403] width 589 height 264
copy div "Meet Peanut, an adorably fluffy bundle of curiosity and joy. With his full coat…"
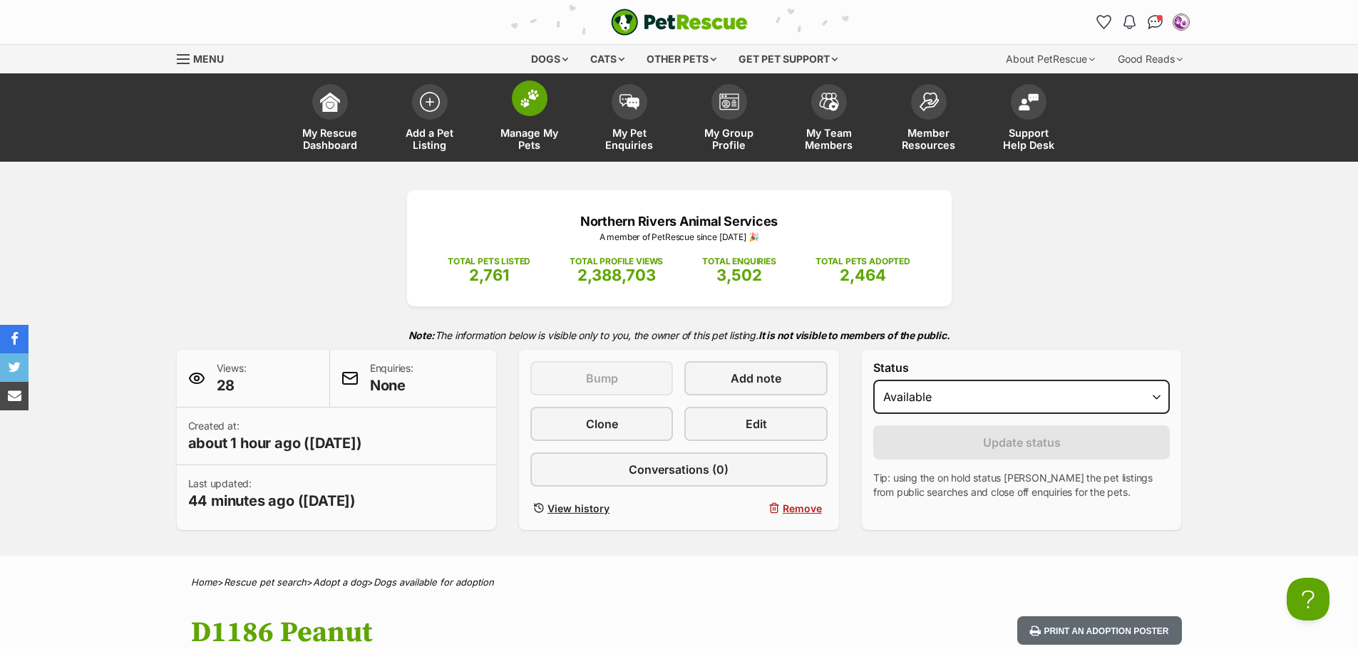
click at [521, 101] on img at bounding box center [530, 98] width 20 height 19
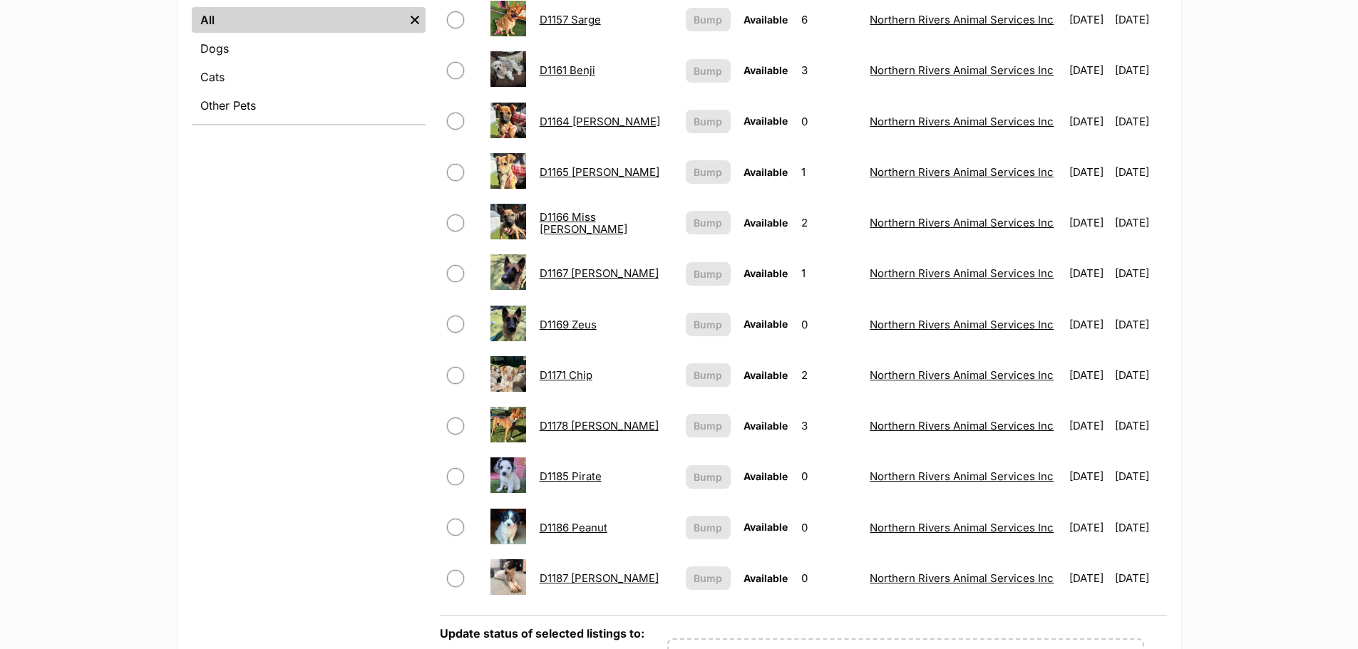
scroll to position [784, 0]
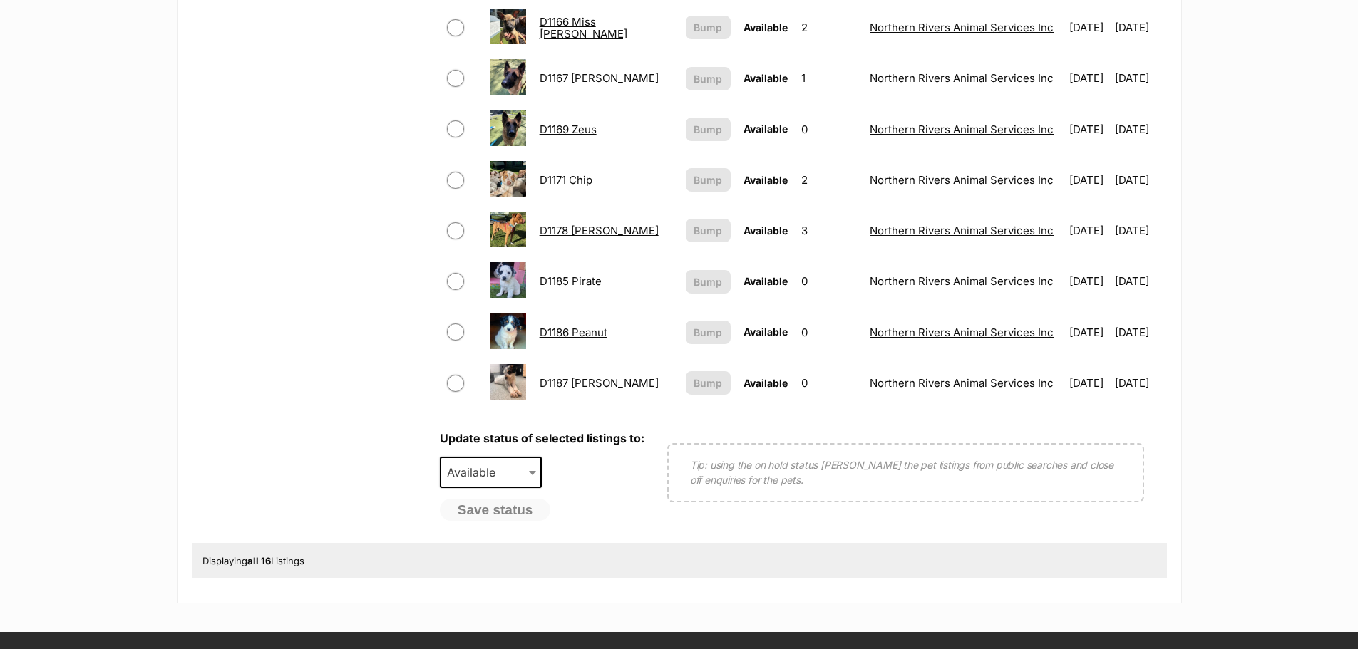
click at [582, 277] on link "D1185 Pirate" at bounding box center [571, 281] width 62 height 14
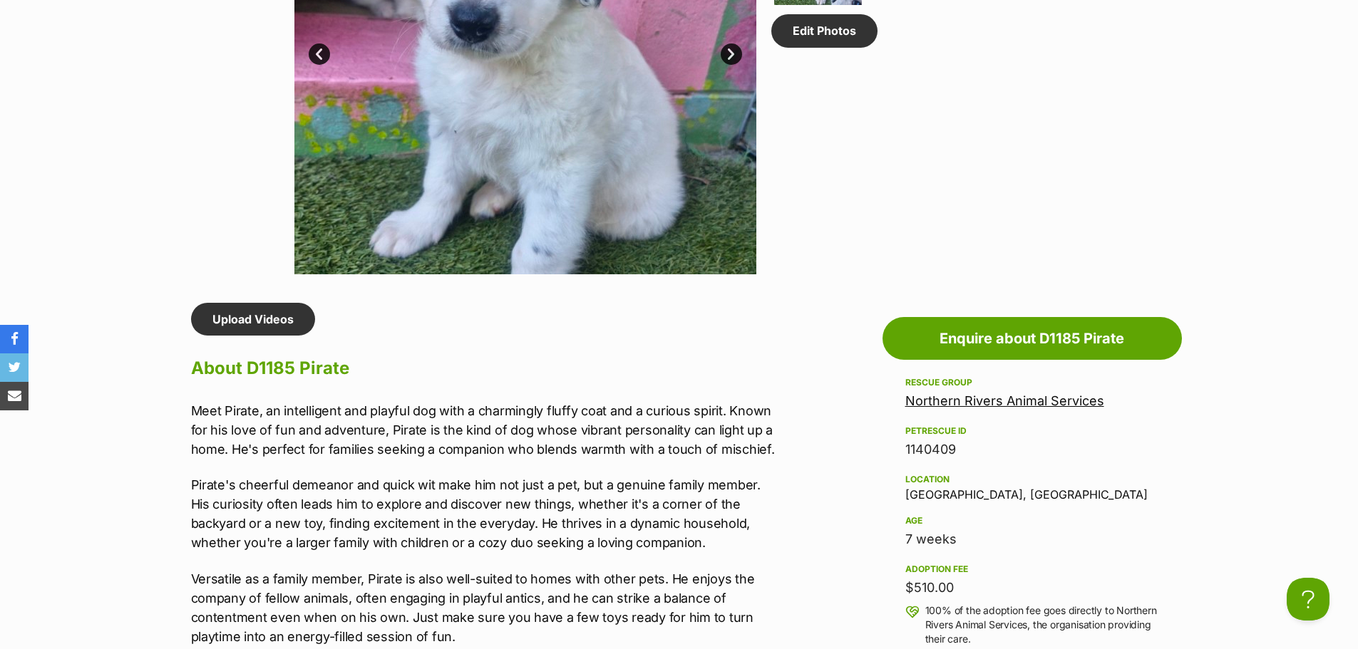
scroll to position [998, 0]
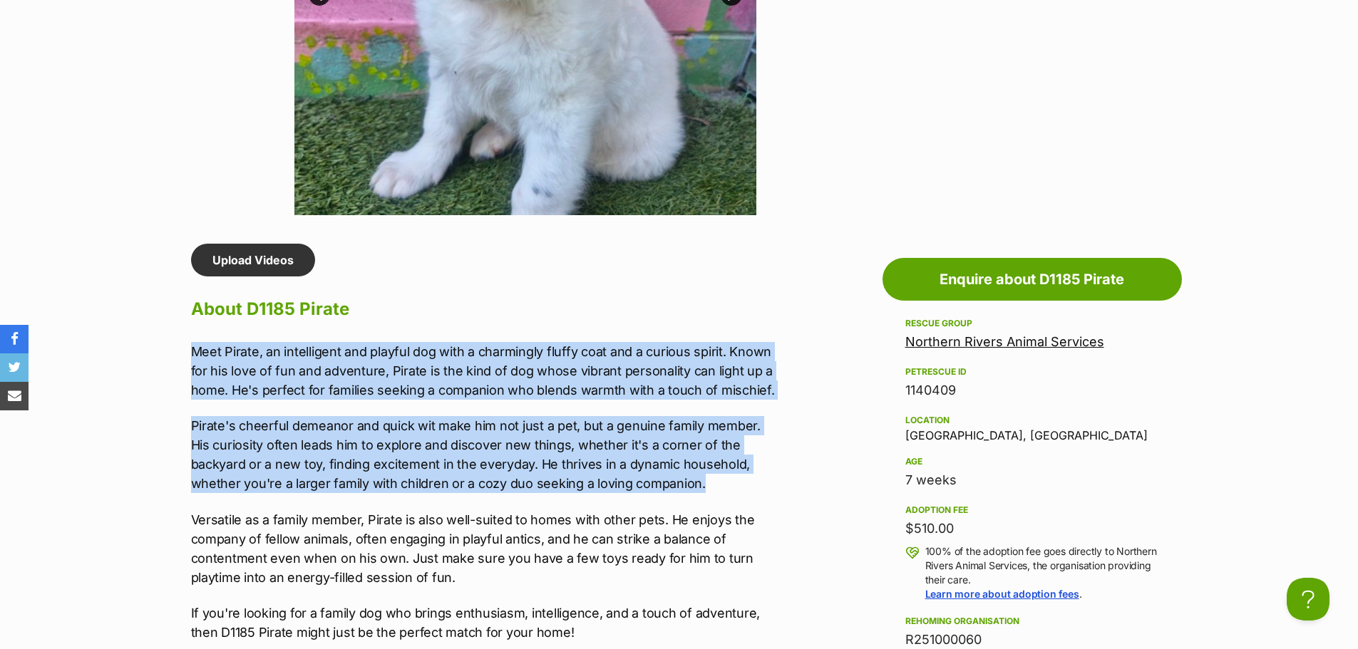
drag, startPoint x: 192, startPoint y: 352, endPoint x: 647, endPoint y: 485, distance: 473.8
click at [647, 485] on div "Meet Pirate, an intelligent and playful dog with a charmingly fluffy coat and a…" at bounding box center [485, 492] width 589 height 300
copy div "Meet Pirate, an intelligent and playful dog with a charmingly fluffy coat and a…"
